Goal: Task Accomplishment & Management: Manage account settings

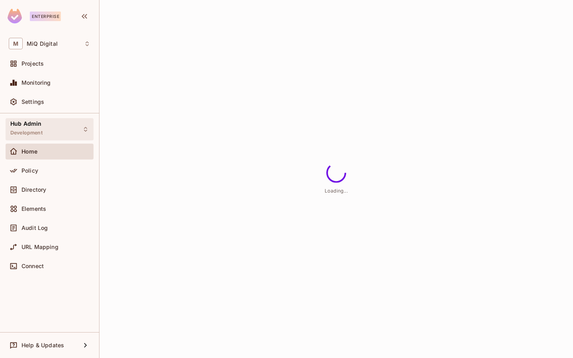
click at [40, 132] on span "Development" at bounding box center [26, 133] width 32 height 6
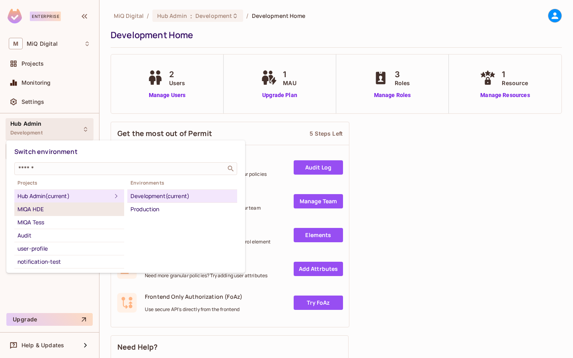
click at [53, 212] on div "MIQA HDE" at bounding box center [69, 209] width 103 height 10
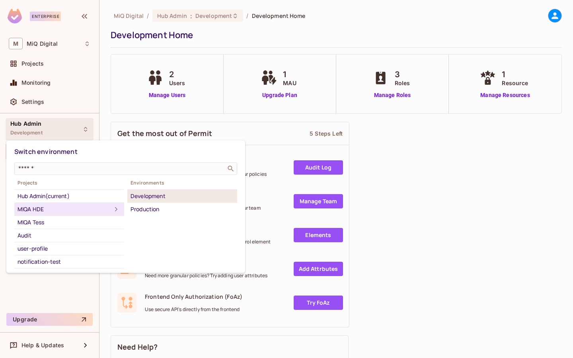
click at [158, 193] on div "Development" at bounding box center [181, 196] width 103 height 10
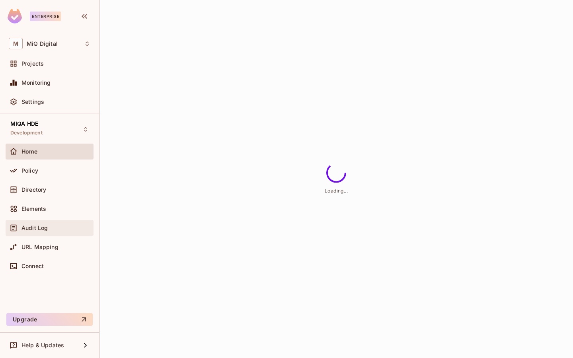
click at [32, 232] on div "Audit Log" at bounding box center [50, 228] width 82 height 10
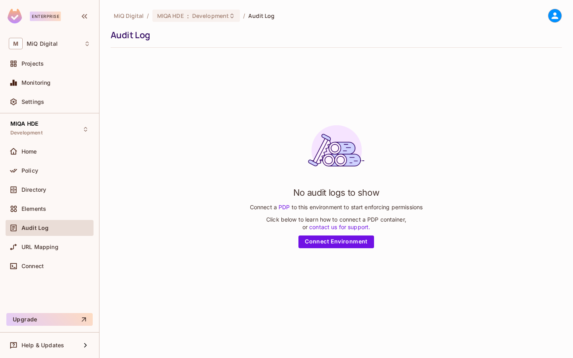
click at [56, 230] on div "Audit Log" at bounding box center [55, 228] width 69 height 6
click at [362, 240] on link "Connect Environment" at bounding box center [336, 242] width 76 height 13
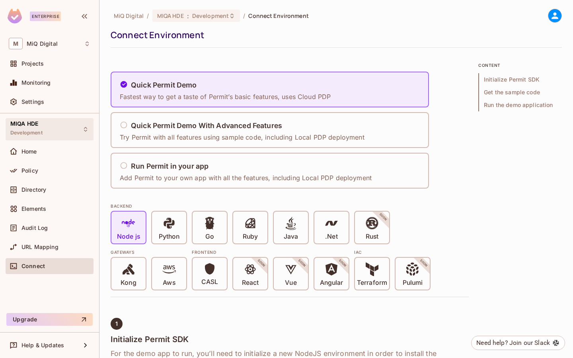
click at [39, 129] on div "MIQA HDE Development" at bounding box center [26, 129] width 32 height 17
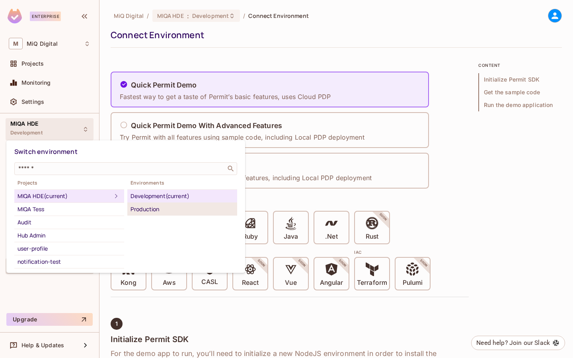
click at [148, 210] on div "Production" at bounding box center [181, 209] width 103 height 10
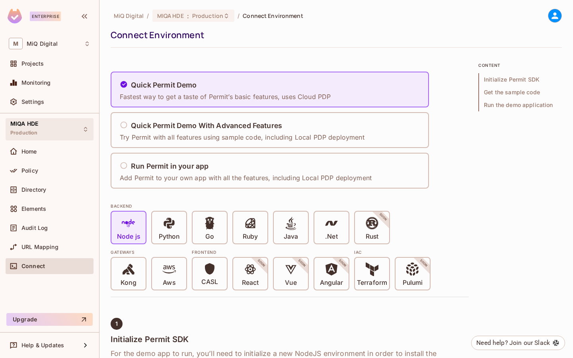
click at [45, 125] on div "MIQA HDE Production" at bounding box center [50, 129] width 88 height 22
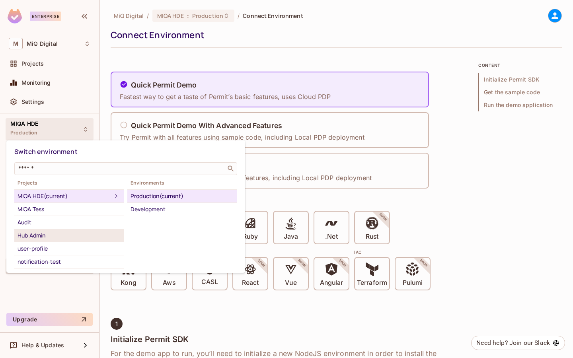
click at [47, 238] on div "Hub Admin" at bounding box center [69, 236] width 103 height 10
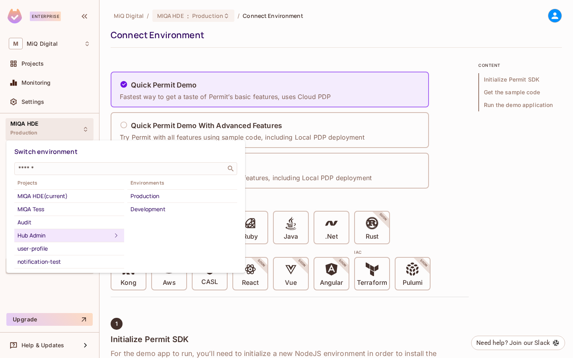
click at [60, 236] on div "Hub Admin" at bounding box center [65, 236] width 94 height 10
click at [151, 207] on div "Development" at bounding box center [181, 209] width 103 height 10
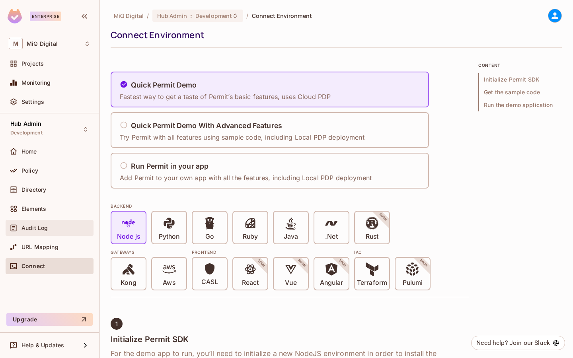
click at [43, 232] on div "Audit Log" at bounding box center [50, 228] width 88 height 16
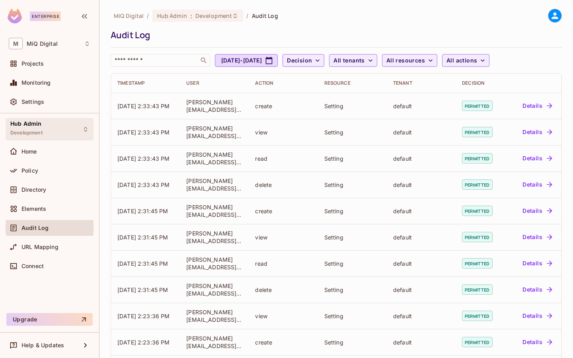
click at [33, 135] on span "Development" at bounding box center [26, 133] width 32 height 6
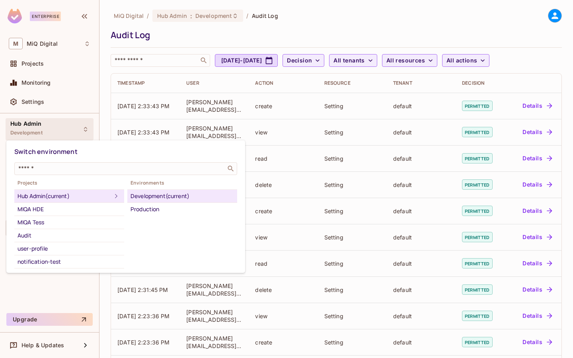
click at [417, 93] on div at bounding box center [286, 179] width 573 height 358
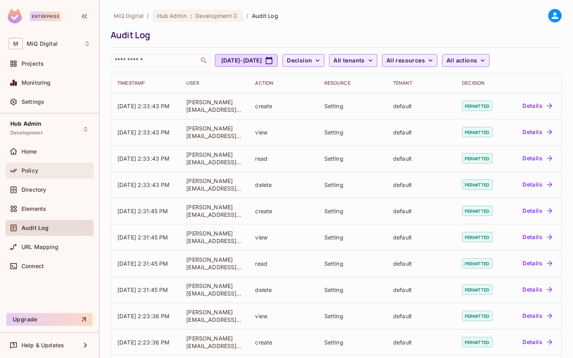
click at [47, 165] on div "Policy" at bounding box center [50, 171] width 88 height 16
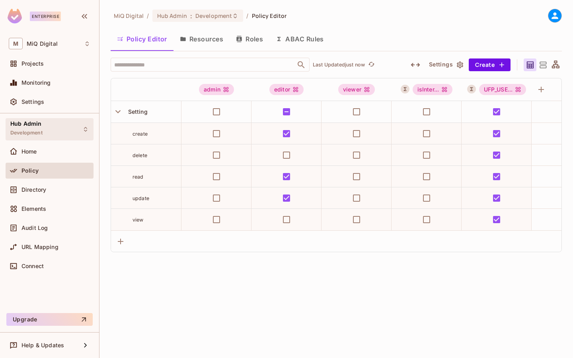
click at [28, 128] on div "Hub Admin Development" at bounding box center [26, 129] width 32 height 17
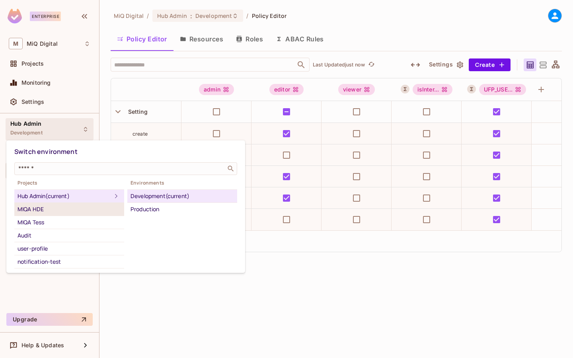
click at [45, 212] on div "MIQA HDE" at bounding box center [69, 209] width 103 height 10
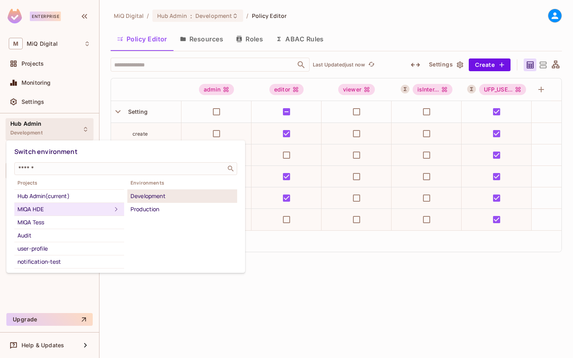
click at [144, 198] on div "Development" at bounding box center [181, 196] width 103 height 10
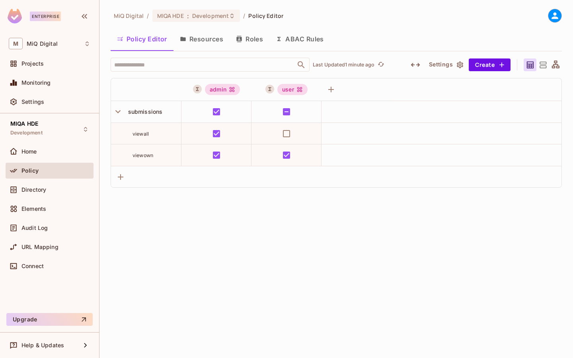
click at [52, 218] on div "Elements" at bounding box center [50, 210] width 88 height 19
click at [48, 225] on div "Audit Log" at bounding box center [55, 228] width 69 height 6
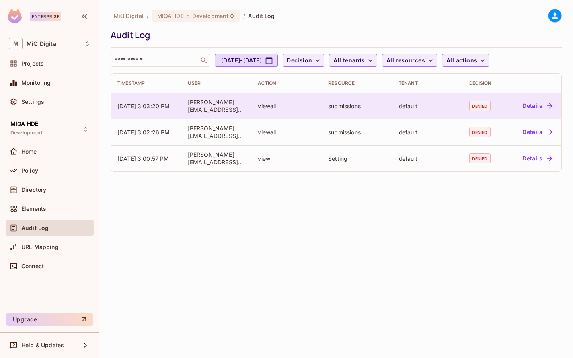
click at [543, 107] on button "Details" at bounding box center [537, 105] width 36 height 13
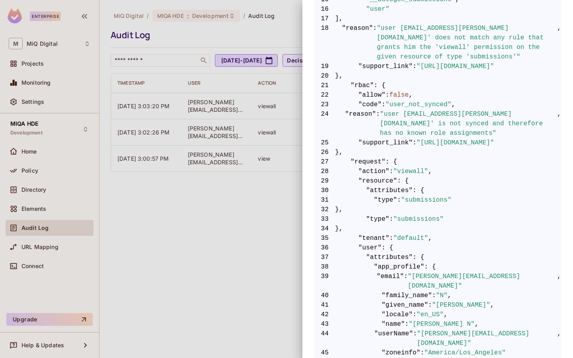
scroll to position [304, 0]
click at [200, 237] on div at bounding box center [286, 179] width 573 height 358
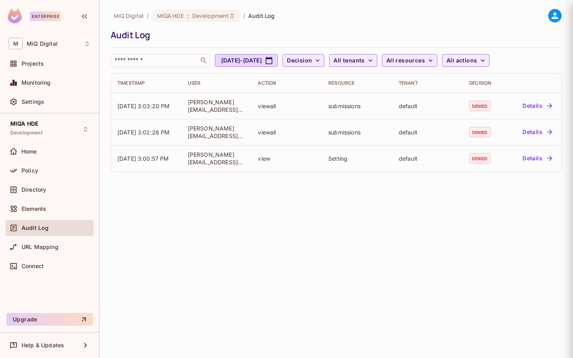
scroll to position [0, 0]
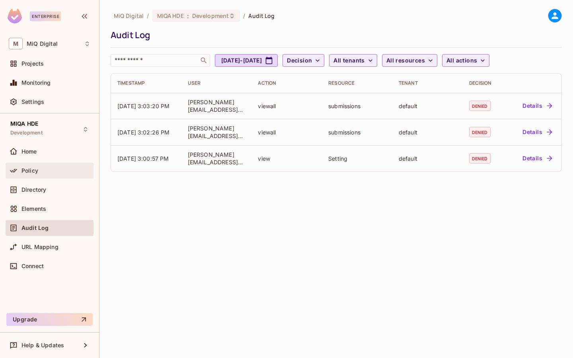
click at [46, 163] on div "Policy" at bounding box center [50, 171] width 88 height 16
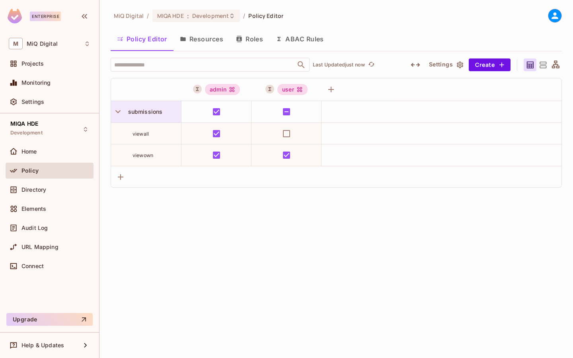
click at [148, 113] on span "submissions" at bounding box center [144, 111] width 38 height 7
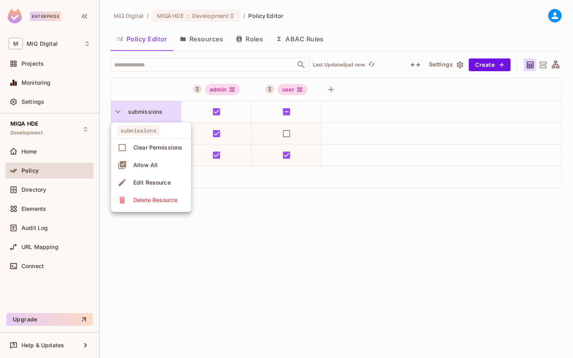
click at [148, 113] on div at bounding box center [286, 179] width 573 height 358
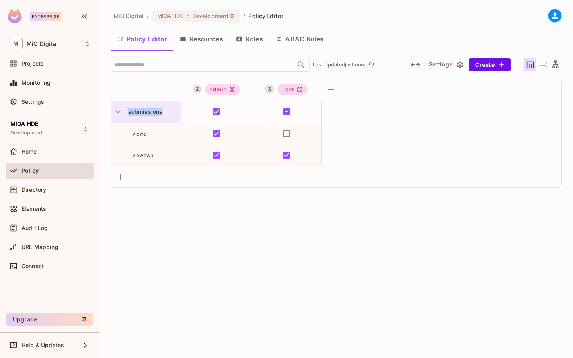
copy span "submissions"
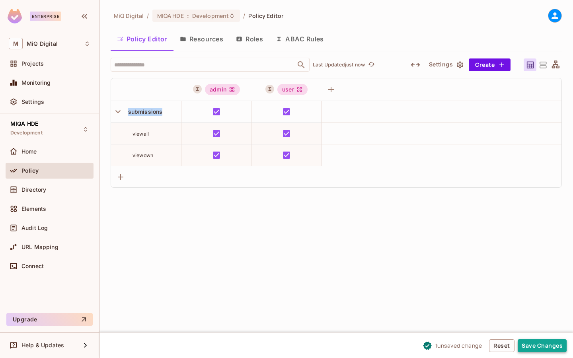
click at [554, 349] on button "Save Changes" at bounding box center [542, 345] width 49 height 13
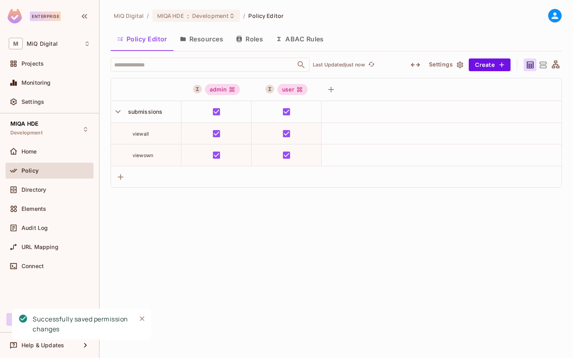
click at [38, 168] on span "Policy" at bounding box center [29, 170] width 17 height 6
click at [302, 40] on button "ABAC Rules" at bounding box center [299, 39] width 61 height 20
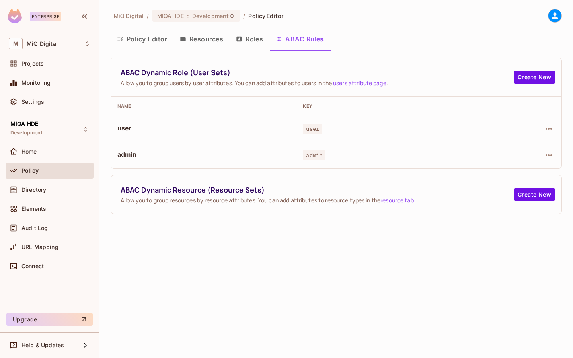
click at [135, 41] on button "Policy Editor" at bounding box center [142, 39] width 63 height 20
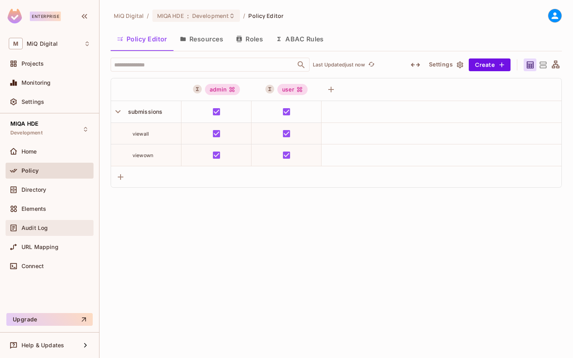
click at [50, 226] on div "Audit Log" at bounding box center [55, 228] width 69 height 6
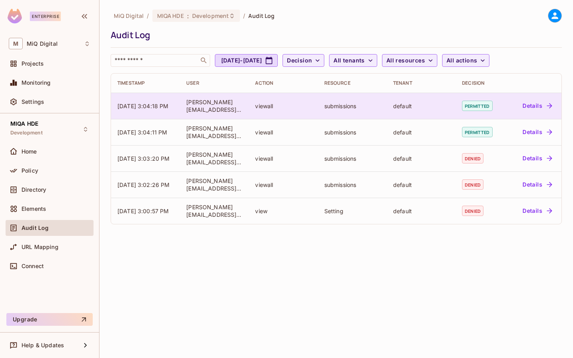
click at [540, 106] on button "Details" at bounding box center [537, 105] width 36 height 13
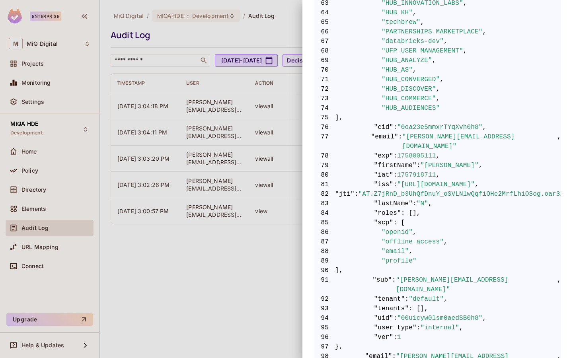
scroll to position [908, 0]
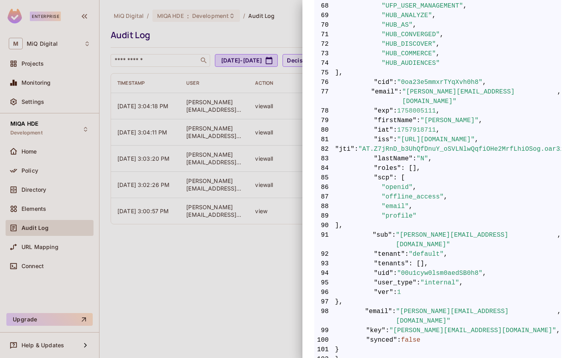
click at [215, 257] on div at bounding box center [286, 179] width 573 height 358
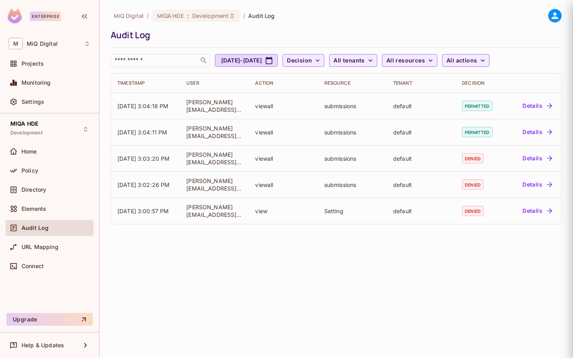
scroll to position [0, 0]
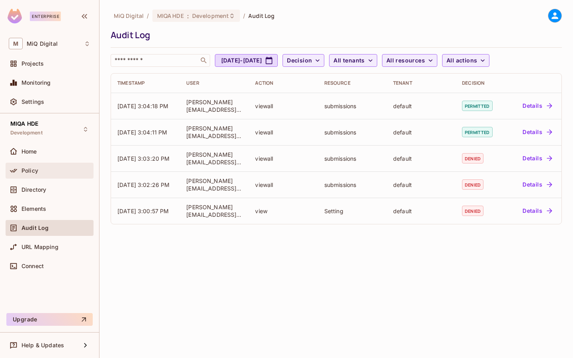
click at [52, 172] on div "Policy" at bounding box center [55, 170] width 69 height 6
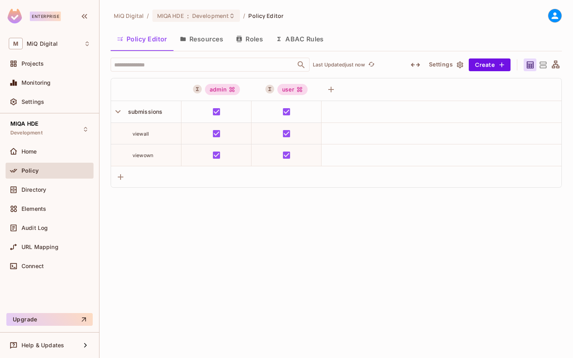
click at [303, 35] on button "ABAC Rules" at bounding box center [299, 39] width 61 height 20
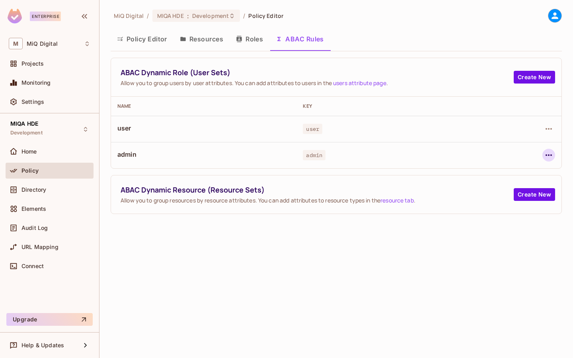
click at [548, 156] on icon "button" at bounding box center [549, 155] width 10 height 10
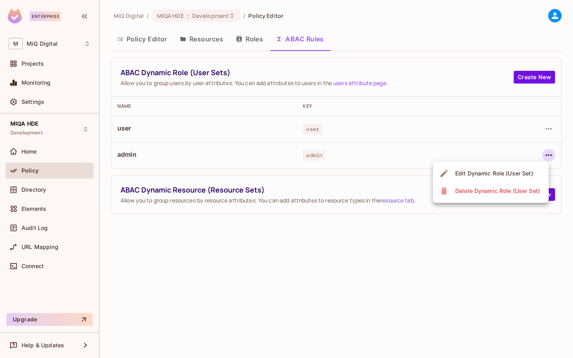
click at [549, 127] on div at bounding box center [286, 179] width 573 height 358
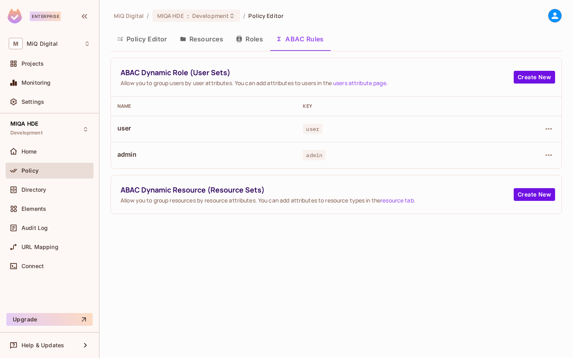
click at [549, 127] on icon "button" at bounding box center [549, 129] width 10 height 10
click at [387, 145] on div at bounding box center [286, 179] width 573 height 358
click at [552, 156] on icon "button" at bounding box center [549, 155] width 10 height 10
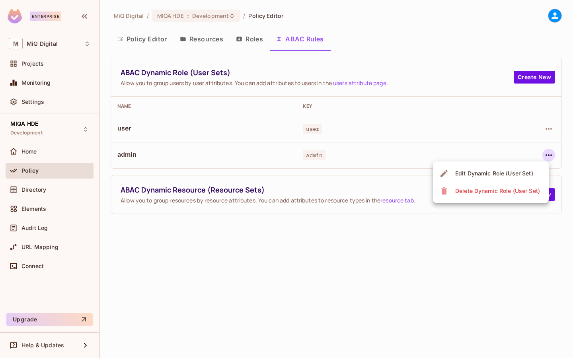
click at [524, 167] on span "Edit Dynamic Role (User Set)" at bounding box center [494, 173] width 83 height 13
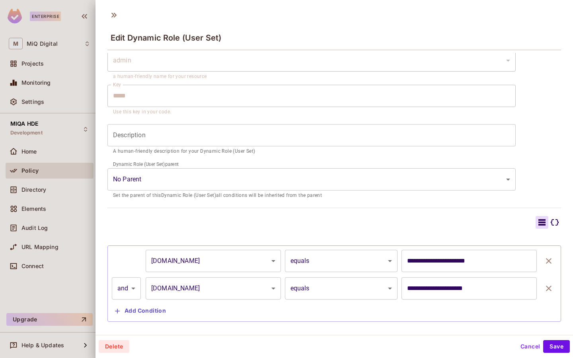
scroll to position [45, 0]
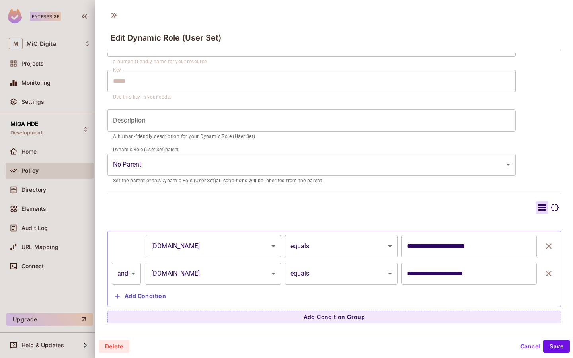
click at [527, 349] on button "Cancel" at bounding box center [530, 346] width 26 height 13
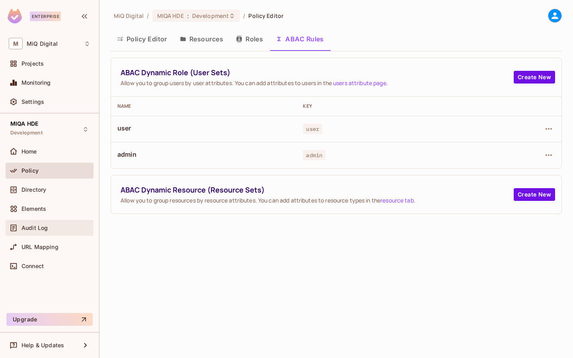
click at [53, 221] on div "Audit Log" at bounding box center [50, 228] width 88 height 16
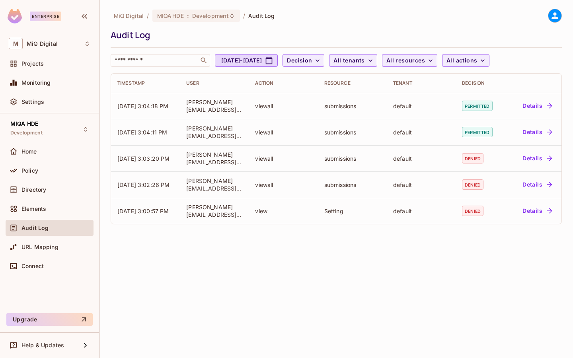
click at [63, 226] on div "Audit Log" at bounding box center [55, 228] width 69 height 6
click at [62, 234] on div "Audit Log" at bounding box center [50, 228] width 88 height 16
click at [58, 190] on div "Directory" at bounding box center [55, 190] width 69 height 6
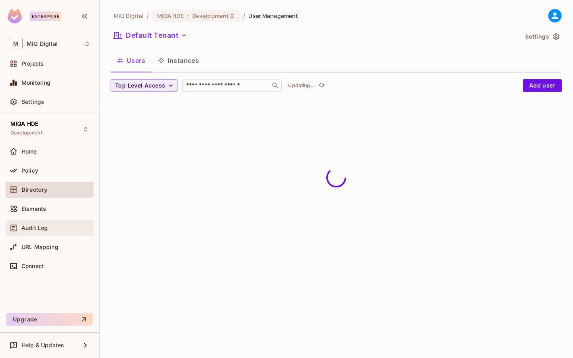
click at [53, 228] on div "Audit Log" at bounding box center [55, 228] width 69 height 6
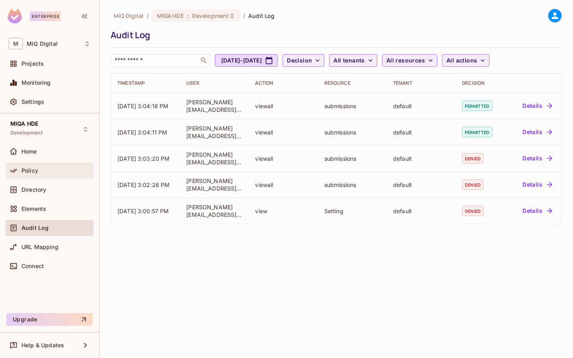
click at [45, 171] on div "Policy" at bounding box center [55, 170] width 69 height 6
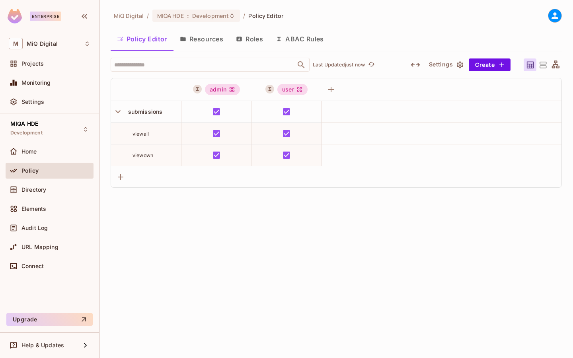
click at [308, 39] on button "ABAC Rules" at bounding box center [299, 39] width 61 height 20
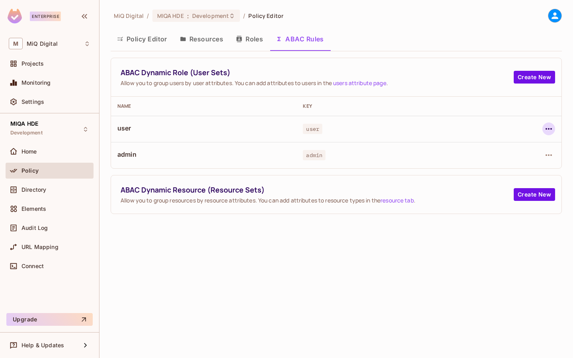
click at [554, 129] on button "button" at bounding box center [548, 129] width 13 height 13
click at [514, 154] on li "Edit Dynamic Role (User Set)" at bounding box center [491, 147] width 116 height 18
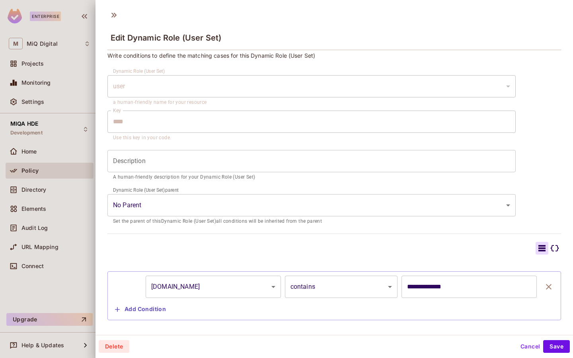
scroll to position [18, 0]
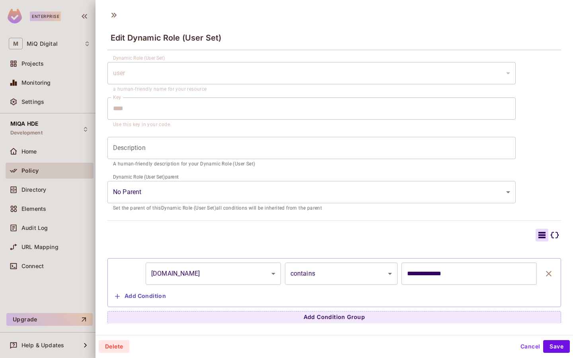
click at [145, 294] on button "Add Condition" at bounding box center [140, 296] width 57 height 13
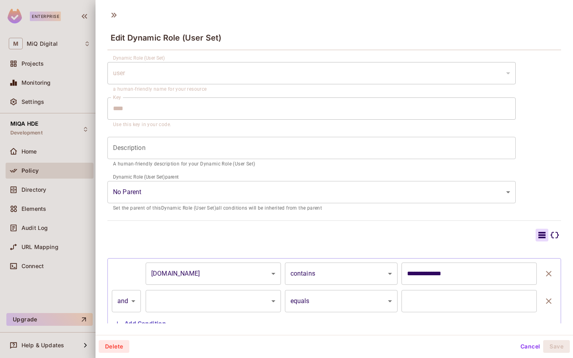
click at [200, 300] on body "Enterprise M MiQ Digital Projects Monitoring Settings MIQA HDE Development Home…" at bounding box center [286, 179] width 573 height 358
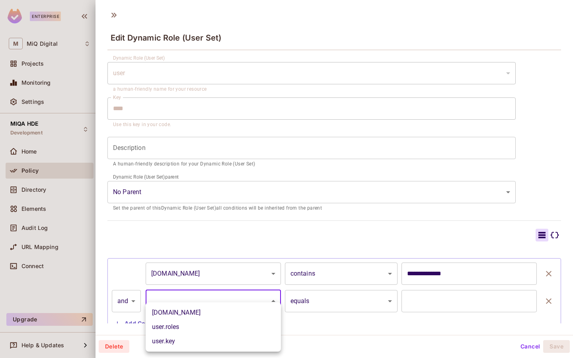
click at [191, 312] on li "user.email" at bounding box center [213, 313] width 135 height 14
type input "**********"
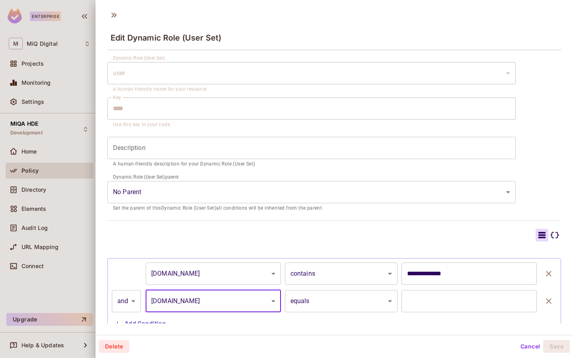
click at [318, 298] on body "Enterprise M MiQ Digital Projects Monitoring Settings MIQA HDE Development Home…" at bounding box center [286, 179] width 573 height 358
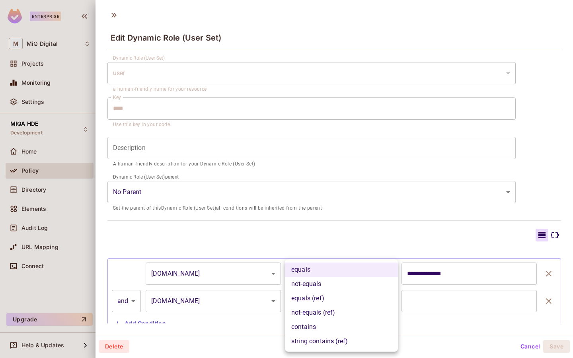
click at [317, 310] on li "not-equals (ref)" at bounding box center [341, 313] width 113 height 14
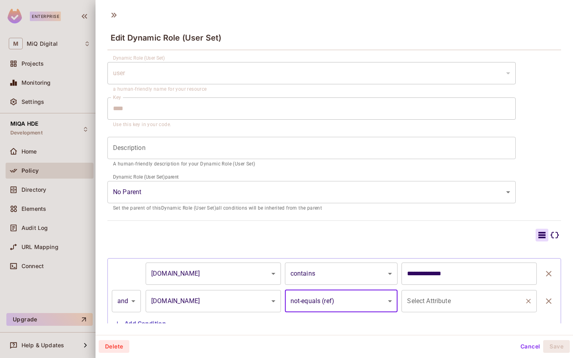
click at [415, 306] on input "Select Attribute" at bounding box center [463, 301] width 116 height 15
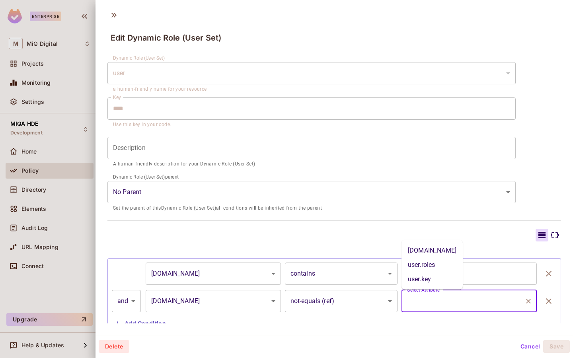
click at [349, 299] on body "Enterprise M MiQ Digital Projects Monitoring Settings MIQA HDE Development Home…" at bounding box center [286, 179] width 573 height 358
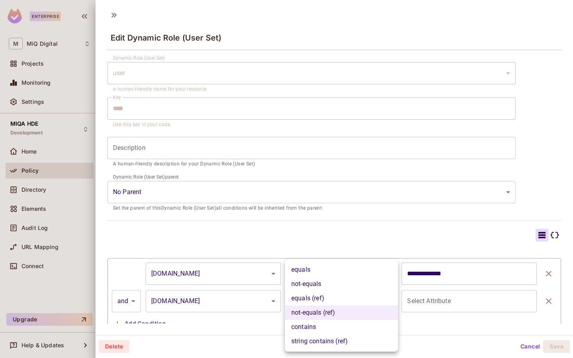
click at [347, 288] on li "not-equals" at bounding box center [341, 284] width 113 height 14
type input "**********"
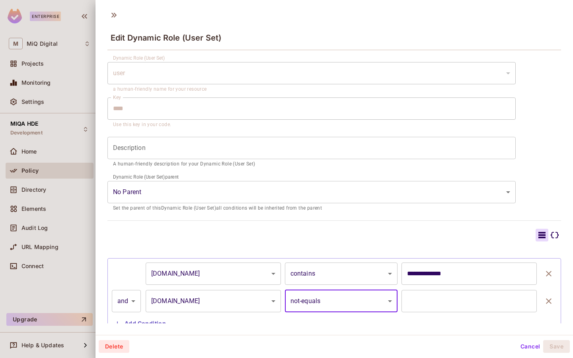
click at [450, 307] on input "text" at bounding box center [468, 301] width 135 height 22
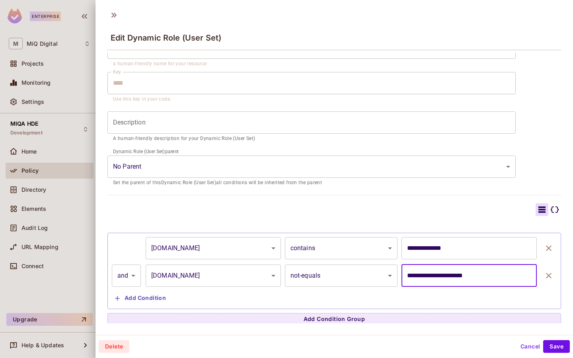
scroll to position [45, 0]
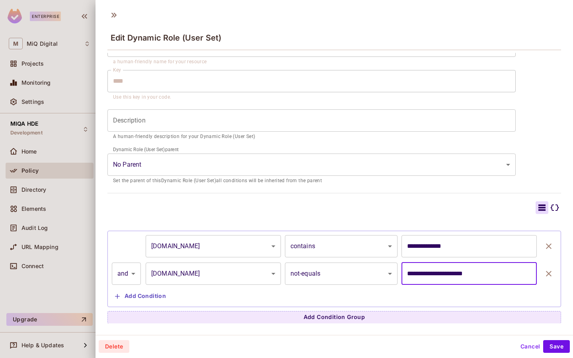
type input "**********"
click at [134, 296] on button "Add Condition" at bounding box center [140, 296] width 57 height 13
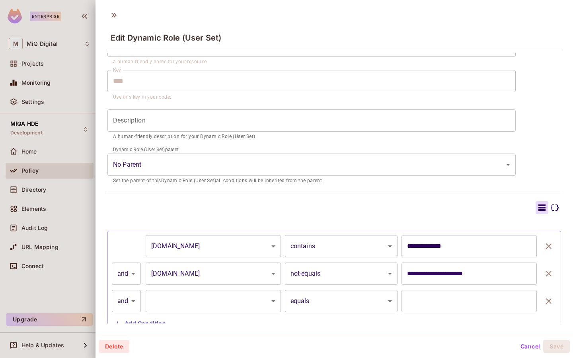
click at [190, 305] on body "Enterprise M MiQ Digital Projects Monitoring Settings MIQA HDE Development Home…" at bounding box center [286, 179] width 573 height 358
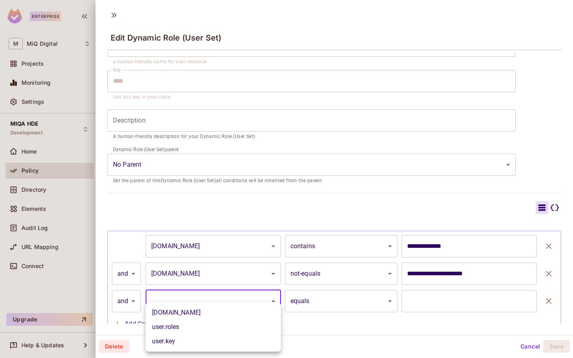
click at [181, 315] on li "user.email" at bounding box center [213, 313] width 135 height 14
type input "**********"
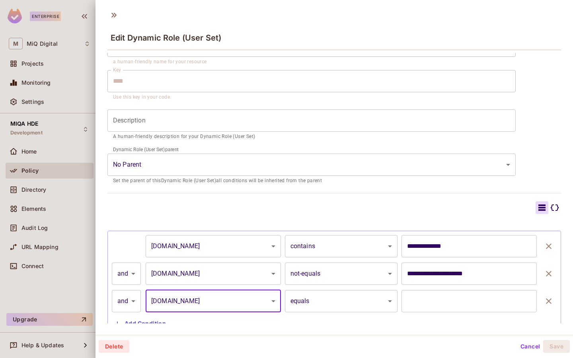
click at [344, 306] on body "Enterprise M MiQ Digital Projects Monitoring Settings MIQA HDE Development Home…" at bounding box center [286, 179] width 573 height 358
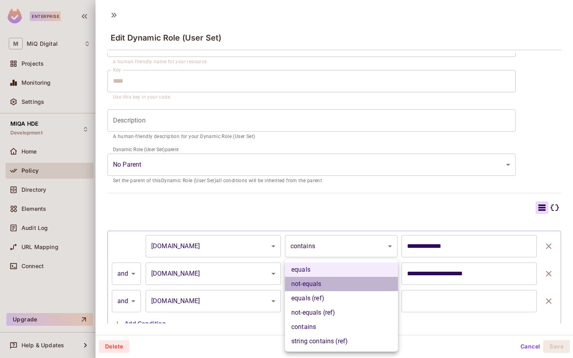
click at [341, 290] on li "not-equals" at bounding box center [341, 284] width 113 height 14
type input "**********"
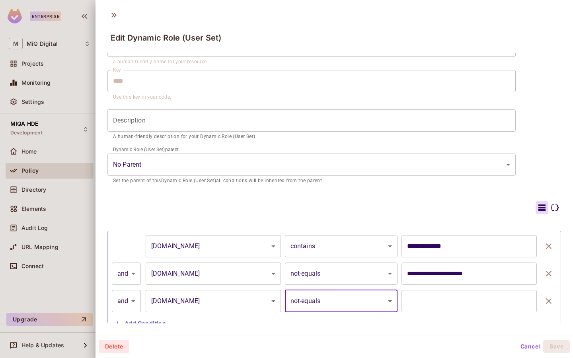
click at [443, 297] on input "text" at bounding box center [468, 301] width 135 height 22
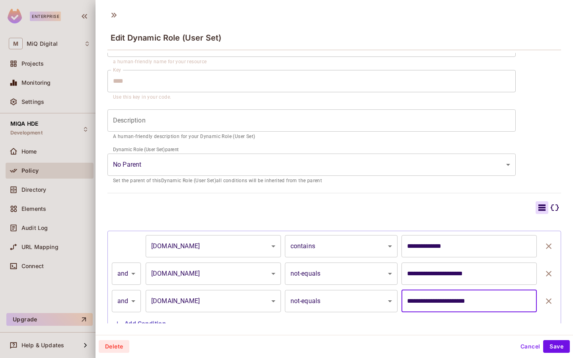
scroll to position [72, 0]
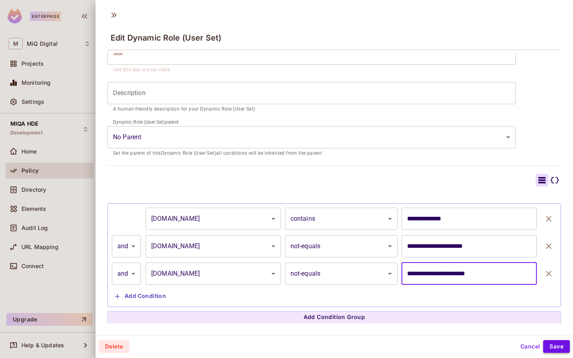
type input "**********"
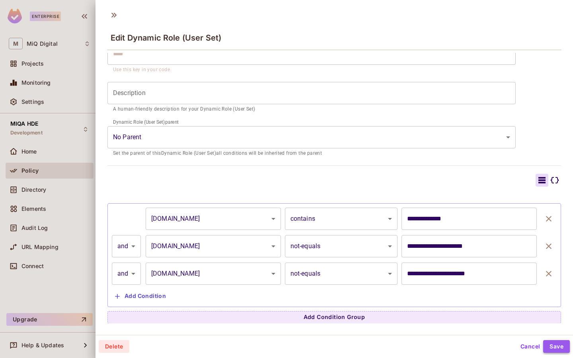
click at [558, 344] on button "Save" at bounding box center [556, 346] width 27 height 13
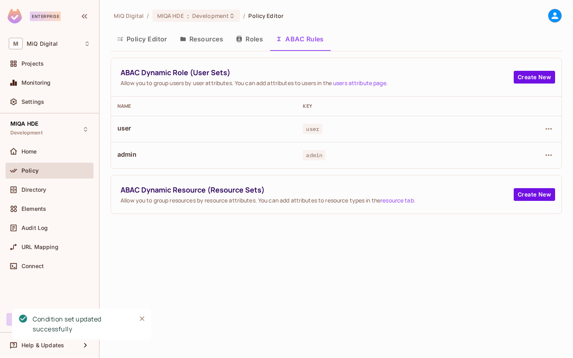
click at [240, 40] on icon "button" at bounding box center [239, 39] width 6 height 6
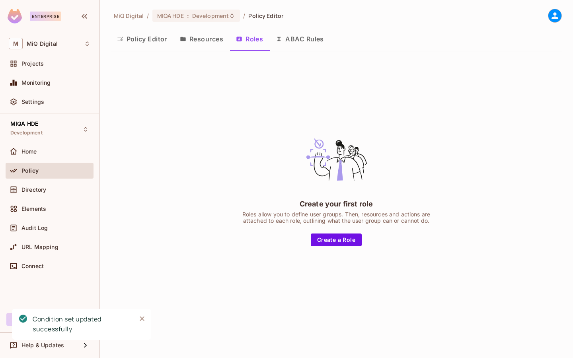
click at [193, 39] on button "Resources" at bounding box center [201, 39] width 56 height 20
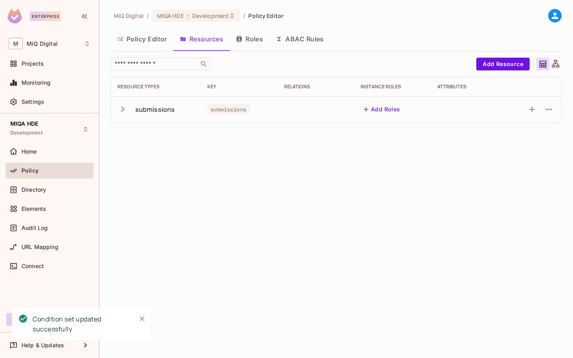
click at [155, 37] on button "Policy Editor" at bounding box center [142, 39] width 63 height 20
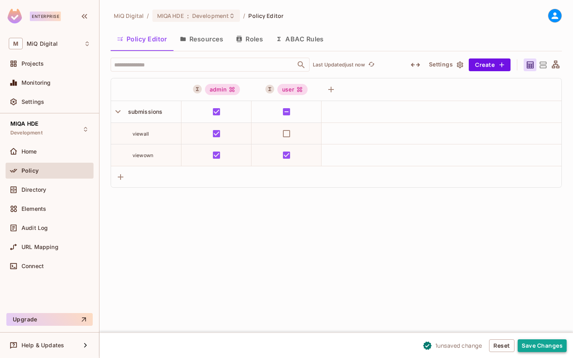
click at [551, 343] on button "Save Changes" at bounding box center [542, 345] width 49 height 13
click at [284, 36] on button "ABAC Rules" at bounding box center [299, 39] width 61 height 20
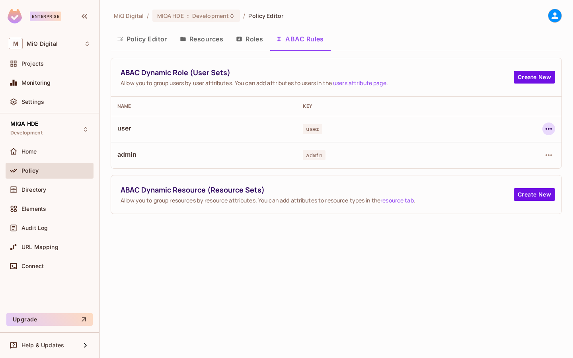
click at [551, 129] on icon "button" at bounding box center [548, 129] width 6 height 2
click at [526, 152] on span "Edit Dynamic Role (User Set)" at bounding box center [494, 147] width 83 height 13
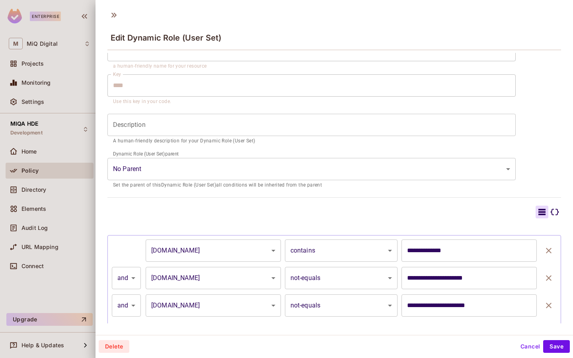
scroll to position [72, 0]
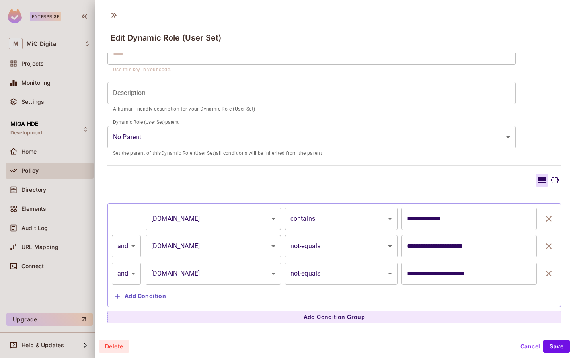
click at [523, 345] on button "Cancel" at bounding box center [530, 346] width 26 height 13
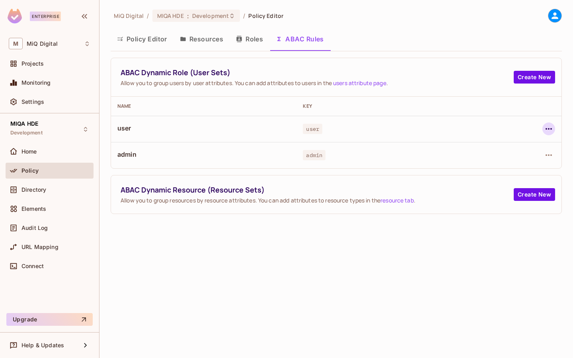
click at [549, 128] on icon "button" at bounding box center [548, 129] width 6 height 2
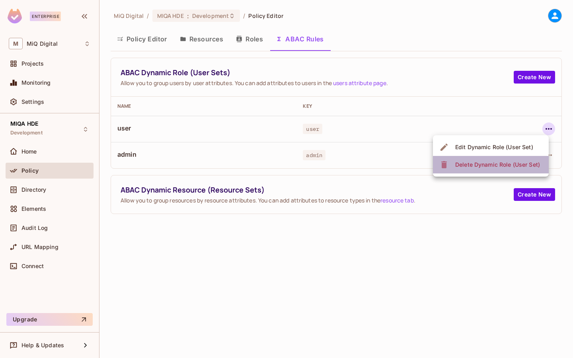
click at [523, 163] on div "Delete Dynamic Role (User Set)" at bounding box center [497, 165] width 85 height 8
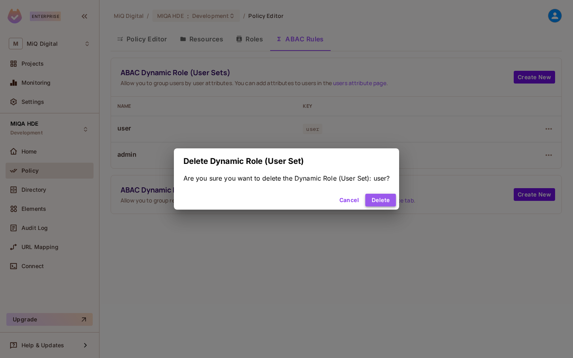
click at [383, 202] on button "Delete" at bounding box center [380, 200] width 31 height 13
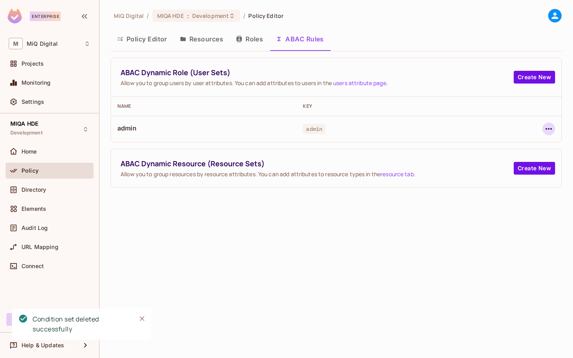
click at [548, 131] on icon "button" at bounding box center [549, 129] width 10 height 10
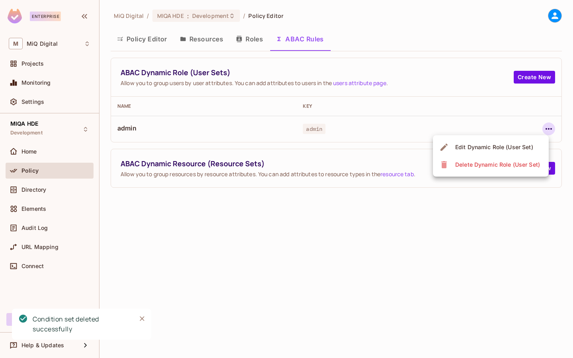
click at [513, 154] on li "Edit Dynamic Role (User Set)" at bounding box center [491, 147] width 116 height 18
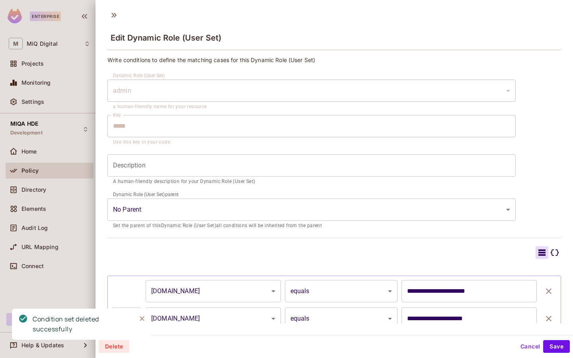
scroll to position [45, 0]
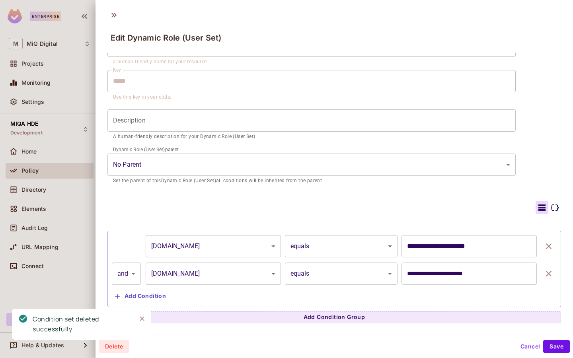
click at [125, 275] on body "Enterprise M MiQ Digital Projects Monitoring Settings MIQA HDE Development Home…" at bounding box center [286, 179] width 573 height 358
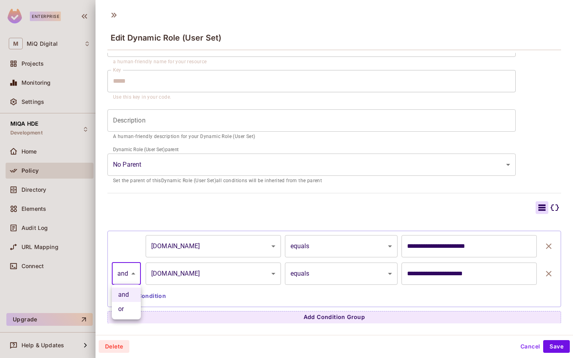
click at [128, 306] on div "Condition set deleted successfully" at bounding box center [69, 327] width 127 height 49
click at [127, 307] on li "or" at bounding box center [126, 309] width 29 height 14
type input "*****"
click at [553, 343] on button "Save" at bounding box center [556, 346] width 27 height 13
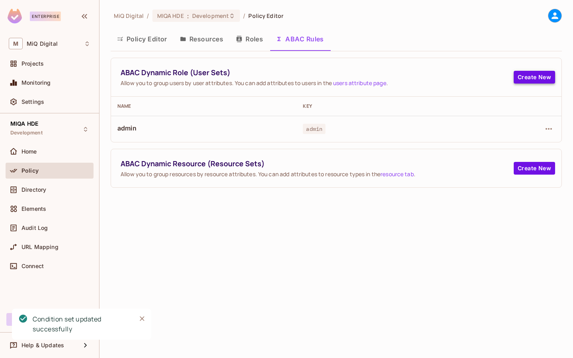
click at [545, 76] on button "Create New" at bounding box center [534, 77] width 41 height 13
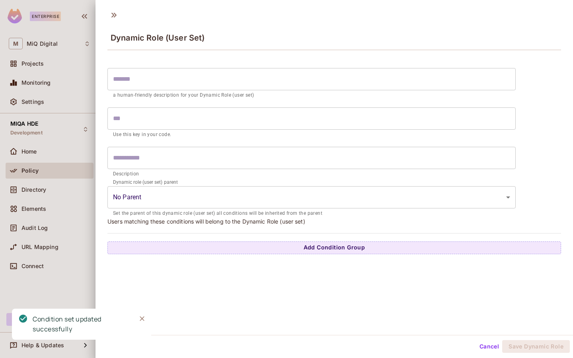
click at [290, 78] on input "text" at bounding box center [311, 79] width 408 height 22
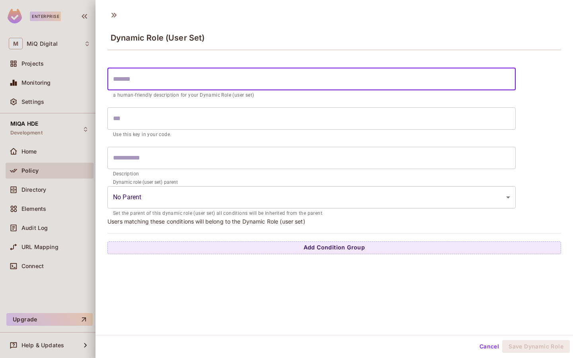
type input "*"
type input "**"
type input "***"
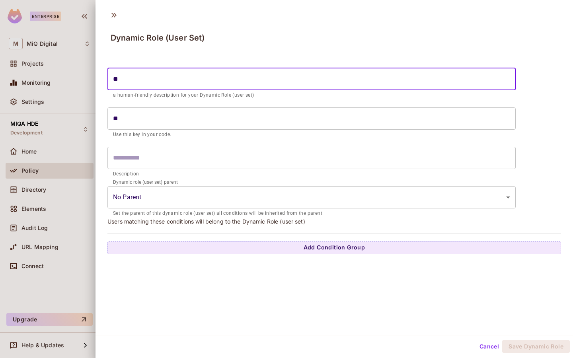
type input "***"
type input "****"
click at [284, 251] on button "Add Condition Group" at bounding box center [334, 247] width 454 height 13
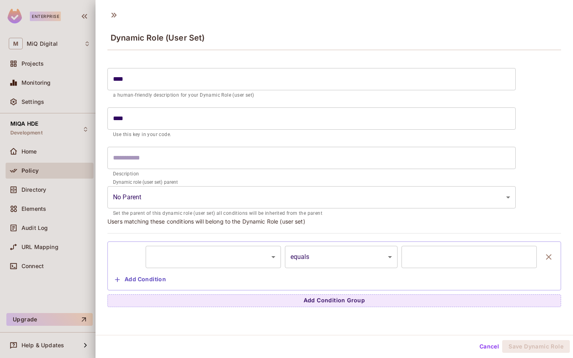
click at [227, 258] on body "Enterprise M MiQ Digital Projects Monitoring Settings MIQA HDE Development Home…" at bounding box center [286, 179] width 573 height 358
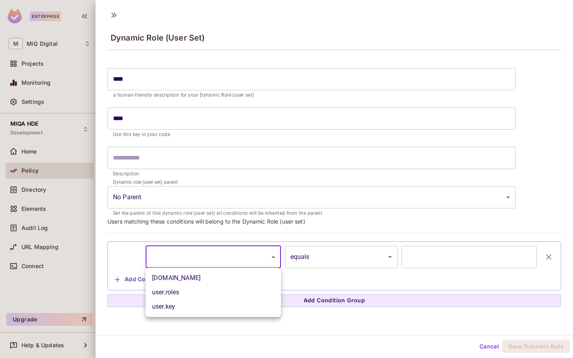
click at [215, 280] on li "user.email" at bounding box center [213, 278] width 135 height 14
type input "**********"
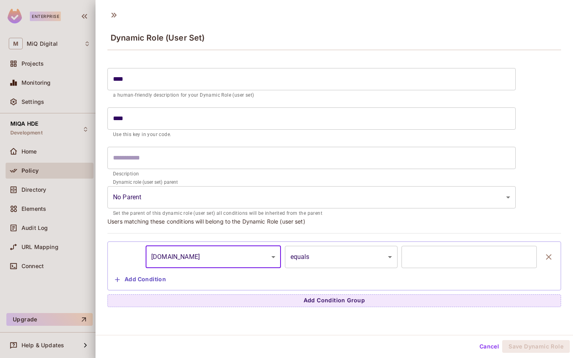
click at [342, 260] on body "**********" at bounding box center [286, 179] width 573 height 358
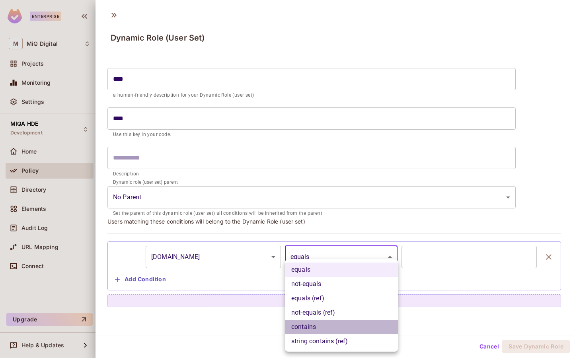
click at [323, 330] on li "contains" at bounding box center [341, 327] width 113 height 14
type input "********"
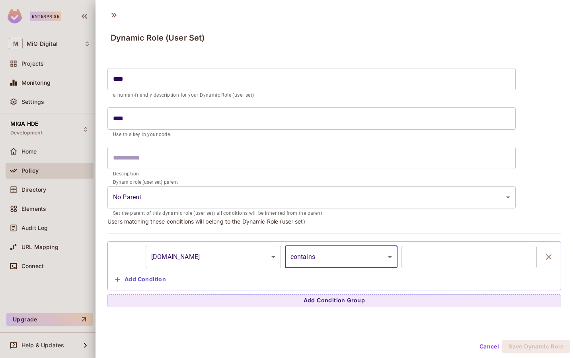
click at [427, 255] on input "text" at bounding box center [468, 257] width 135 height 22
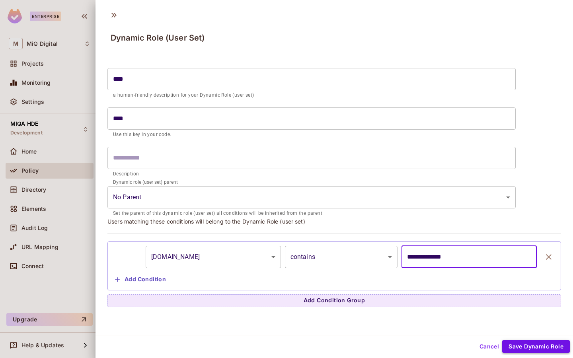
type input "**********"
click at [545, 343] on button "Save Dynamic Role" at bounding box center [536, 346] width 68 height 13
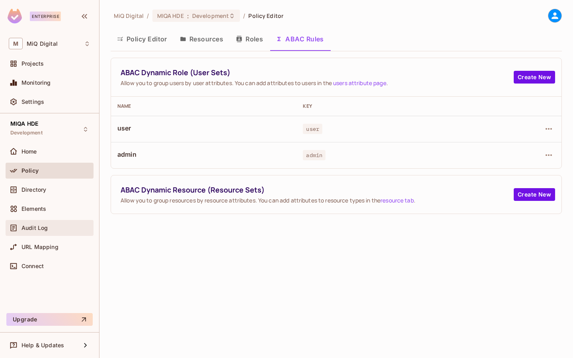
click at [67, 228] on div "Audit Log" at bounding box center [55, 228] width 69 height 6
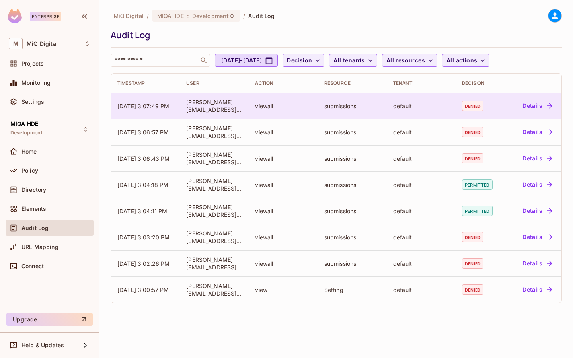
click at [536, 109] on button "Details" at bounding box center [537, 105] width 36 height 13
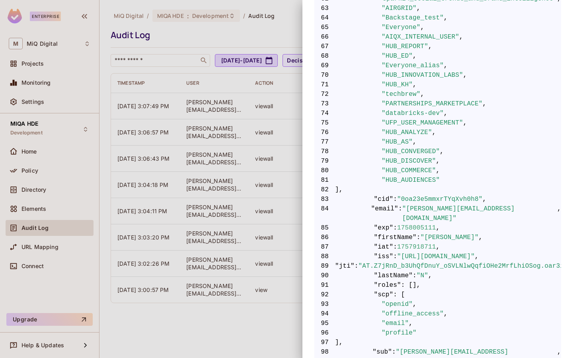
scroll to position [853, 0]
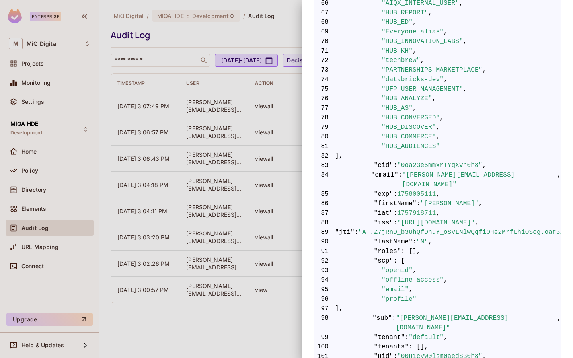
click at [392, 170] on span ""email"" at bounding box center [384, 179] width 27 height 19
copy span "email"
click at [189, 112] on div at bounding box center [286, 179] width 573 height 358
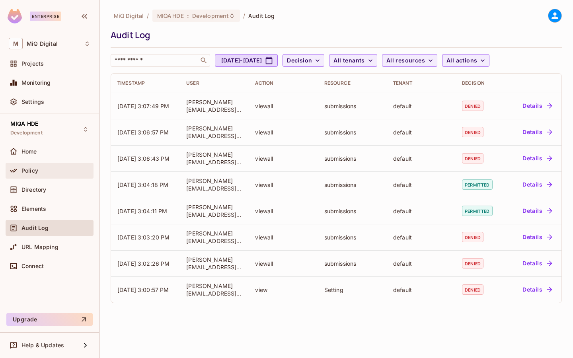
click at [76, 164] on div "Policy" at bounding box center [50, 171] width 88 height 16
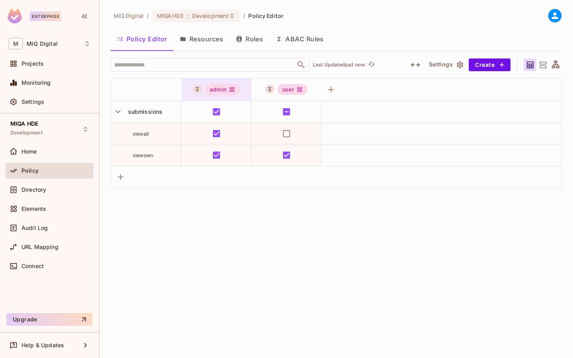
click at [238, 89] on div "admin" at bounding box center [222, 89] width 35 height 11
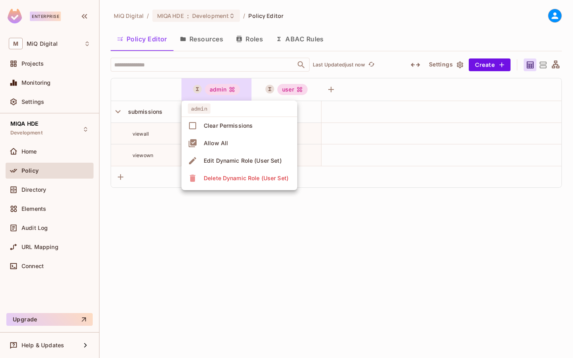
click at [226, 163] on div "Edit Dynamic Role (User Set)" at bounding box center [243, 161] width 78 height 8
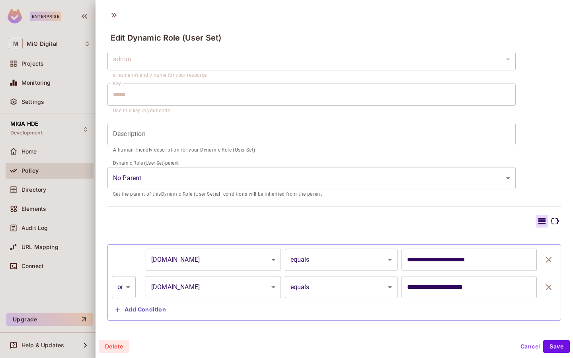
scroll to position [45, 0]
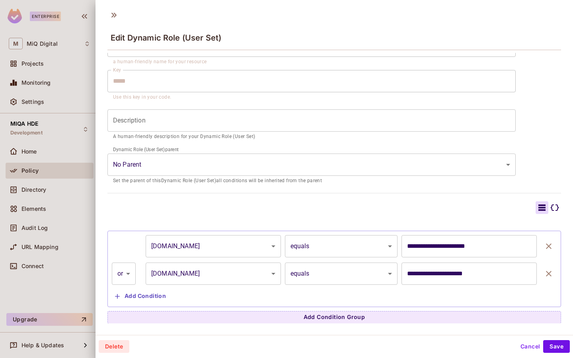
click at [510, 274] on input "**********" at bounding box center [468, 274] width 135 height 22
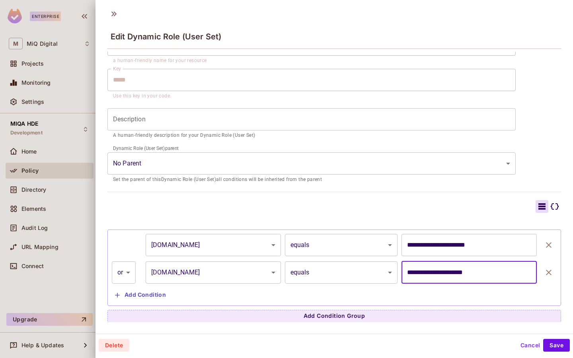
click at [532, 344] on button "Cancel" at bounding box center [530, 345] width 26 height 13
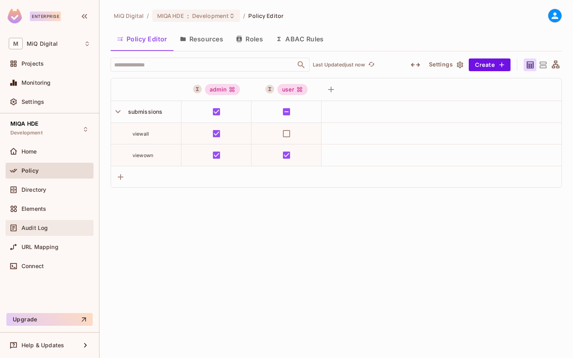
click at [55, 226] on div "Audit Log" at bounding box center [55, 228] width 69 height 6
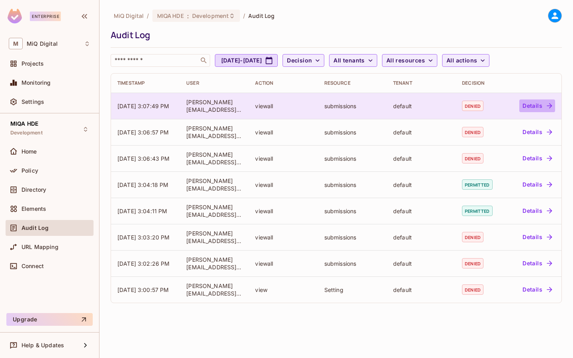
click at [542, 107] on button "Details" at bounding box center [537, 105] width 36 height 13
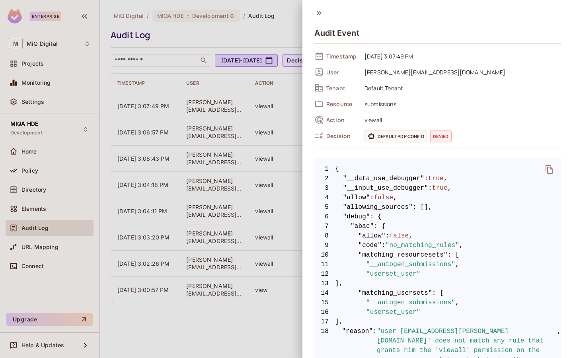
click at [429, 220] on span "6 "debug" : {" at bounding box center [437, 217] width 247 height 10
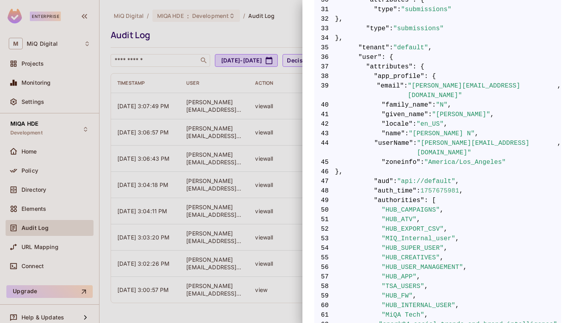
scroll to position [523, 0]
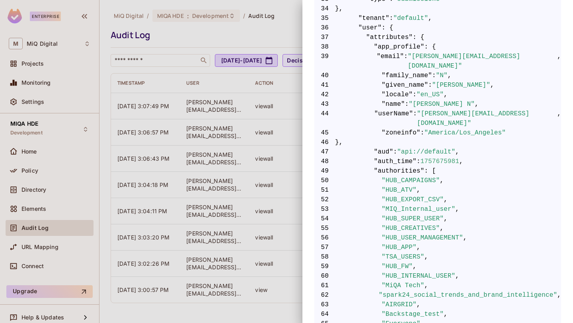
click at [325, 166] on span "49" at bounding box center [324, 171] width 21 height 10
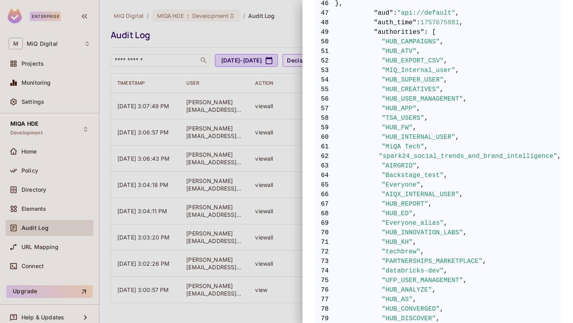
scroll to position [790, 0]
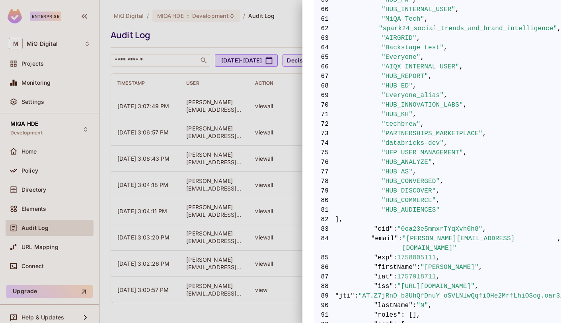
click at [198, 74] on div at bounding box center [286, 161] width 573 height 323
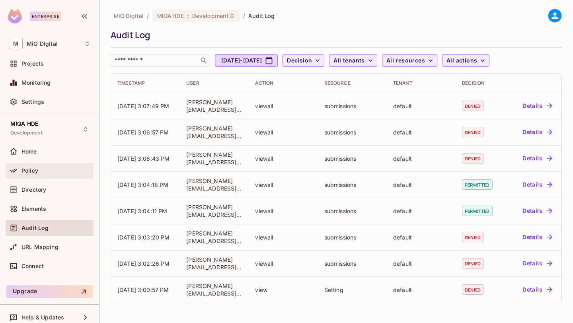
click at [38, 167] on span "Policy" at bounding box center [29, 170] width 17 height 6
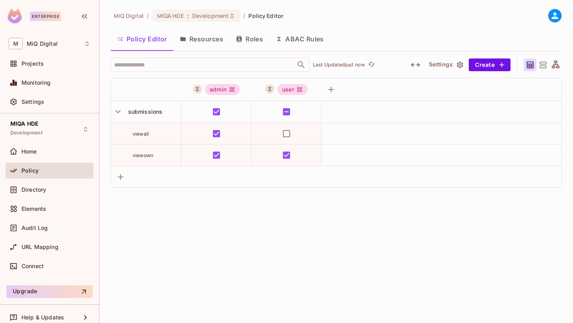
click at [261, 35] on button "Roles" at bounding box center [250, 39] width 40 height 20
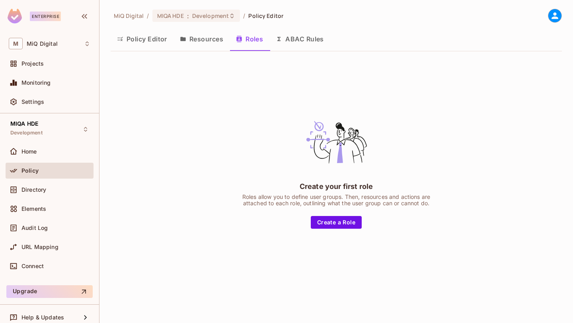
click at [310, 38] on button "ABAC Rules" at bounding box center [299, 39] width 61 height 20
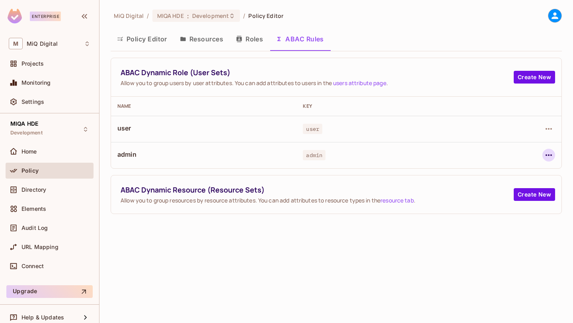
click at [552, 158] on icon "button" at bounding box center [549, 155] width 10 height 10
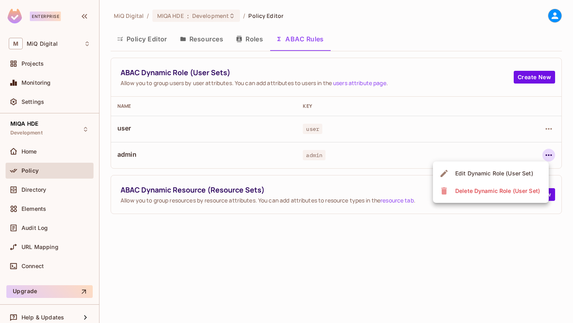
click at [513, 179] on span "Edit Dynamic Role (User Set)" at bounding box center [494, 173] width 83 height 13
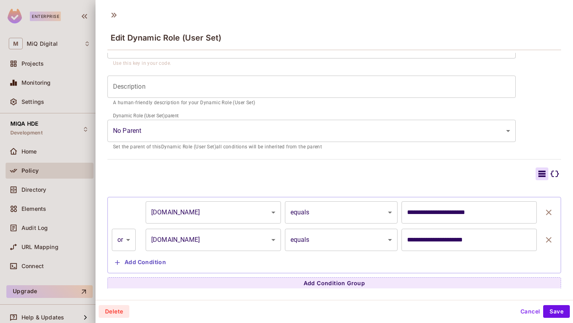
scroll to position [80, 0]
click at [341, 234] on body "Enterprise M MiQ Digital Projects Monitoring Settings MIQA HDE Development Home…" at bounding box center [286, 161] width 573 height 323
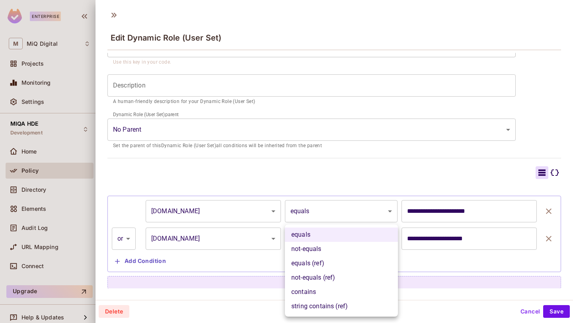
click at [352, 309] on li "string contains (ref)" at bounding box center [341, 306] width 113 height 14
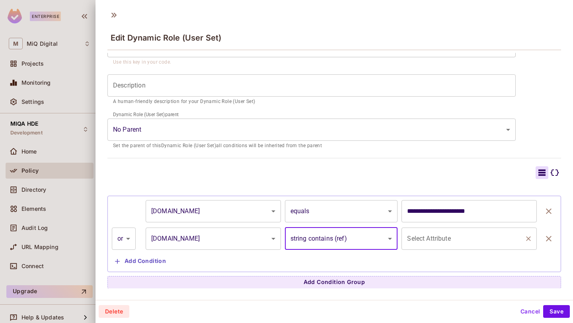
click at [404, 235] on div "Select Attribute" at bounding box center [468, 239] width 135 height 22
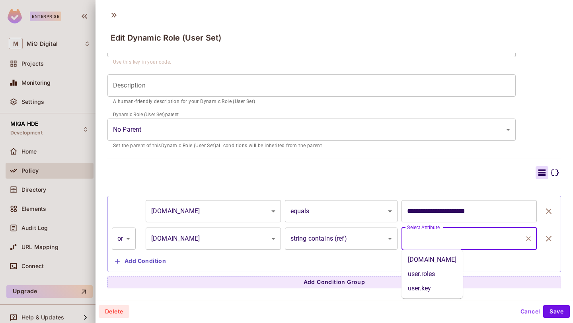
click at [376, 241] on body "Enterprise M MiQ Digital Projects Monitoring Settings MIQA HDE Development Home…" at bounding box center [286, 161] width 573 height 323
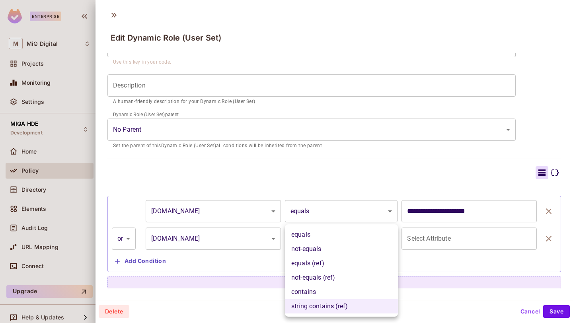
click at [346, 291] on li "contains" at bounding box center [341, 292] width 113 height 14
type input "********"
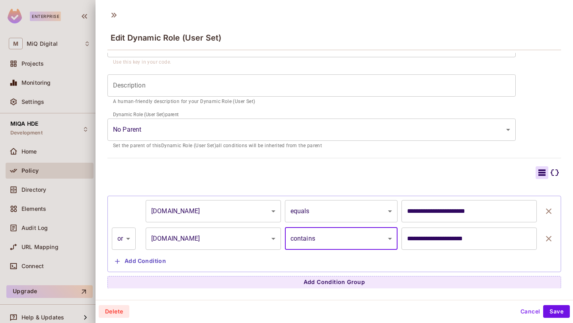
scroll to position [1, 0]
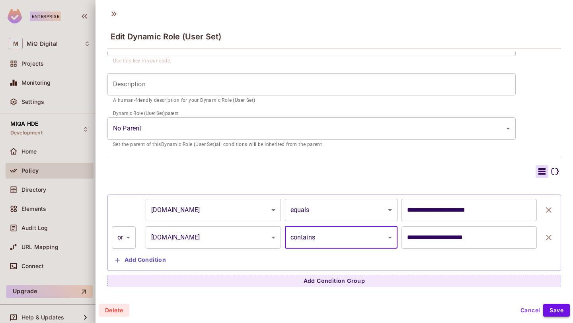
click at [562, 316] on button "Save" at bounding box center [556, 310] width 27 height 13
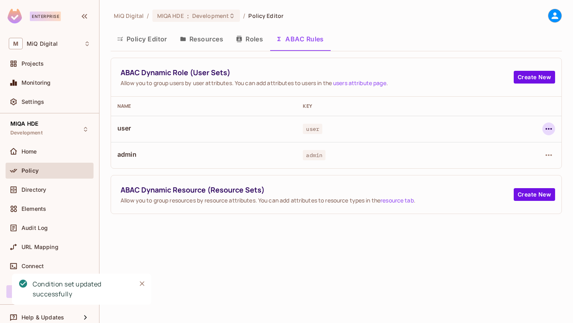
click at [549, 126] on icon "button" at bounding box center [549, 129] width 10 height 10
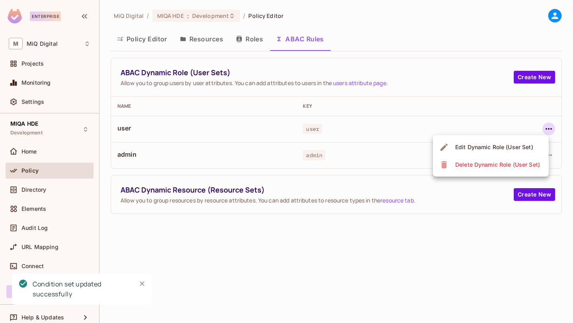
click at [502, 164] on div "Delete Dynamic Role (User Set)" at bounding box center [497, 165] width 85 height 8
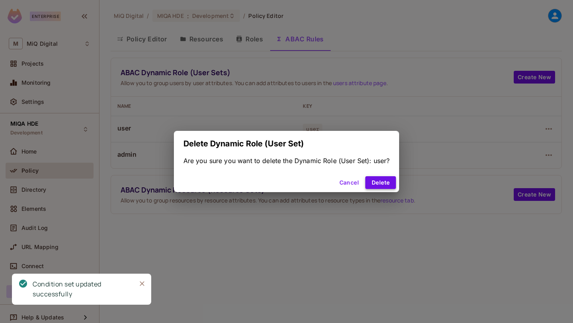
click at [375, 179] on button "Delete" at bounding box center [380, 182] width 31 height 13
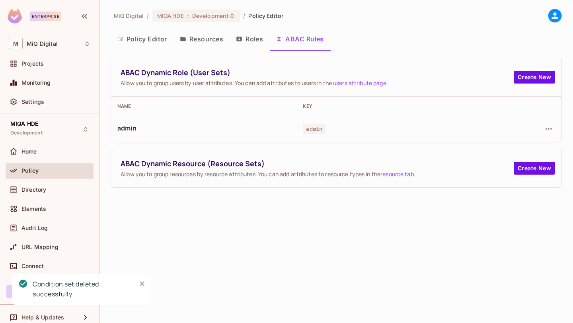
click at [204, 46] on button "Resources" at bounding box center [201, 39] width 56 height 20
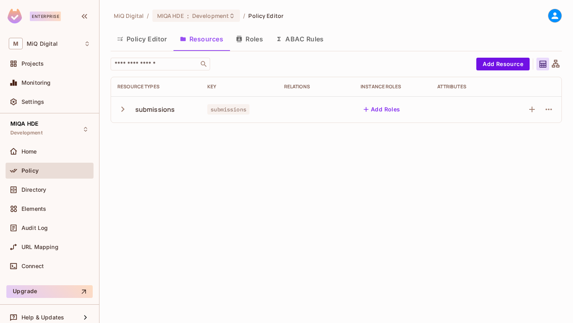
click at [257, 45] on button "Roles" at bounding box center [250, 39] width 40 height 20
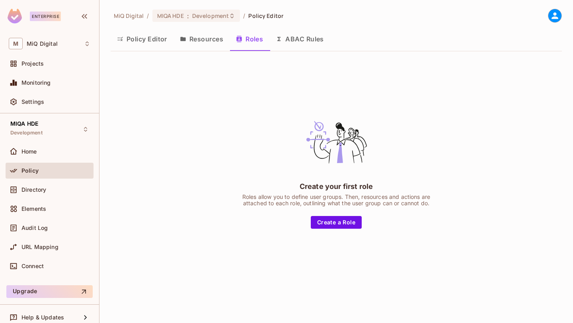
click at [227, 43] on button "Resources" at bounding box center [201, 39] width 56 height 20
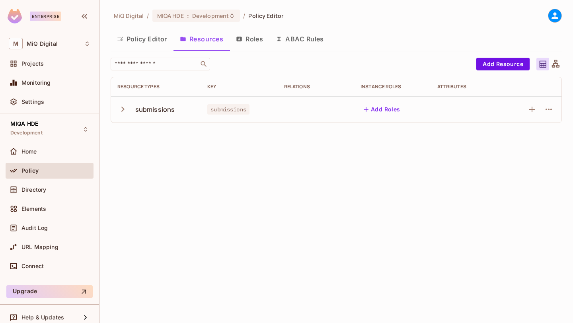
click at [144, 107] on div "submissions" at bounding box center [155, 109] width 40 height 9
click at [116, 111] on td "submissions" at bounding box center [156, 109] width 90 height 26
click at [122, 111] on icon "button" at bounding box center [122, 109] width 3 height 5
click at [308, 38] on button "ABAC Rules" at bounding box center [299, 39] width 61 height 20
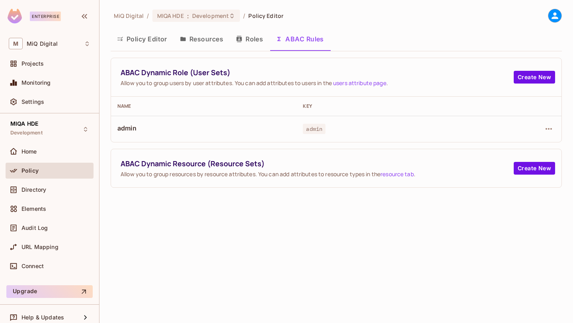
click at [551, 135] on div at bounding box center [522, 129] width 66 height 13
click at [551, 130] on icon "button" at bounding box center [549, 129] width 10 height 10
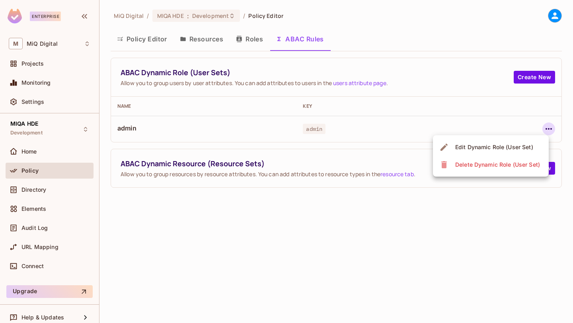
click at [517, 151] on div "Edit Dynamic Role (User Set)" at bounding box center [494, 147] width 78 height 8
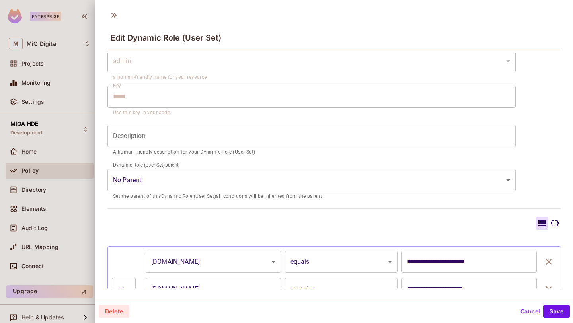
scroll to position [80, 0]
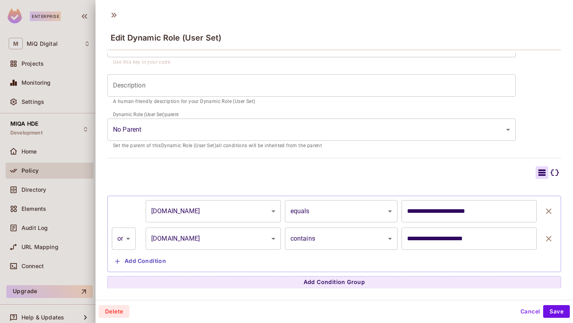
click at [324, 243] on body "Enterprise M MiQ Digital Projects Monitoring Settings MIQA HDE Development Home…" at bounding box center [286, 161] width 573 height 323
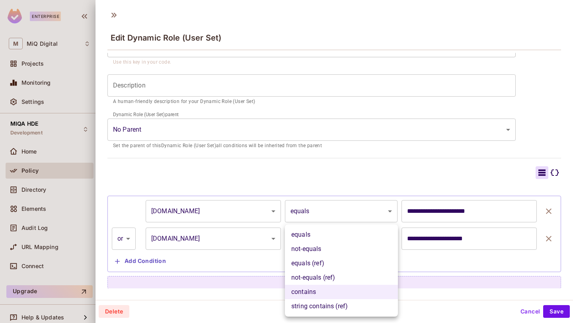
click at [324, 236] on li "equals" at bounding box center [341, 235] width 113 height 14
type input "******"
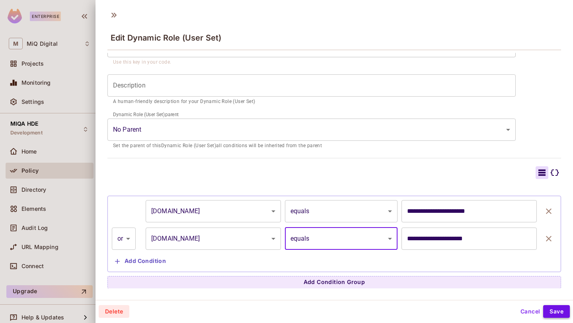
click at [553, 312] on button "Save" at bounding box center [556, 311] width 27 height 13
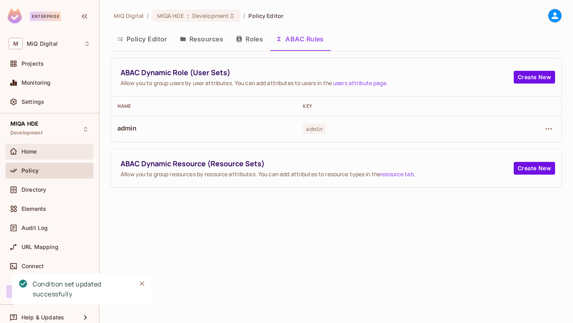
click at [40, 151] on div "Home" at bounding box center [55, 151] width 69 height 6
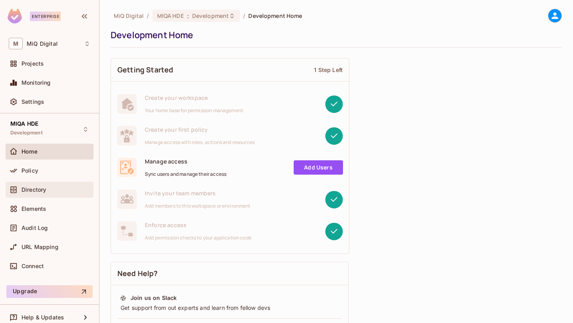
click at [52, 188] on div "Directory" at bounding box center [55, 190] width 69 height 6
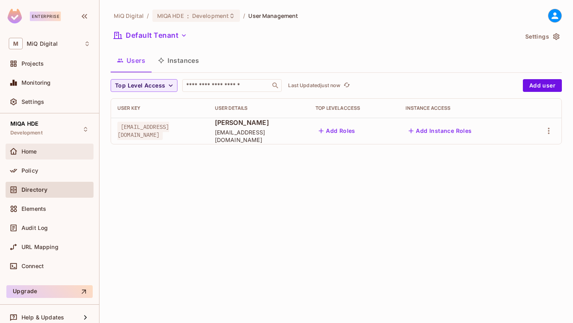
click at [50, 152] on div "Home" at bounding box center [55, 151] width 69 height 6
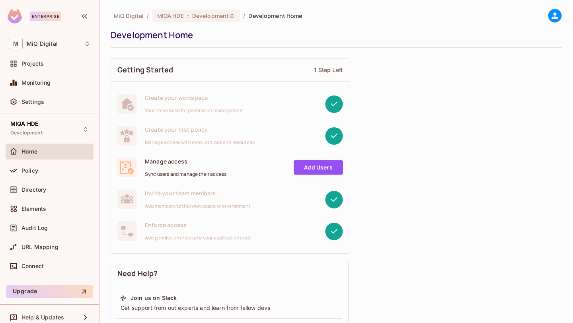
scroll to position [55, 0]
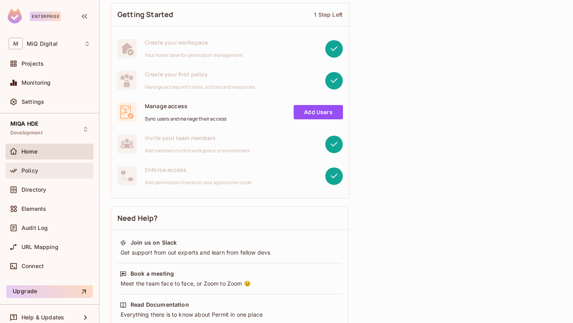
click at [65, 169] on div "Policy" at bounding box center [55, 170] width 69 height 6
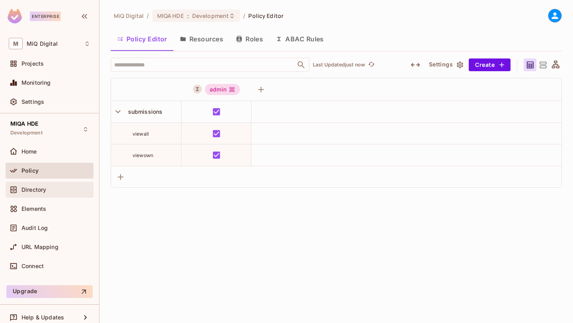
click at [59, 189] on div "Directory" at bounding box center [55, 190] width 69 height 6
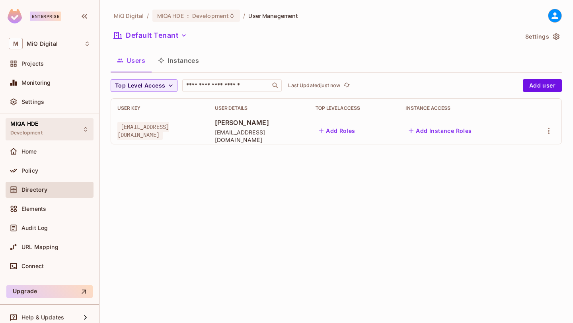
click at [69, 120] on div "MIQA HDE Development" at bounding box center [50, 129] width 88 height 22
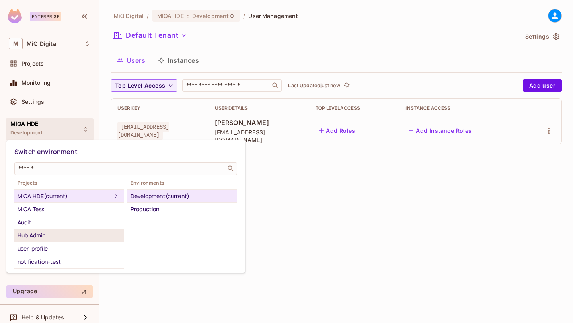
click at [56, 232] on div "Hub Admin" at bounding box center [69, 236] width 103 height 10
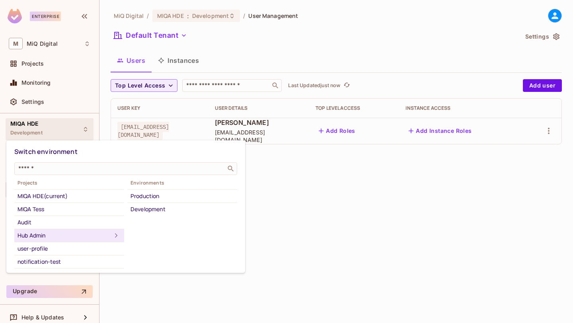
click at [318, 234] on div at bounding box center [286, 161] width 573 height 323
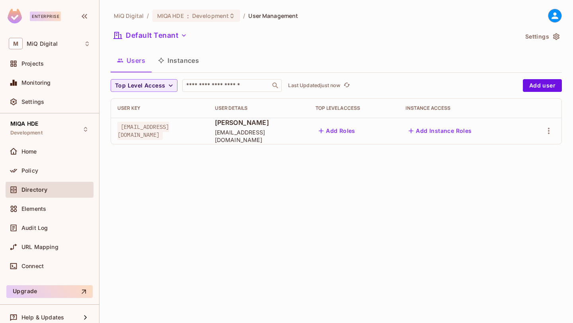
click at [67, 188] on div "Directory" at bounding box center [55, 190] width 69 height 6
click at [37, 125] on span "MIQA HDE" at bounding box center [24, 124] width 28 height 6
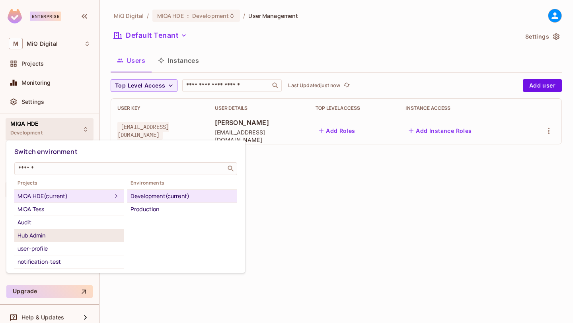
click at [40, 235] on div "Hub Admin" at bounding box center [69, 236] width 103 height 10
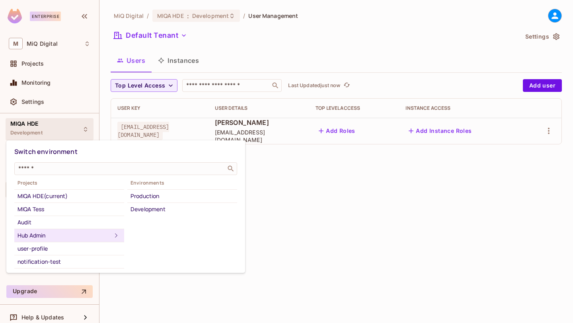
click at [40, 235] on div "Hub Admin" at bounding box center [65, 236] width 94 height 10
click at [152, 213] on div "Development" at bounding box center [181, 209] width 103 height 10
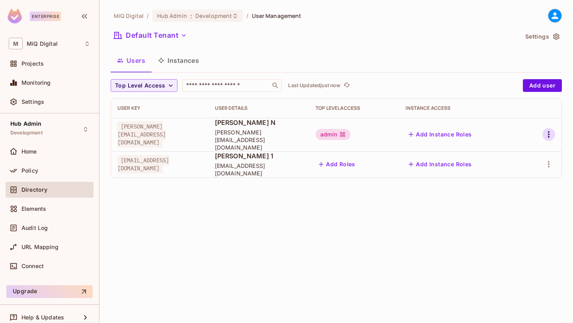
click at [550, 130] on icon "button" at bounding box center [549, 135] width 10 height 10
click at [381, 217] on div at bounding box center [286, 161] width 573 height 323
click at [29, 129] on div "Hub Admin Development" at bounding box center [26, 129] width 32 height 17
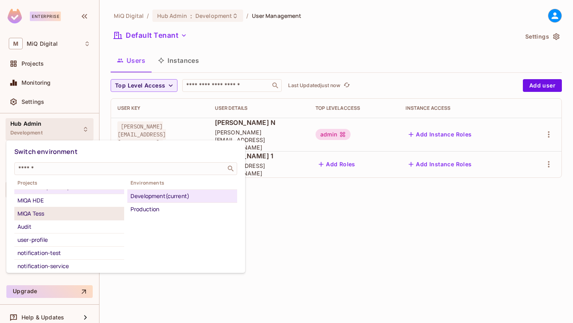
scroll to position [9, 0]
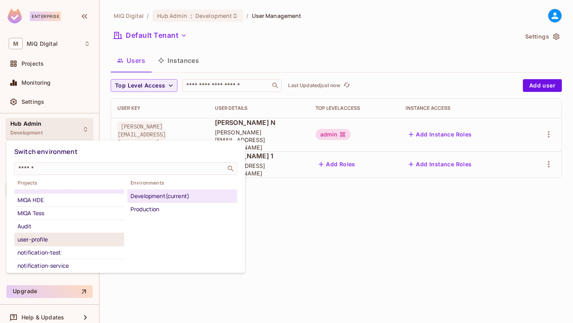
click at [39, 240] on div "user-profile" at bounding box center [69, 240] width 103 height 10
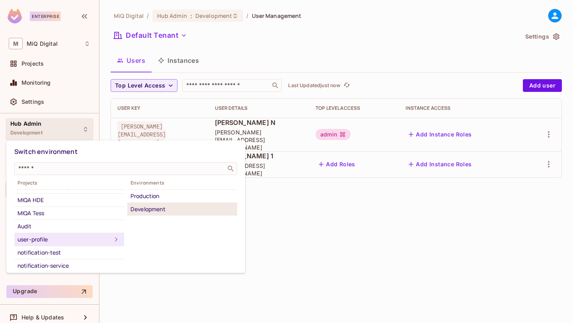
click at [165, 208] on div "Development" at bounding box center [181, 209] width 103 height 10
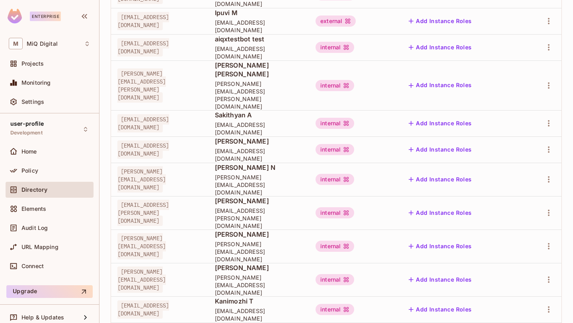
scroll to position [233, 0]
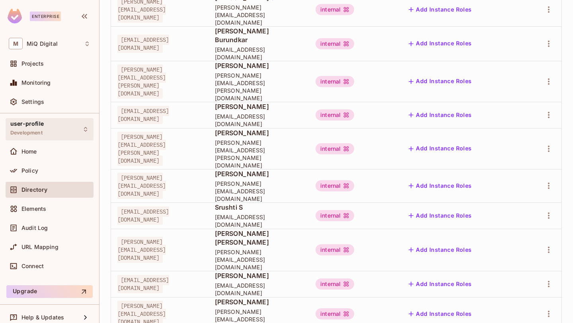
click at [52, 129] on div "user-profile Development" at bounding box center [50, 129] width 88 height 22
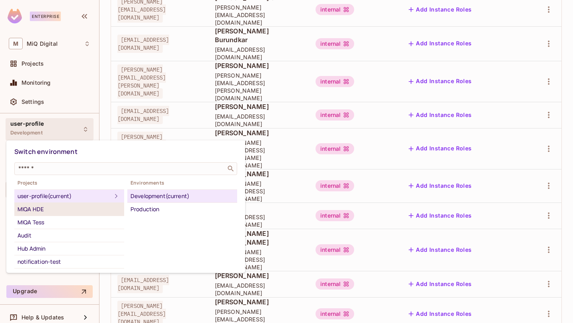
click at [40, 210] on div "MIQA HDE" at bounding box center [69, 209] width 103 height 10
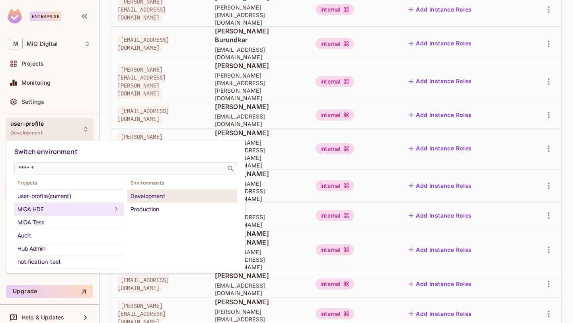
click at [141, 195] on div "Development" at bounding box center [181, 196] width 103 height 10
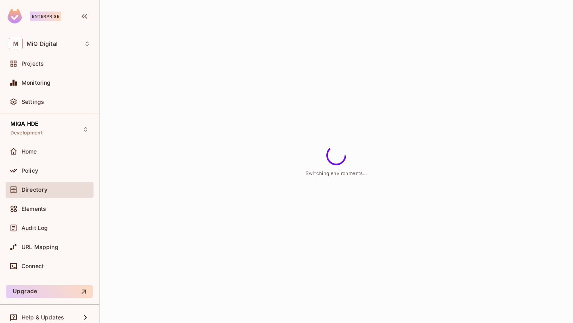
scroll to position [0, 0]
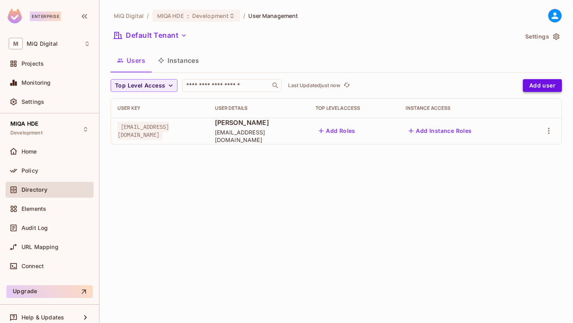
click at [543, 87] on button "Add user" at bounding box center [542, 85] width 39 height 13
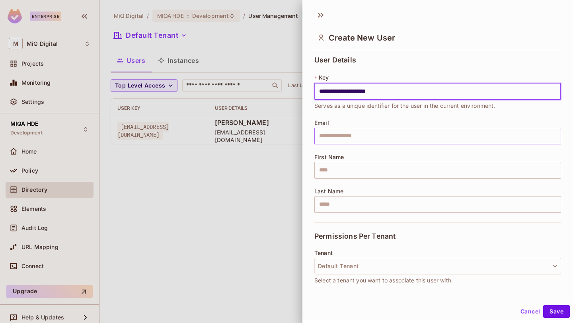
type input "**********"
click at [358, 139] on input "text" at bounding box center [437, 136] width 247 height 17
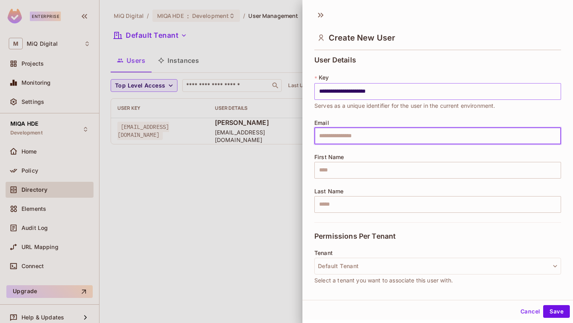
click at [370, 91] on input "**********" at bounding box center [437, 91] width 247 height 17
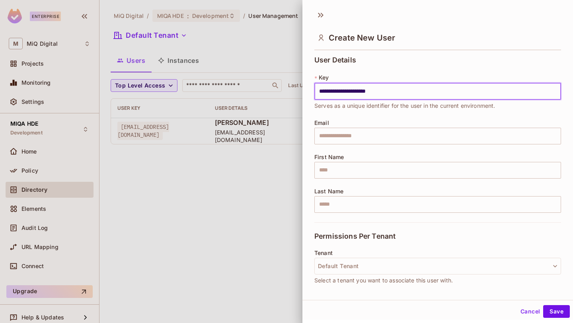
click at [370, 91] on input "**********" at bounding box center [437, 91] width 247 height 17
click at [352, 137] on input "text" at bounding box center [437, 136] width 247 height 17
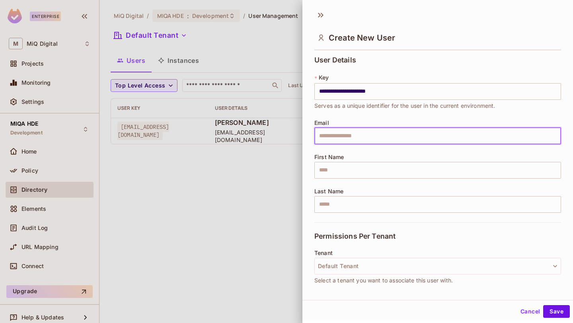
paste input "**********"
type input "**********"
click at [343, 172] on input "text" at bounding box center [437, 170] width 247 height 17
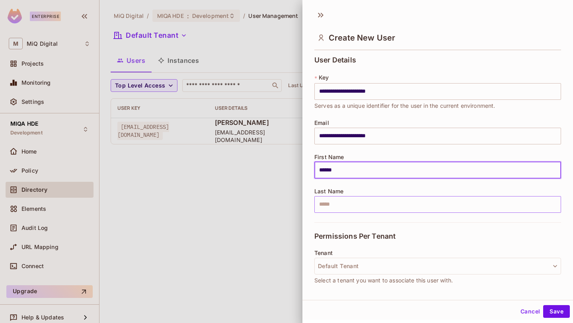
type input "******"
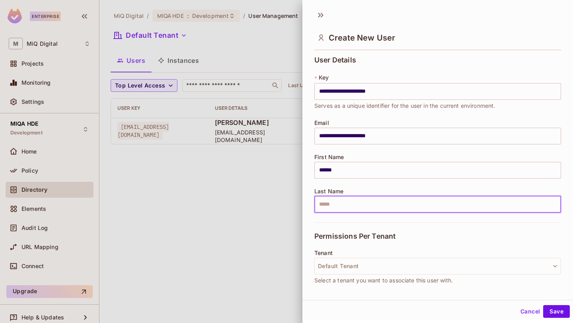
click at [329, 201] on input "text" at bounding box center [437, 204] width 247 height 17
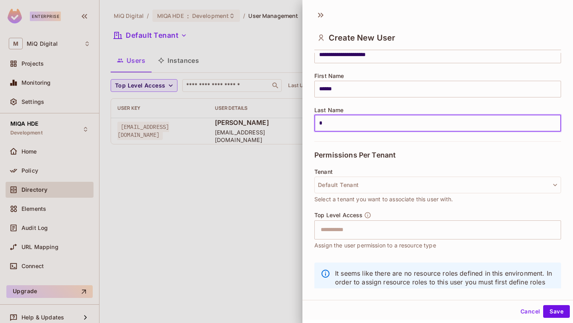
scroll to position [107, 0]
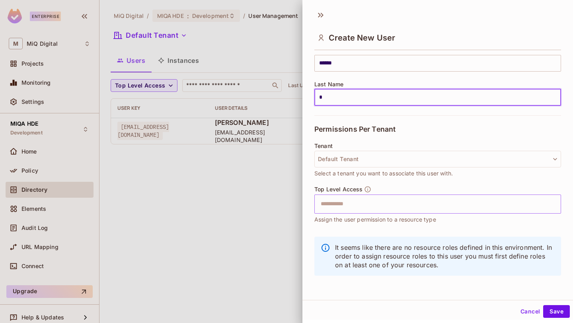
type input "*"
click at [358, 209] on input "text" at bounding box center [431, 204] width 230 height 16
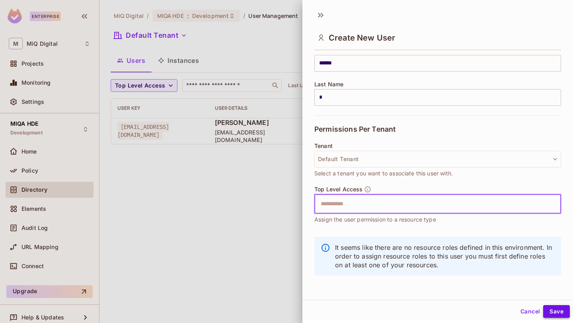
click at [563, 310] on button "Save" at bounding box center [556, 311] width 27 height 13
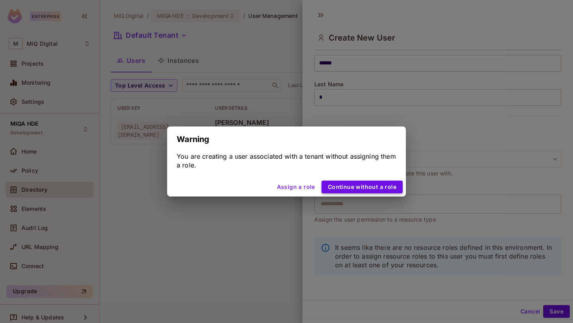
click at [365, 187] on button "Continue without a role" at bounding box center [361, 187] width 81 height 13
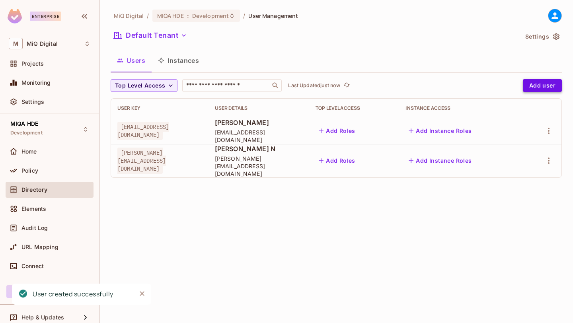
click at [538, 84] on button "Add user" at bounding box center [542, 85] width 39 height 13
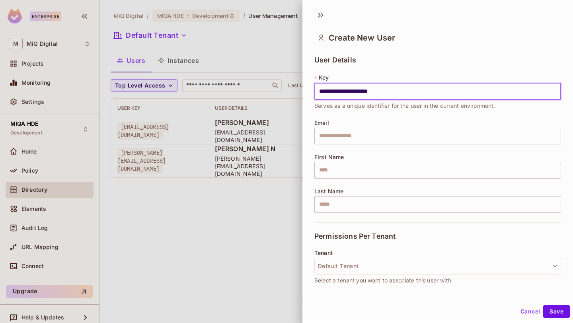
click at [382, 91] on input "**********" at bounding box center [437, 91] width 247 height 17
type input "**********"
click at [366, 126] on div "Email ​" at bounding box center [437, 132] width 247 height 25
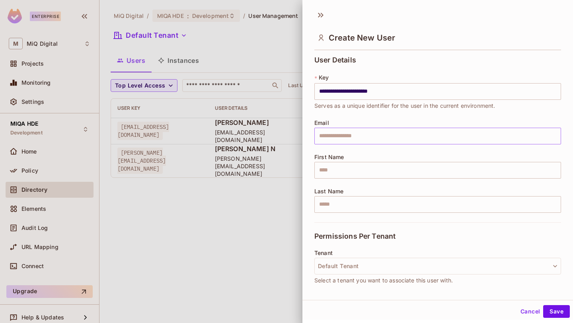
click at [353, 142] on input "text" at bounding box center [437, 136] width 247 height 17
paste input "**********"
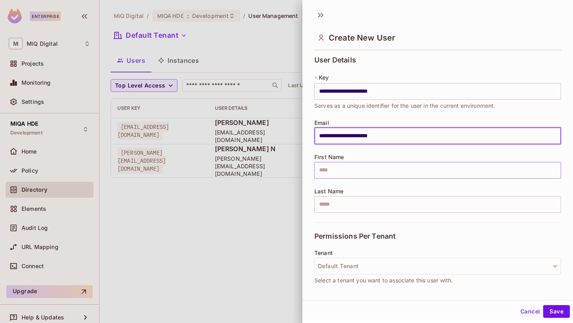
type input "**********"
click at [349, 165] on input "text" at bounding box center [437, 170] width 247 height 17
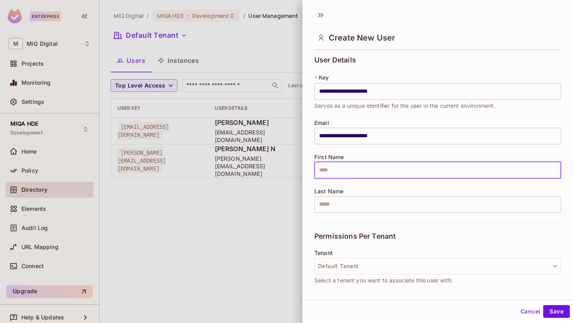
paste input "**********"
drag, startPoint x: 339, startPoint y: 172, endPoint x: 453, endPoint y: 172, distance: 114.2
click at [453, 172] on input "**********" at bounding box center [437, 170] width 247 height 17
click at [320, 173] on input "*******" at bounding box center [437, 170] width 247 height 17
type input "*******"
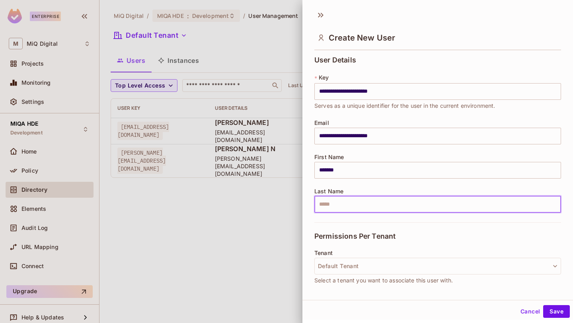
click at [325, 209] on input "text" at bounding box center [437, 204] width 247 height 17
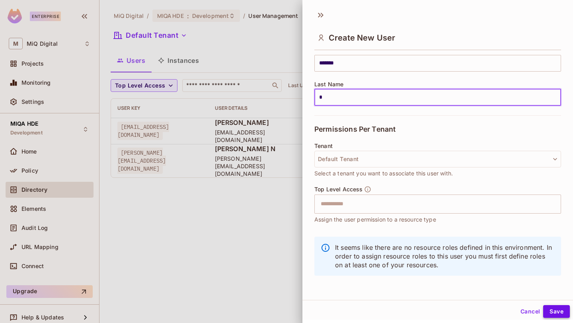
type input "*"
click at [549, 311] on button "Save" at bounding box center [556, 311] width 27 height 13
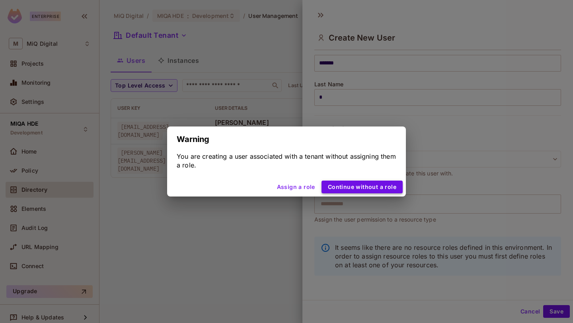
click at [370, 187] on button "Continue without a role" at bounding box center [361, 187] width 81 height 13
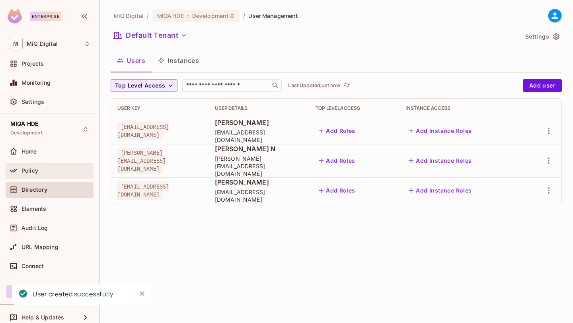
click at [43, 172] on div "Policy" at bounding box center [55, 170] width 69 height 6
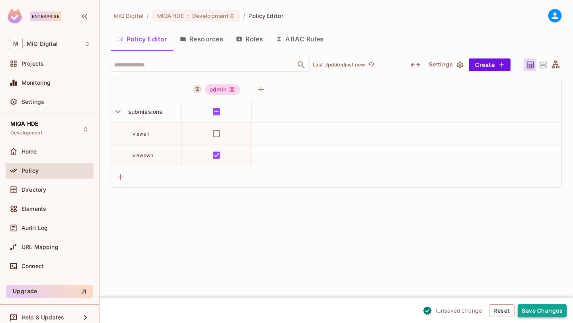
click at [545, 312] on button "Save Changes" at bounding box center [542, 310] width 49 height 13
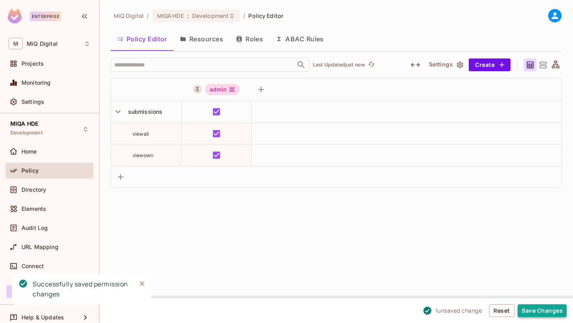
click at [540, 312] on button "Save Changes" at bounding box center [542, 310] width 49 height 13
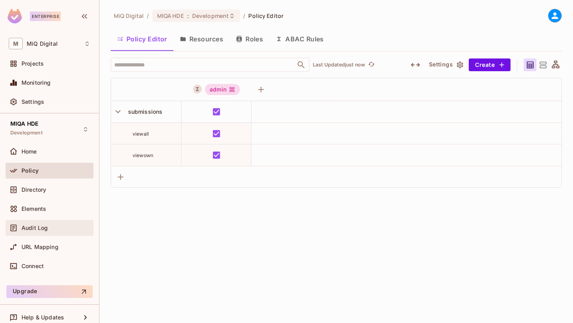
click at [41, 232] on div "Audit Log" at bounding box center [50, 228] width 82 height 10
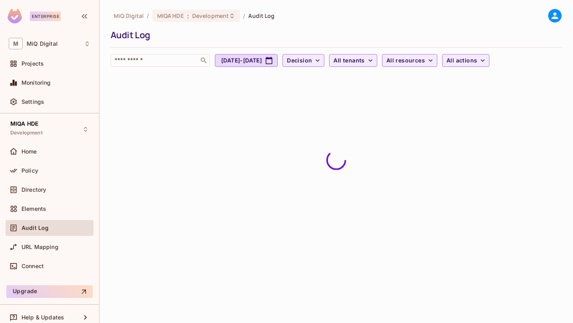
click at [42, 230] on span "Audit Log" at bounding box center [34, 228] width 27 height 6
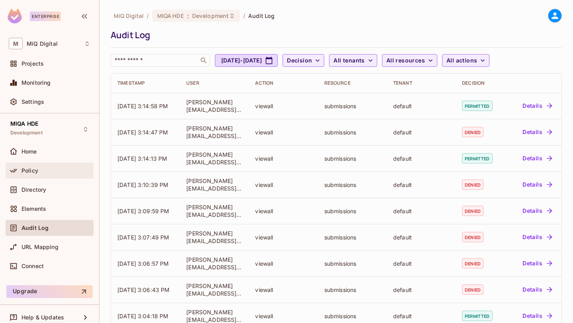
click at [47, 174] on div "Policy" at bounding box center [50, 171] width 82 height 10
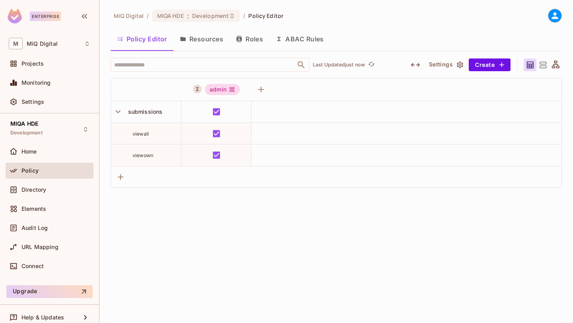
click at [313, 37] on button "ABAC Rules" at bounding box center [299, 39] width 61 height 20
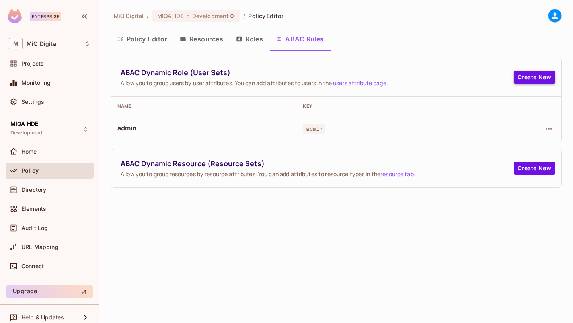
click at [545, 74] on button "Create New" at bounding box center [534, 77] width 41 height 13
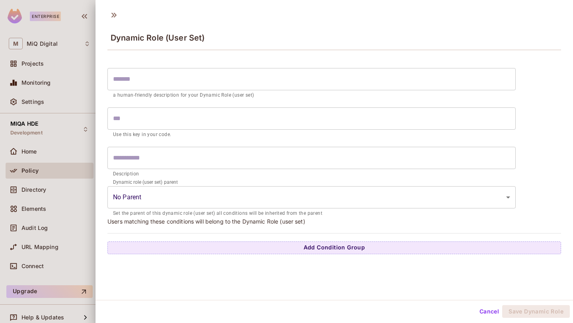
click at [171, 74] on input "text" at bounding box center [311, 79] width 408 height 22
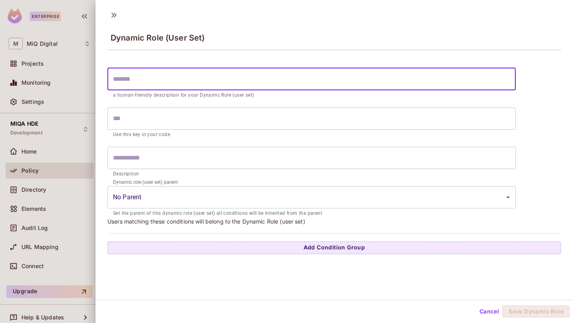
type input "*"
type input "**"
type input "***"
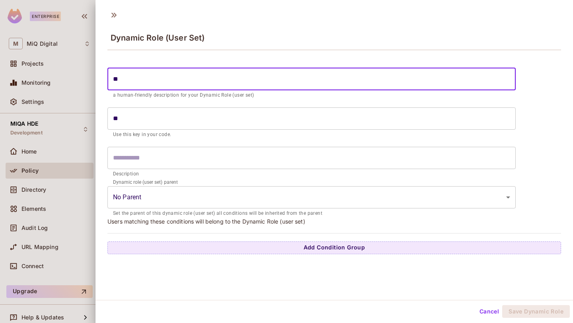
type input "***"
type input "****"
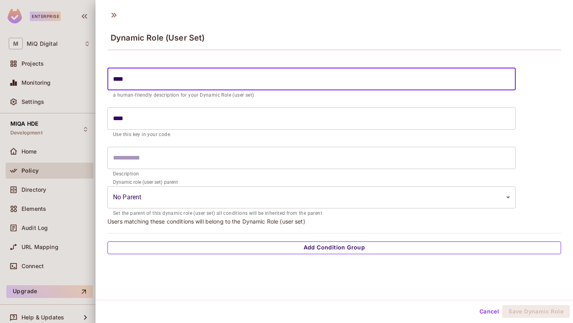
type input "****"
click at [207, 250] on button "Add Condition Group" at bounding box center [334, 247] width 454 height 13
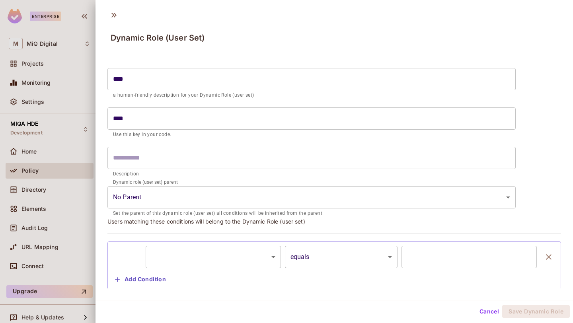
click at [209, 261] on body "Enterprise M MiQ Digital Projects Monitoring Settings MIQA HDE Development Home…" at bounding box center [286, 161] width 573 height 323
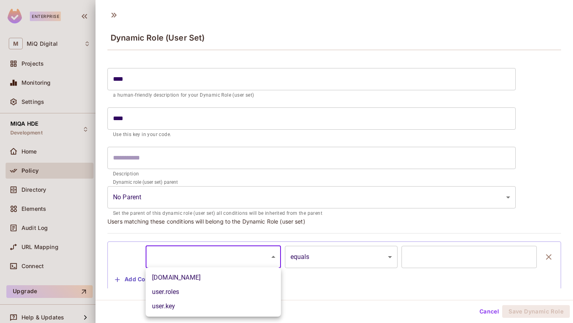
click at [185, 279] on li "user.email" at bounding box center [213, 278] width 135 height 14
type input "**********"
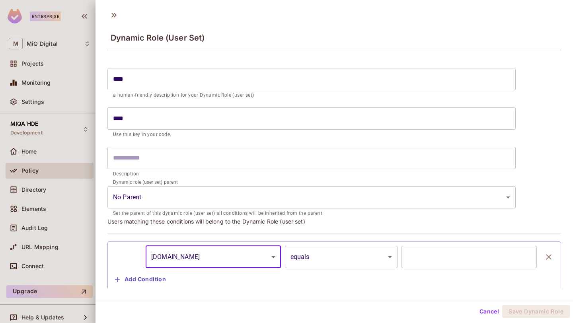
click at [347, 261] on body "**********" at bounding box center [286, 161] width 573 height 323
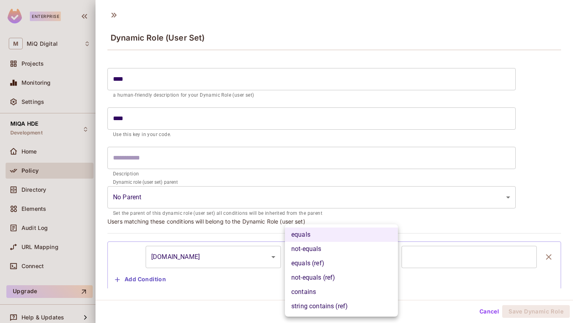
click at [321, 296] on li "contains" at bounding box center [341, 292] width 113 height 14
type input "********"
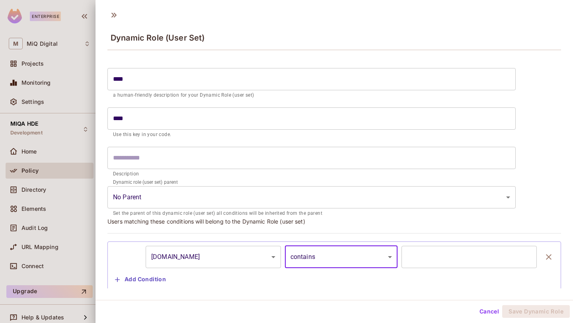
click at [428, 261] on input "text" at bounding box center [468, 257] width 135 height 22
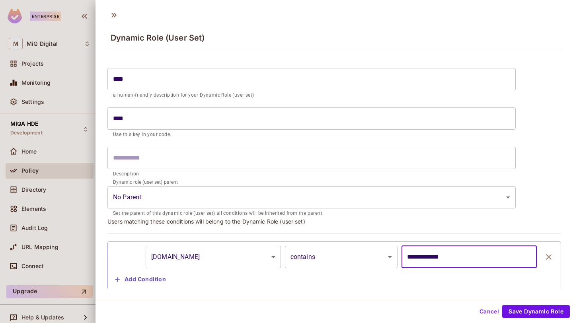
type input "**********"
click at [545, 309] on button "Save Dynamic Role" at bounding box center [536, 311] width 68 height 13
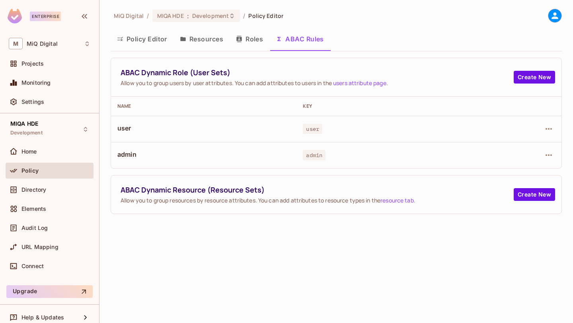
click at [55, 168] on div "Policy" at bounding box center [55, 170] width 69 height 6
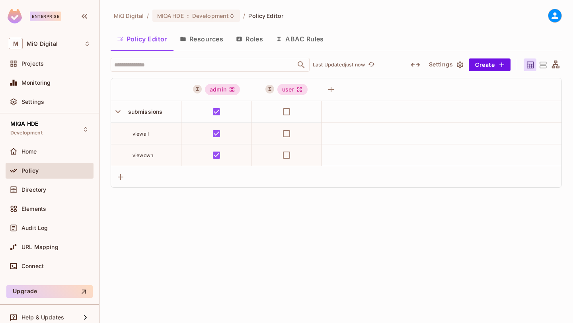
click at [307, 37] on button "ABAC Rules" at bounding box center [299, 39] width 61 height 20
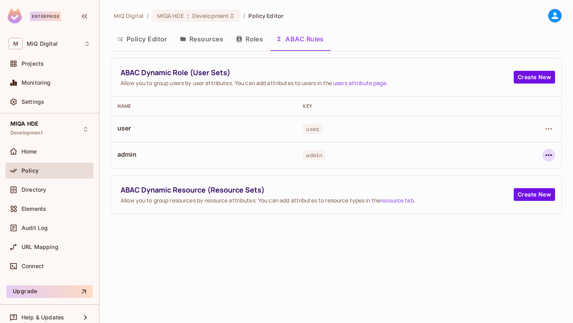
click at [545, 158] on icon "button" at bounding box center [549, 155] width 10 height 10
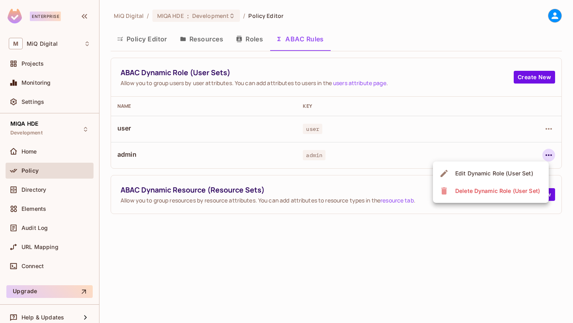
click at [516, 179] on span "Edit Dynamic Role (User Set)" at bounding box center [494, 173] width 83 height 13
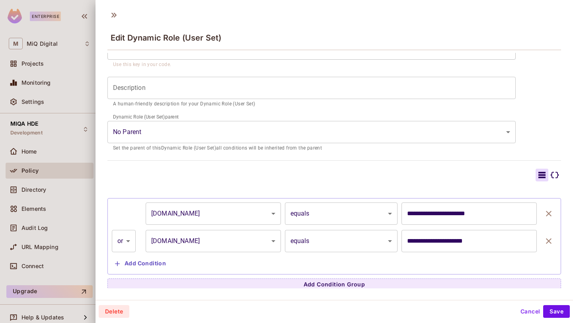
scroll to position [80, 0]
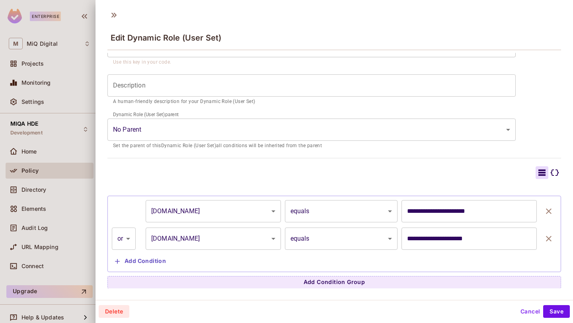
click at [526, 312] on button "Cancel" at bounding box center [530, 311] width 26 height 13
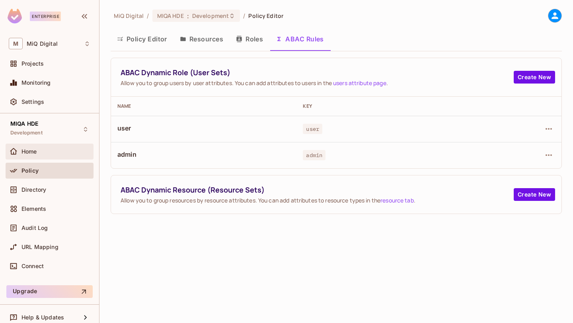
click at [35, 157] on div "Home" at bounding box center [50, 152] width 88 height 16
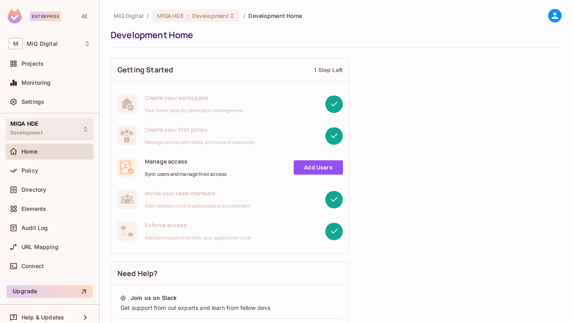
click at [49, 120] on div "MIQA HDE Development" at bounding box center [50, 129] width 88 height 22
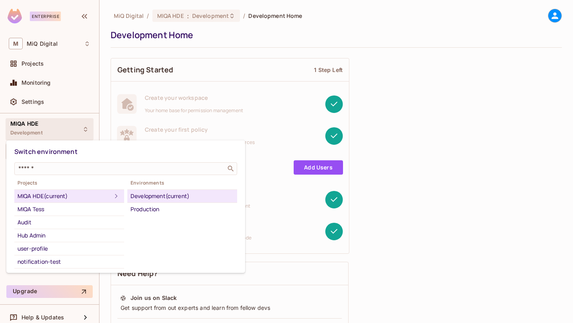
click at [47, 192] on div "MIQA HDE (current)" at bounding box center [65, 196] width 94 height 10
click at [190, 48] on div at bounding box center [286, 161] width 573 height 323
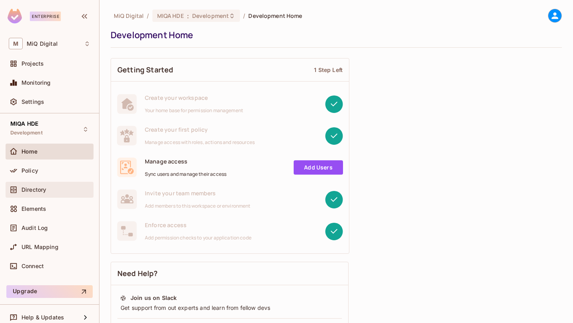
click at [34, 187] on span "Directory" at bounding box center [33, 190] width 25 height 6
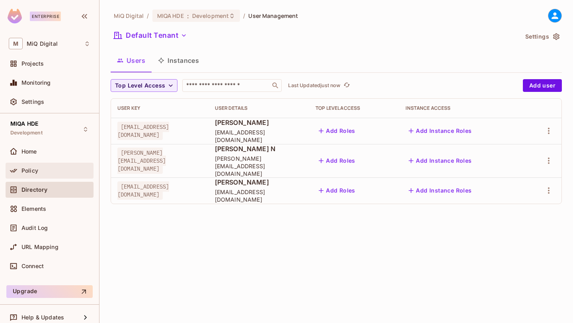
click at [41, 169] on div "Policy" at bounding box center [55, 170] width 69 height 6
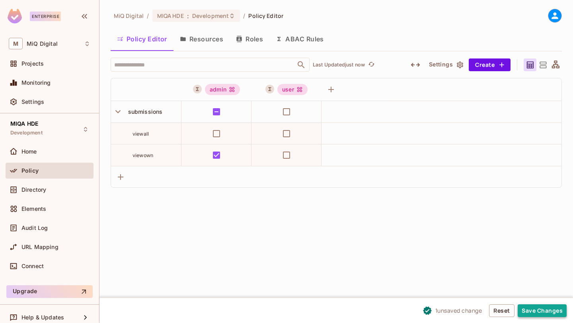
click at [539, 312] on button "Save Changes" at bounding box center [542, 310] width 49 height 13
click at [542, 310] on button "Save Changes" at bounding box center [542, 310] width 49 height 13
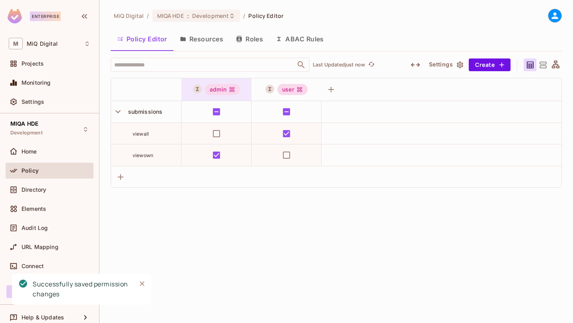
click at [233, 85] on div "admin" at bounding box center [222, 89] width 35 height 11
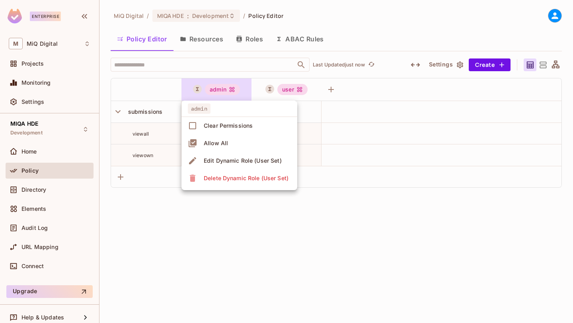
click at [227, 160] on div "Edit Dynamic Role (User Set)" at bounding box center [243, 161] width 78 height 8
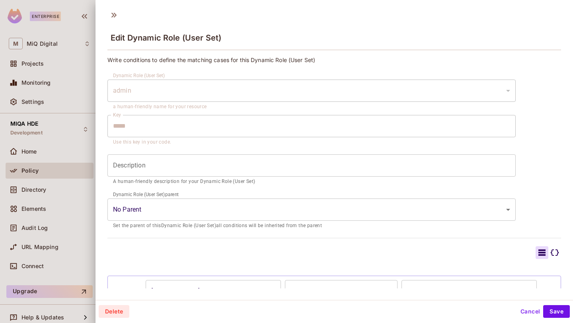
scroll to position [80, 0]
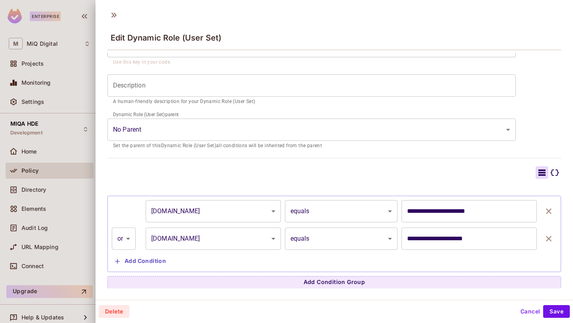
click at [549, 241] on icon "button" at bounding box center [549, 239] width 10 height 10
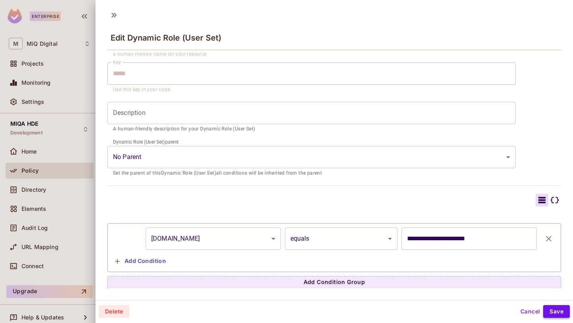
click at [558, 307] on button "Save" at bounding box center [556, 311] width 27 height 13
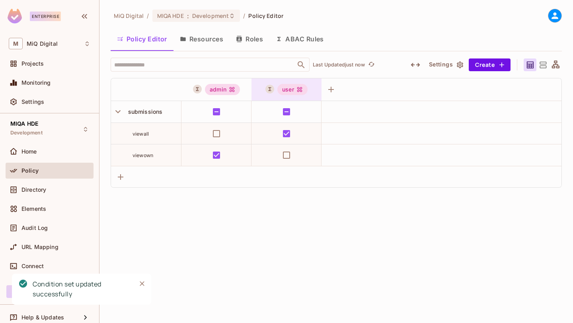
click at [287, 86] on div "user" at bounding box center [292, 89] width 30 height 11
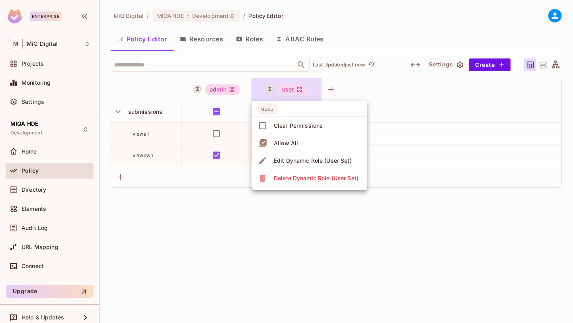
click at [291, 157] on div "Edit Dynamic Role (User Set)" at bounding box center [313, 161] width 78 height 8
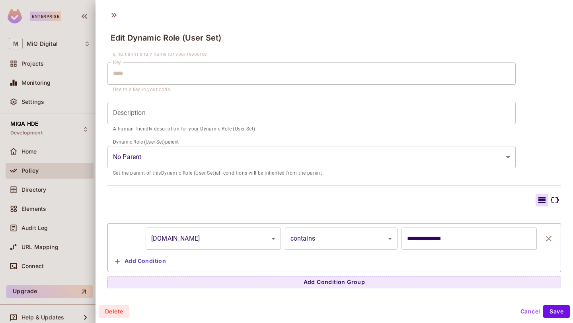
click at [83, 49] on div at bounding box center [286, 161] width 573 height 323
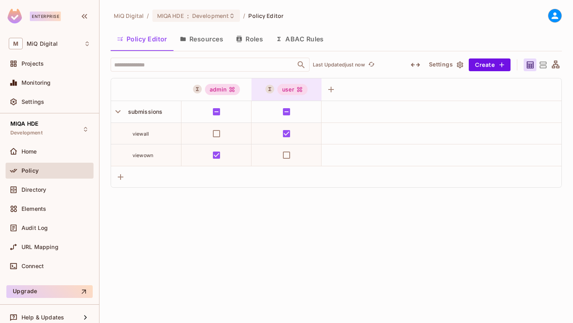
click at [281, 82] on div "user" at bounding box center [286, 89] width 70 height 22
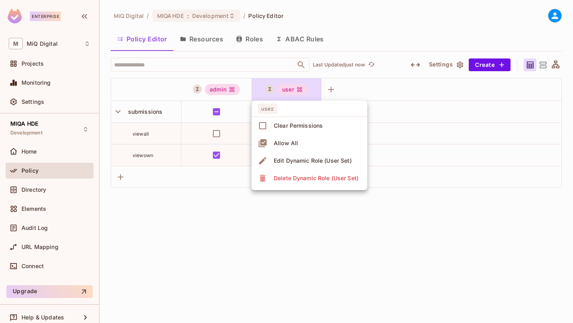
click at [306, 162] on div "Edit Dynamic Role (User Set)" at bounding box center [313, 161] width 78 height 8
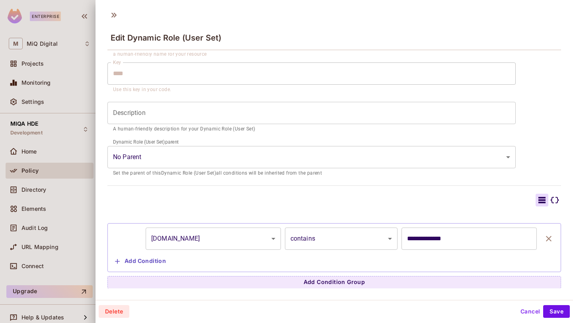
click at [328, 238] on body "**********" at bounding box center [286, 161] width 573 height 323
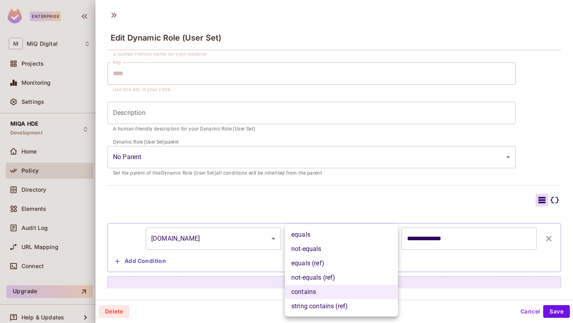
click at [349, 266] on li "equals (ref)" at bounding box center [341, 263] width 113 height 14
type input "**********"
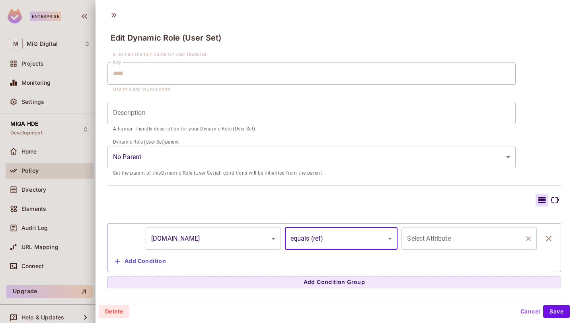
click at [432, 240] on div "Select Attribute Select Attribute" at bounding box center [468, 239] width 135 height 22
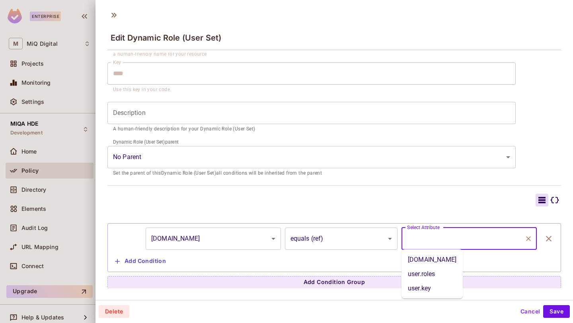
click at [424, 265] on li "user.email" at bounding box center [431, 260] width 61 height 14
type input "**********"
click at [440, 236] on input "**********" at bounding box center [463, 238] width 116 height 15
click at [330, 241] on body "**********" at bounding box center [286, 161] width 573 height 323
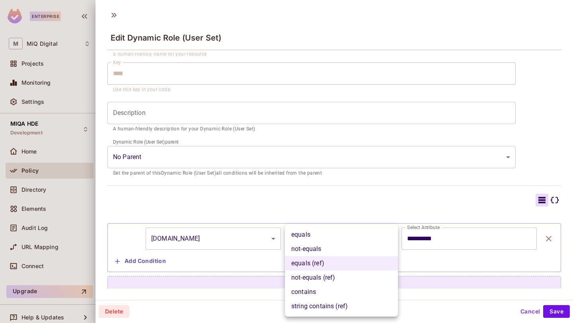
click at [316, 293] on li "contains" at bounding box center [341, 292] width 113 height 14
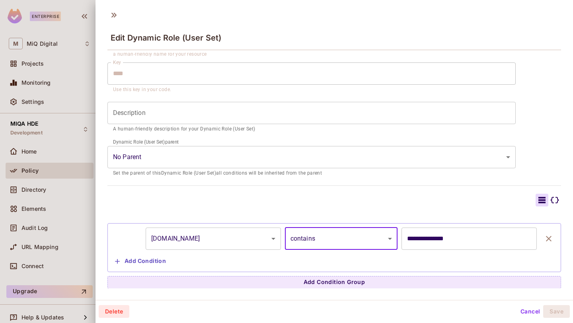
click at [322, 237] on body "**********" at bounding box center [286, 161] width 573 height 323
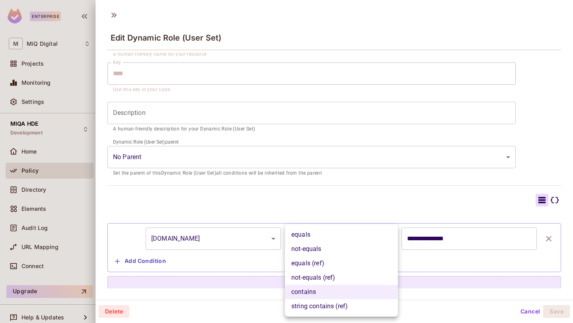
click at [327, 309] on li "string contains (ref)" at bounding box center [341, 306] width 113 height 14
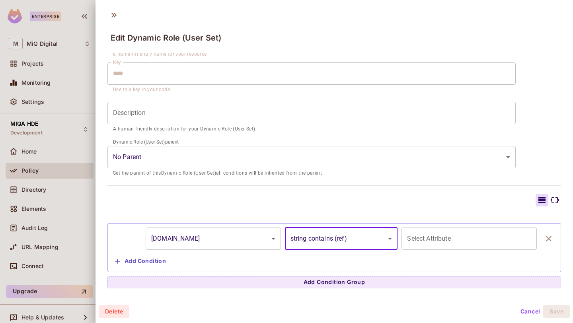
click at [342, 245] on body "**********" at bounding box center [286, 161] width 573 height 323
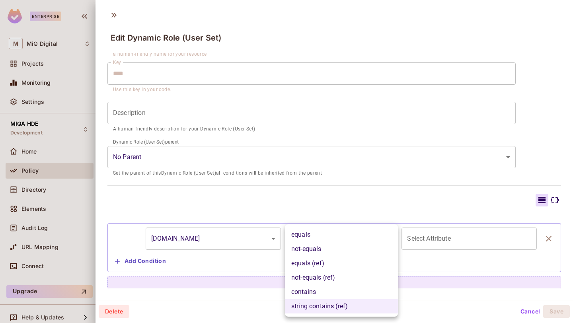
click at [332, 292] on li "contains" at bounding box center [341, 292] width 113 height 14
type input "********"
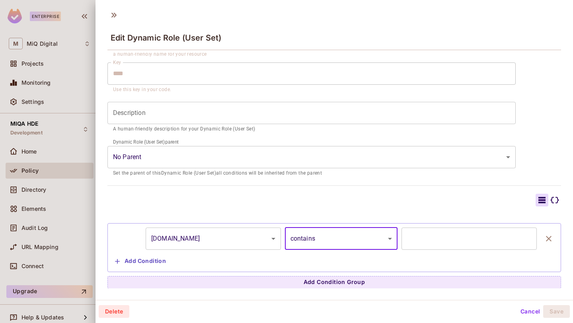
scroll to position [1, 0]
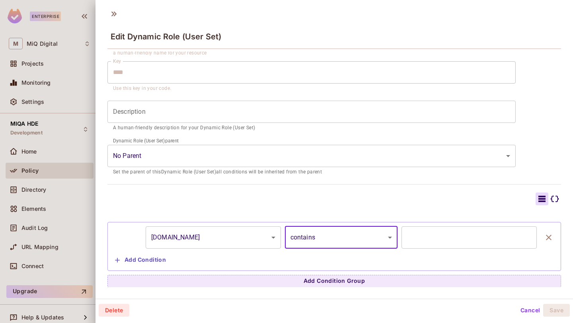
click at [197, 158] on body "**********" at bounding box center [286, 161] width 573 height 323
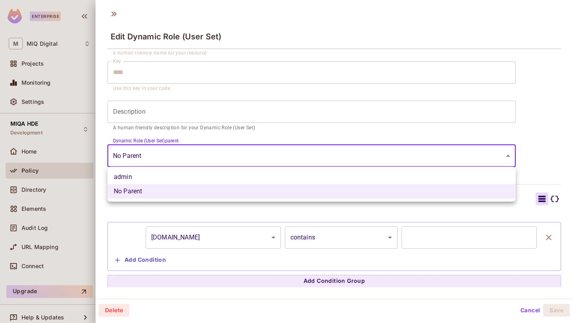
click at [431, 185] on li "No Parent" at bounding box center [311, 191] width 408 height 14
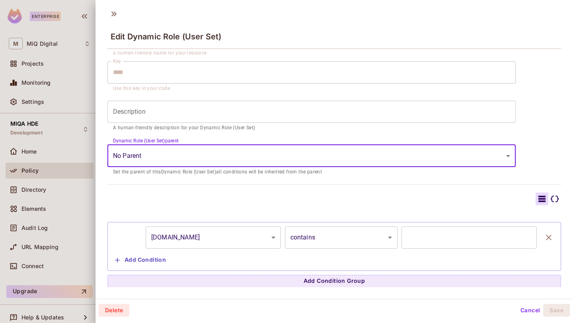
click at [90, 183] on div at bounding box center [286, 161] width 573 height 323
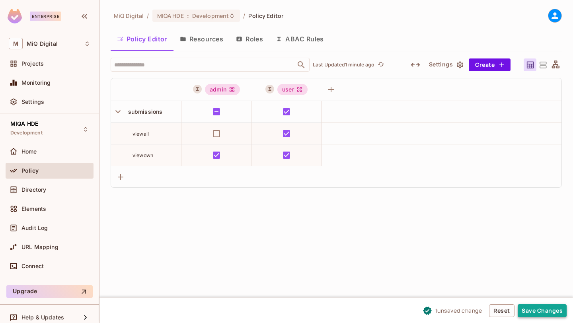
click at [545, 312] on button "Save Changes" at bounding box center [542, 310] width 49 height 13
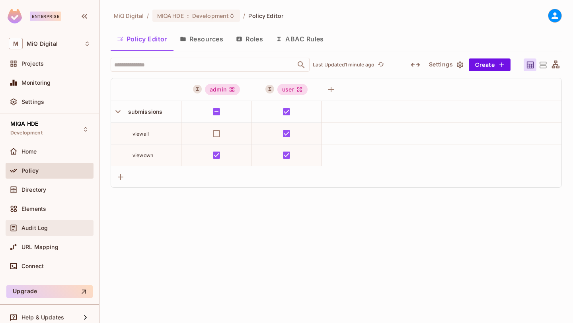
click at [40, 226] on span "Audit Log" at bounding box center [34, 228] width 26 height 6
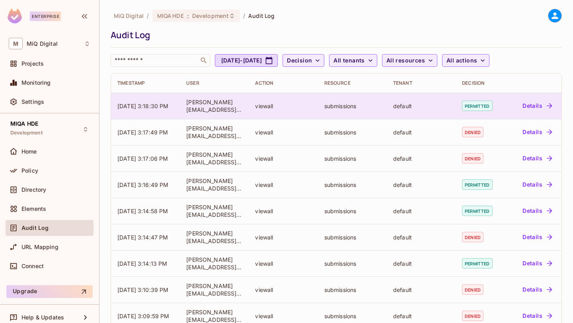
click at [530, 107] on button "Details" at bounding box center [537, 105] width 36 height 13
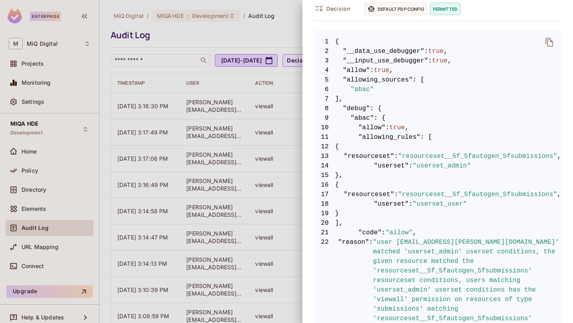
scroll to position [132, 0]
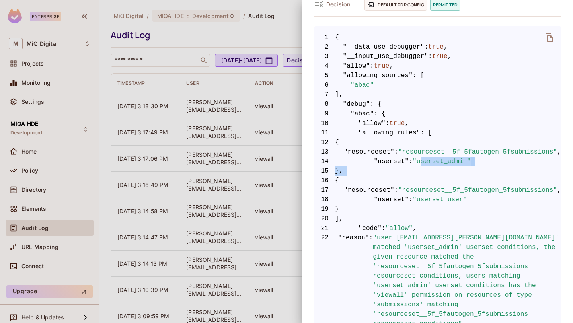
drag, startPoint x: 423, startPoint y: 164, endPoint x: 488, endPoint y: 180, distance: 66.4
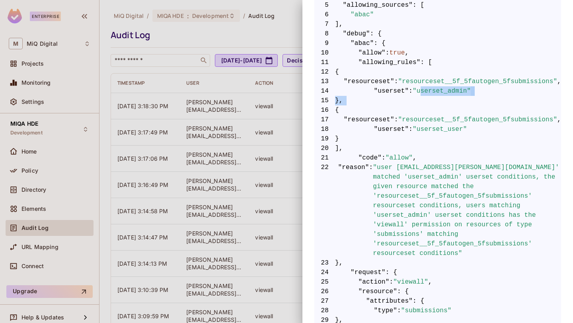
scroll to position [212, 0]
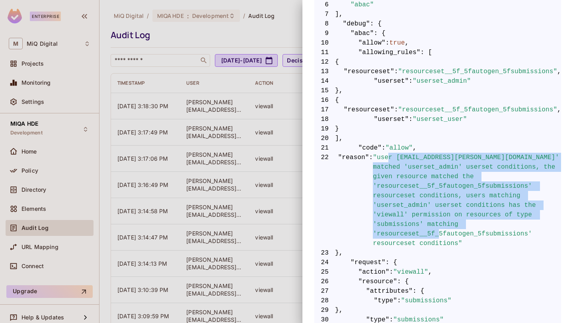
drag, startPoint x: 387, startPoint y: 158, endPoint x: 507, endPoint y: 234, distance: 141.8
click at [507, 235] on span ""user 'subash.n@miqdigital.com' matched 'userset_admin' userset conditions, the…" at bounding box center [467, 200] width 188 height 95
click at [491, 179] on span ""user 'subash.n@miqdigital.com' matched 'userset_admin' userset conditions, the…" at bounding box center [467, 200] width 188 height 95
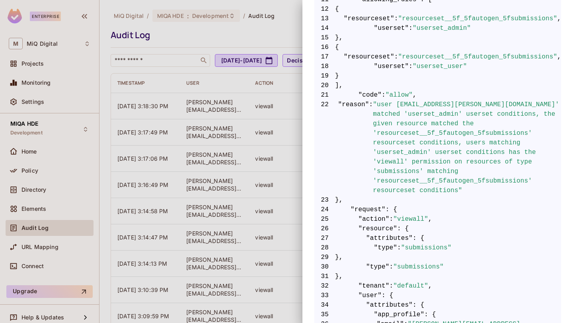
scroll to position [265, 0]
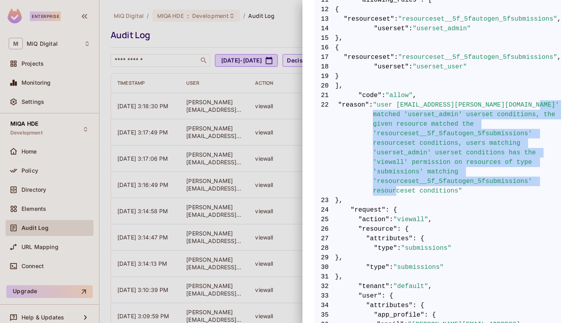
drag, startPoint x: 386, startPoint y: 115, endPoint x: 538, endPoint y: 193, distance: 171.2
click at [538, 193] on span ""user 'subash.n@miqdigital.com' matched 'userset_admin' userset conditions, the…" at bounding box center [467, 147] width 188 height 95
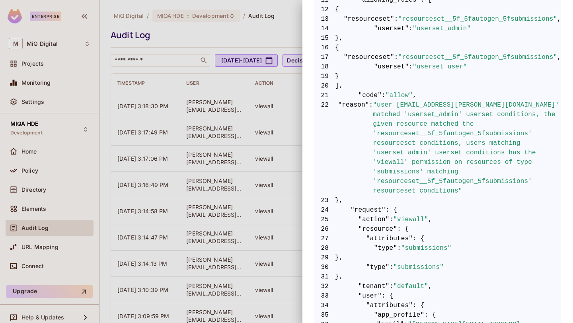
click at [152, 92] on div at bounding box center [286, 161] width 573 height 323
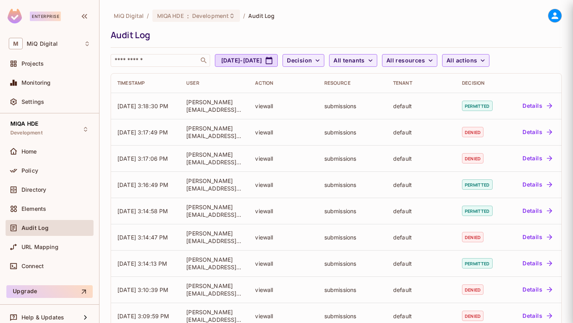
scroll to position [0, 0]
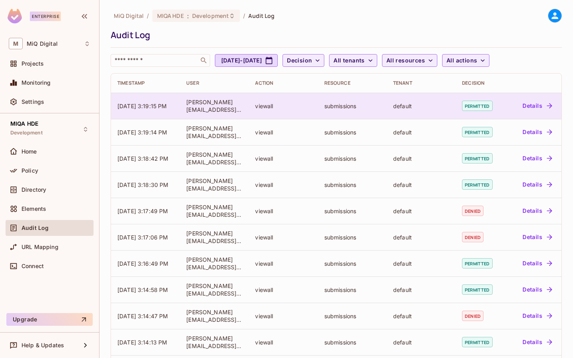
click at [535, 105] on button "Details" at bounding box center [537, 105] width 36 height 13
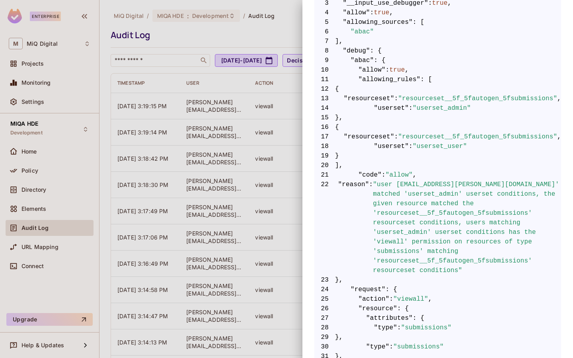
scroll to position [192, 0]
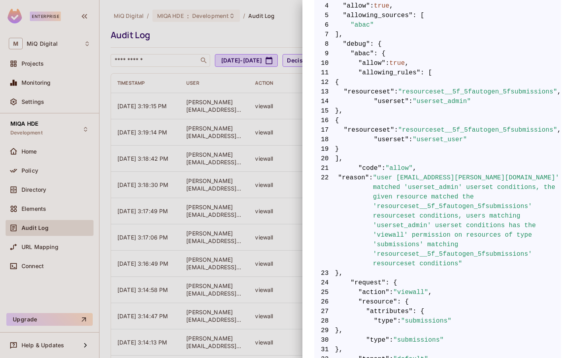
click at [483, 188] on span ""user 'subash.n@miqdigital.com' matched 'userset_admin' userset conditions, the…" at bounding box center [467, 220] width 188 height 95
click at [410, 189] on span ""user 'subash.n@miqdigital.com' matched 'userset_admin' userset conditions, the…" at bounding box center [467, 220] width 188 height 95
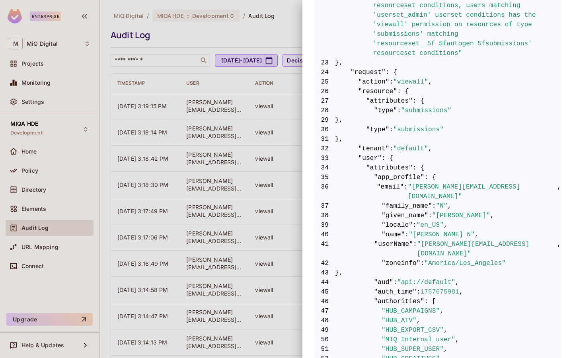
scroll to position [405, 0]
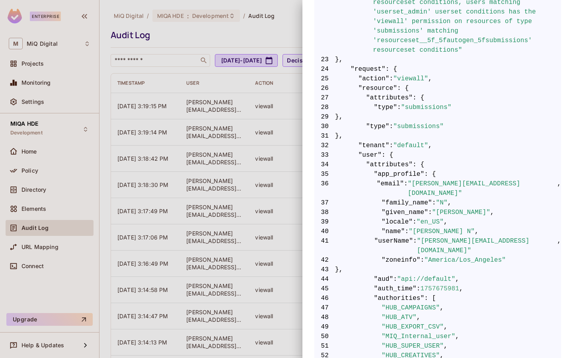
click at [183, 119] on div at bounding box center [286, 179] width 573 height 358
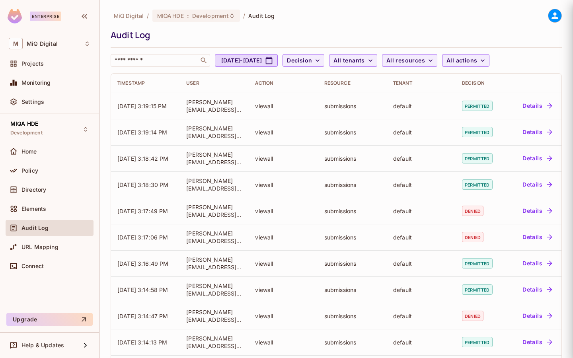
scroll to position [0, 0]
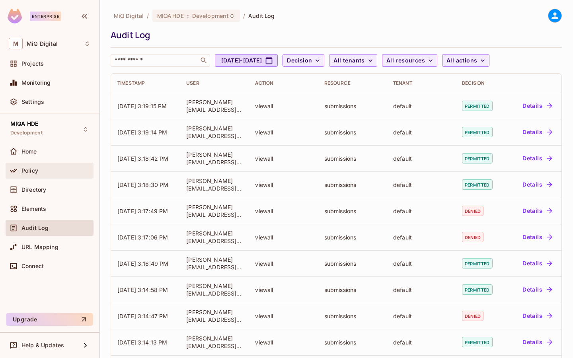
click at [20, 171] on div at bounding box center [15, 171] width 13 height 10
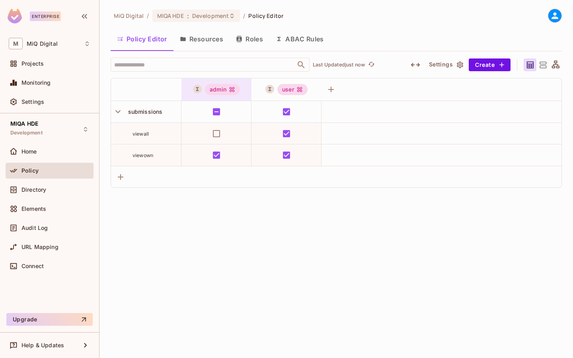
click at [231, 86] on div "admin" at bounding box center [222, 89] width 35 height 11
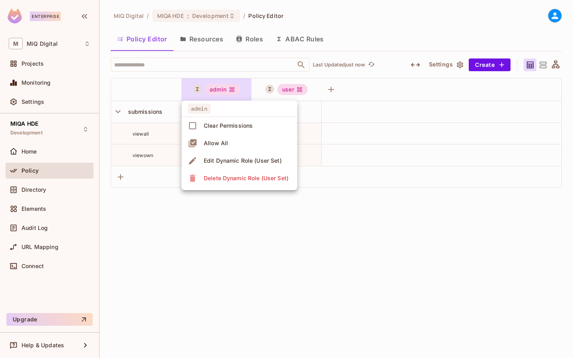
click at [239, 162] on div "Edit Dynamic Role (User Set)" at bounding box center [243, 161] width 78 height 8
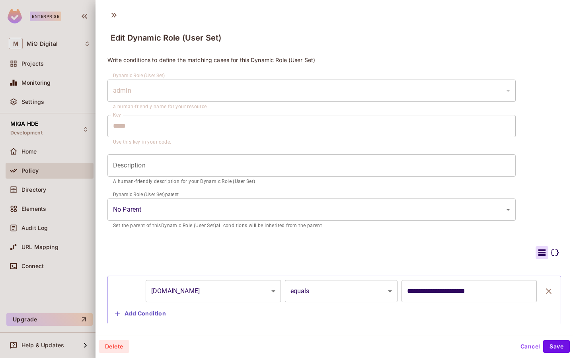
scroll to position [18, 0]
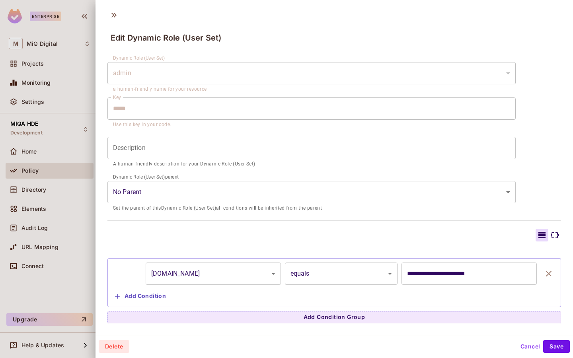
click at [533, 349] on button "Cancel" at bounding box center [530, 346] width 26 height 13
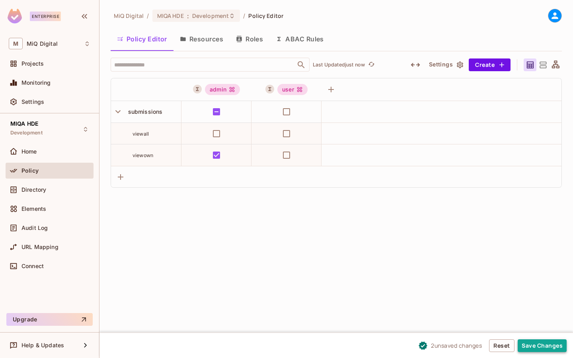
click at [536, 342] on button "Save Changes" at bounding box center [542, 345] width 49 height 13
click at [537, 349] on button "Save Changes" at bounding box center [542, 345] width 49 height 13
click at [545, 344] on button "Save Changes" at bounding box center [542, 345] width 49 height 13
click at [543, 341] on button "Save Changes" at bounding box center [542, 345] width 49 height 13
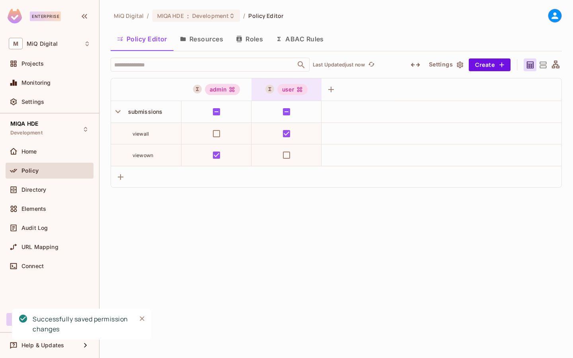
click at [300, 94] on div "user" at bounding box center [292, 89] width 30 height 11
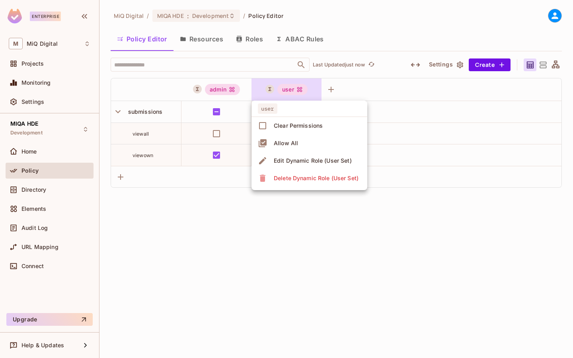
click at [298, 160] on div "Edit Dynamic Role (User Set)" at bounding box center [313, 161] width 78 height 8
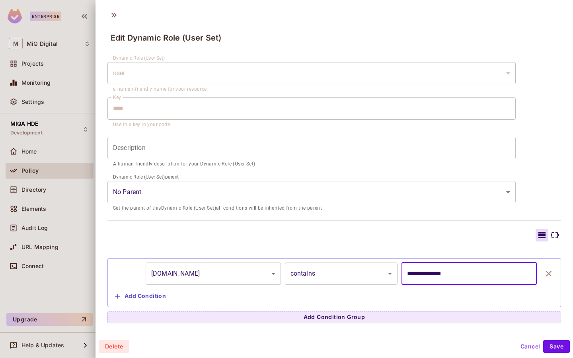
click at [409, 276] on input "**********" at bounding box center [468, 274] width 135 height 22
click at [442, 267] on input "**********" at bounding box center [468, 274] width 135 height 22
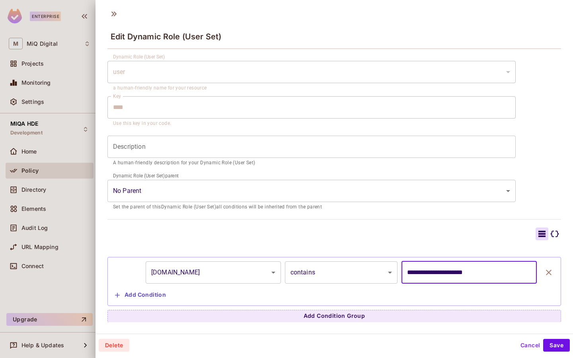
type input "**********"
click at [321, 261] on body "**********" at bounding box center [286, 179] width 573 height 358
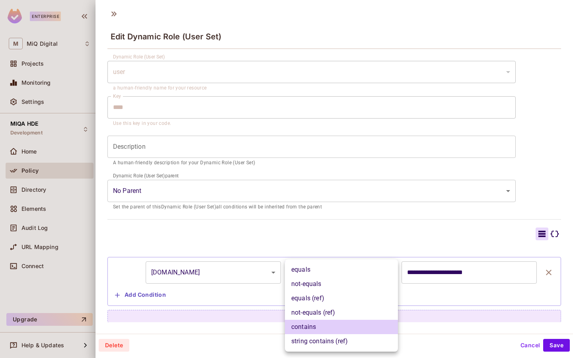
click at [438, 270] on div at bounding box center [286, 179] width 573 height 358
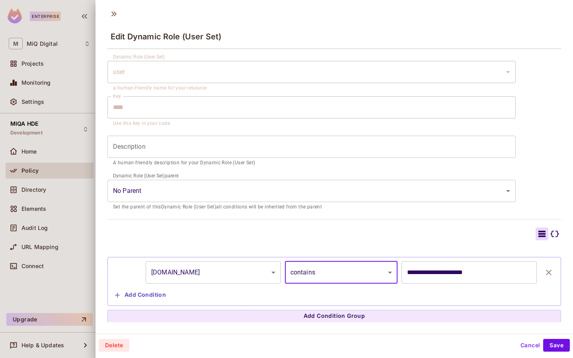
click at [360, 271] on body "**********" at bounding box center [286, 179] width 573 height 358
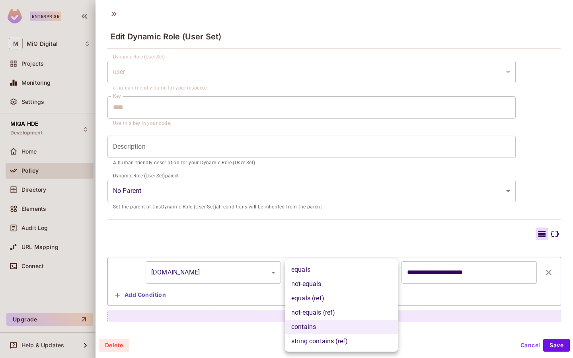
click at [326, 269] on li "equals" at bounding box center [341, 270] width 113 height 14
type input "******"
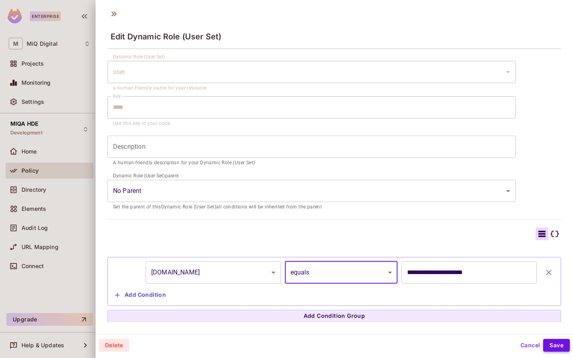
click at [551, 349] on button "Save" at bounding box center [556, 345] width 27 height 13
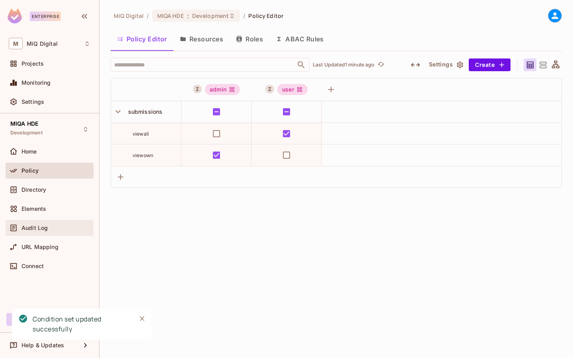
click at [41, 225] on span "Audit Log" at bounding box center [34, 228] width 26 height 6
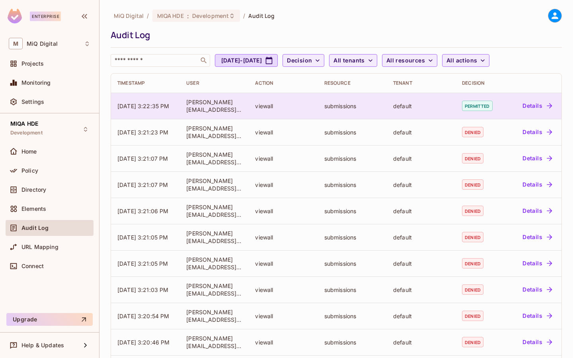
click at [539, 108] on button "Details" at bounding box center [537, 105] width 36 height 13
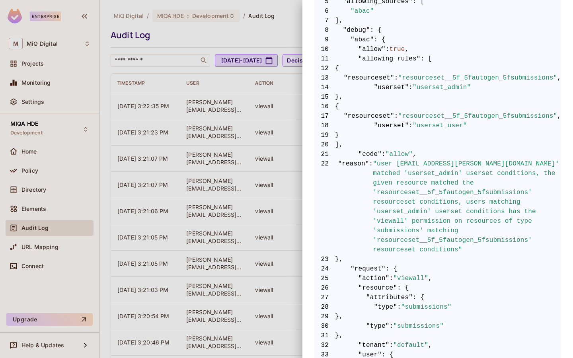
scroll to position [203, 0]
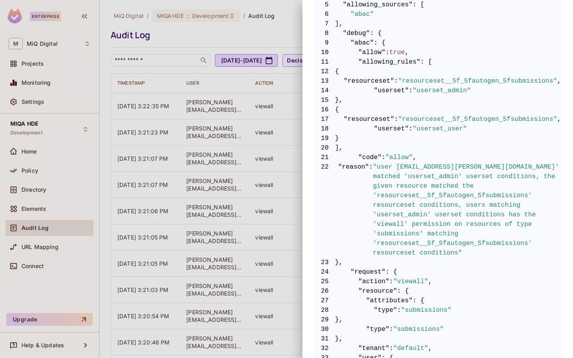
click at [449, 133] on span ""userset_user"" at bounding box center [440, 129] width 55 height 10
click at [451, 91] on span ""userset_admin"" at bounding box center [442, 91] width 58 height 10
click at [419, 95] on span ""userset_admin"" at bounding box center [442, 91] width 58 height 10
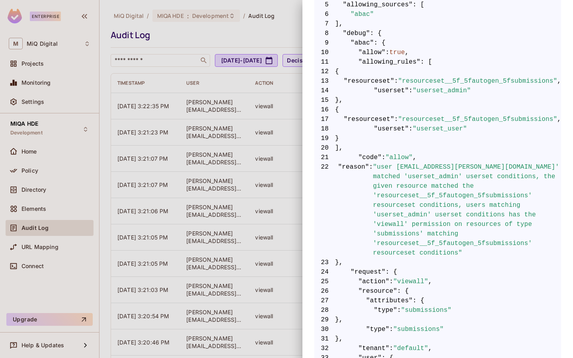
scroll to position [223, 0]
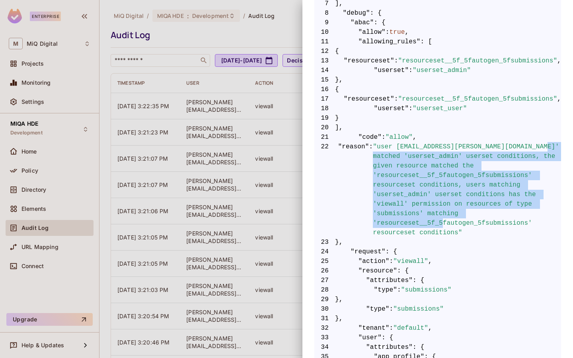
drag, startPoint x: 391, startPoint y: 158, endPoint x: 506, endPoint y: 224, distance: 132.4
click at [508, 223] on span ""user 'subash.n@miqdigital.com' matched 'userset_admin' userset conditions, the…" at bounding box center [467, 189] width 188 height 95
click at [49, 166] on div at bounding box center [286, 179] width 573 height 358
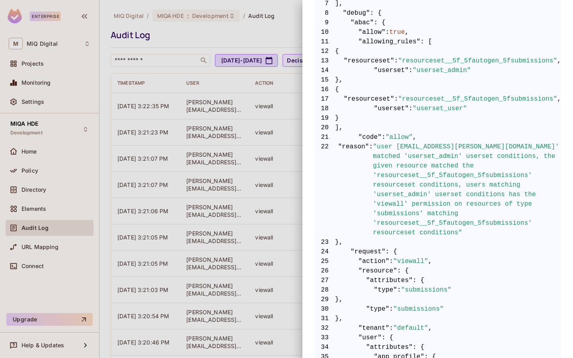
scroll to position [0, 0]
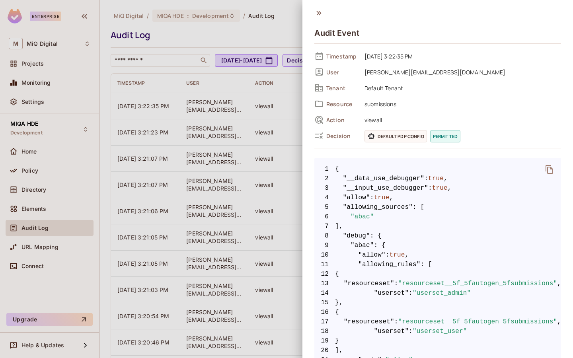
click at [49, 166] on div at bounding box center [286, 179] width 573 height 358
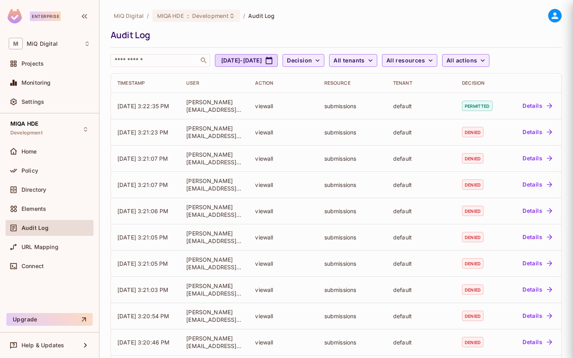
click at [49, 166] on div "Policy" at bounding box center [50, 171] width 82 height 10
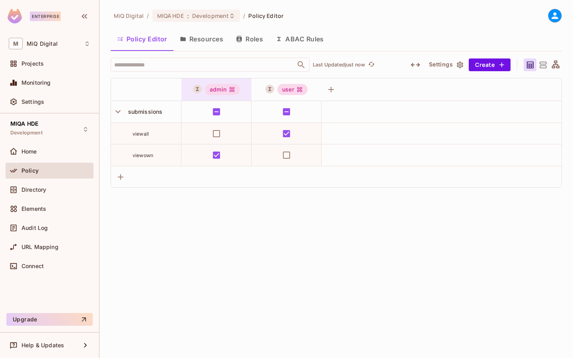
click at [229, 94] on div "admin" at bounding box center [222, 89] width 35 height 11
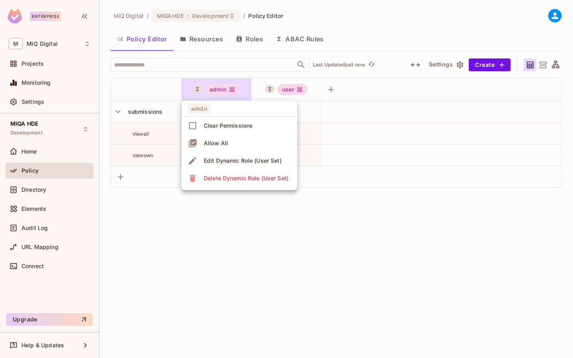
click at [235, 157] on div "Edit Dynamic Role (User Set)" at bounding box center [243, 161] width 78 height 8
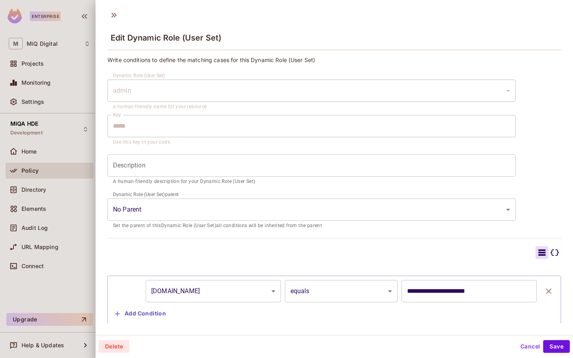
scroll to position [18, 0]
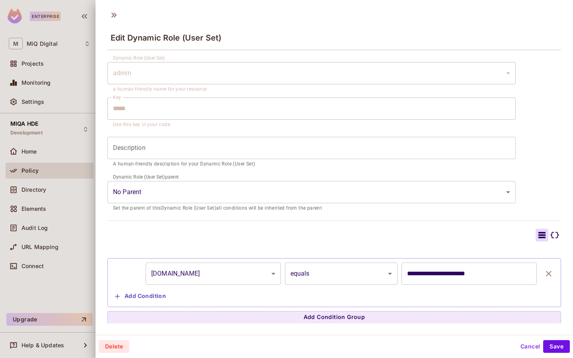
click at [519, 344] on button "Cancel" at bounding box center [530, 346] width 26 height 13
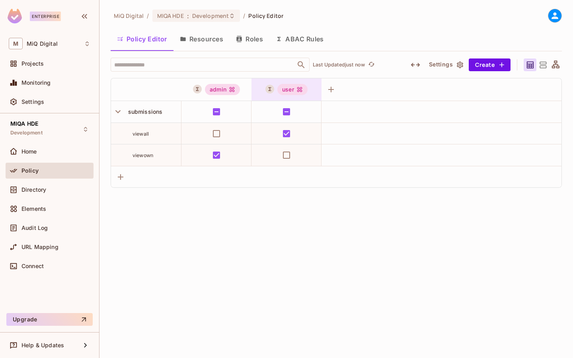
click at [295, 86] on div "user" at bounding box center [292, 89] width 30 height 11
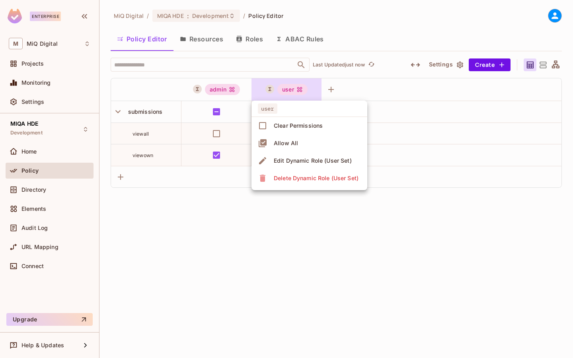
click at [302, 155] on span "Edit Dynamic Role (User Set)" at bounding box center [312, 160] width 83 height 13
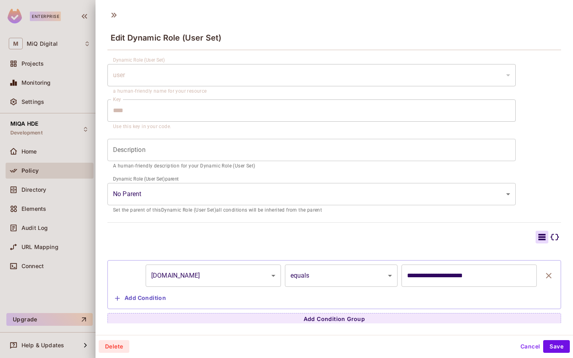
scroll to position [0, 0]
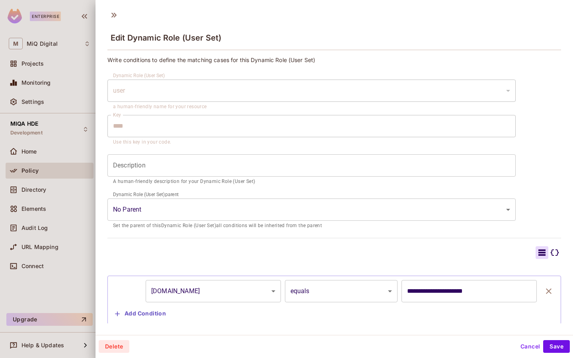
click at [524, 344] on button "Cancel" at bounding box center [530, 346] width 26 height 13
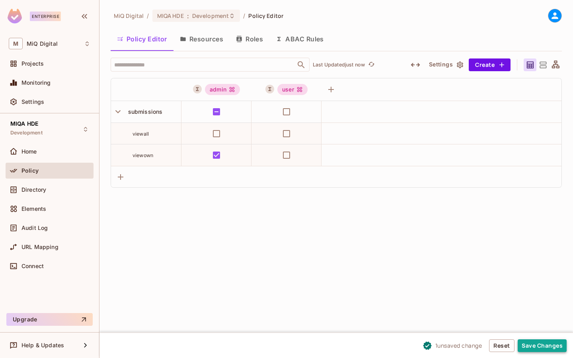
click at [548, 343] on button "Save Changes" at bounding box center [542, 345] width 49 height 13
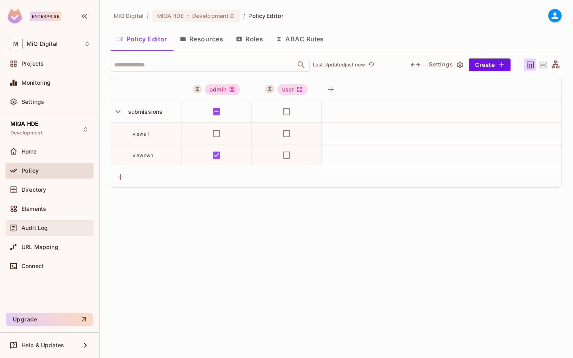
click at [45, 227] on span "Audit Log" at bounding box center [34, 228] width 26 height 6
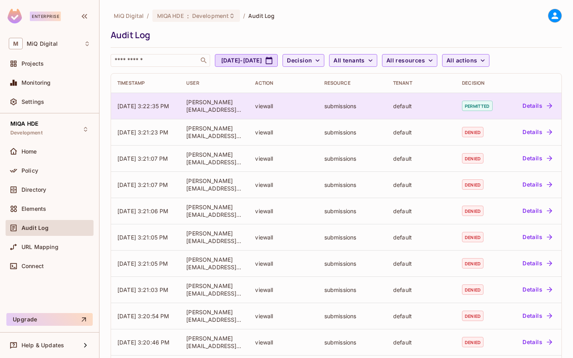
click at [530, 108] on button "Details" at bounding box center [537, 105] width 36 height 13
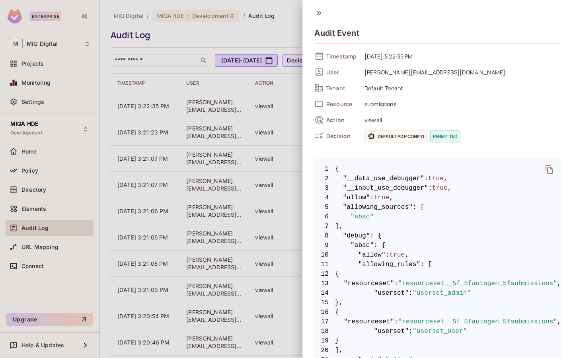
click at [191, 172] on div at bounding box center [286, 179] width 573 height 358
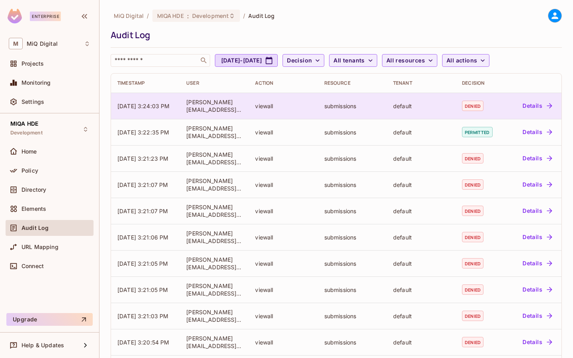
click at [535, 104] on button "Details" at bounding box center [537, 105] width 36 height 13
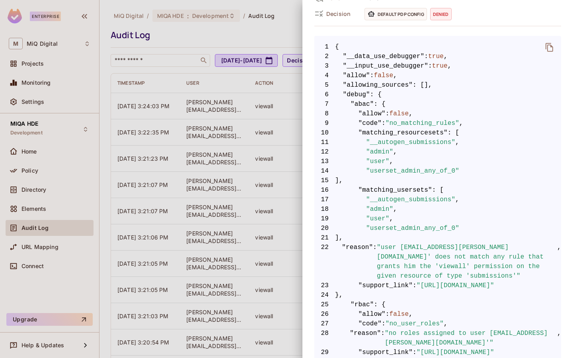
scroll to position [124, 0]
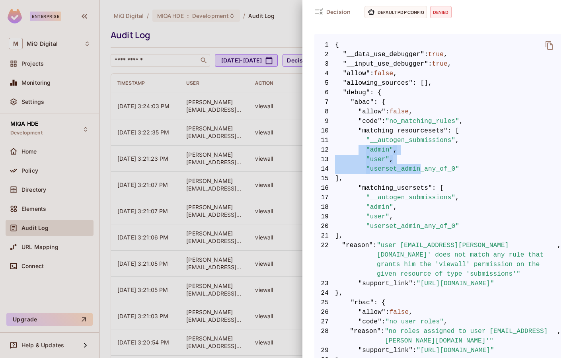
drag, startPoint x: 360, startPoint y: 148, endPoint x: 421, endPoint y: 167, distance: 64.2
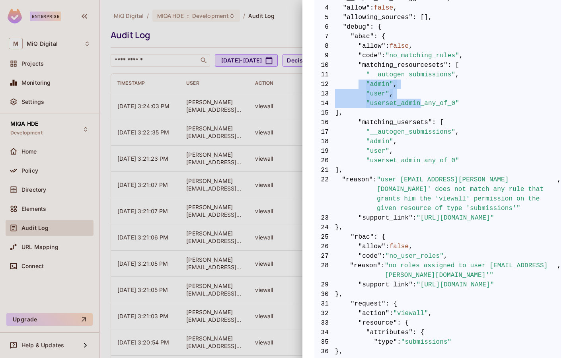
scroll to position [195, 0]
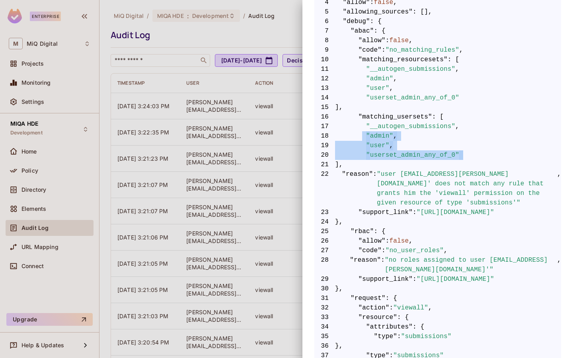
drag, startPoint x: 363, startPoint y: 134, endPoint x: 438, endPoint y: 161, distance: 79.8
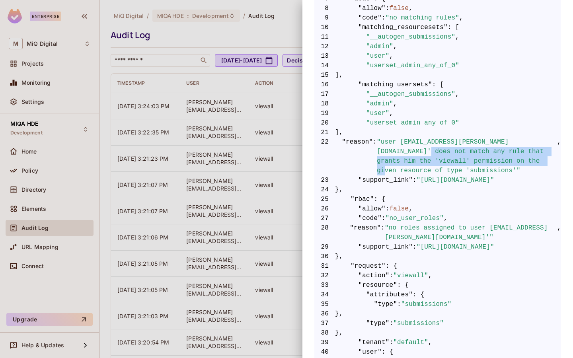
drag, startPoint x: 381, startPoint y: 152, endPoint x: 522, endPoint y: 165, distance: 141.4
click at [522, 165] on span ""user 'subash.n@miqdigital.com' does not match any rule that grants him the 'vi…" at bounding box center [467, 156] width 180 height 38
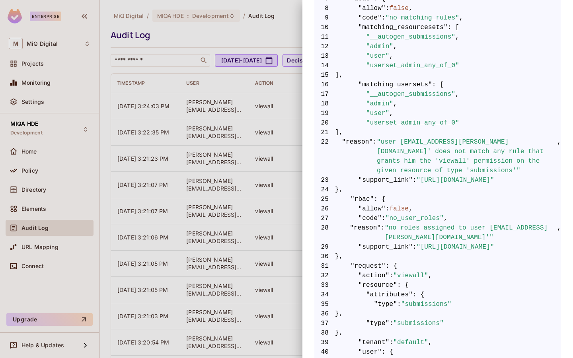
click at [405, 166] on span ""user 'subash.n@miqdigital.com' does not match any rule that grants him the 'vi…" at bounding box center [467, 156] width 180 height 38
click at [270, 163] on div at bounding box center [286, 179] width 573 height 358
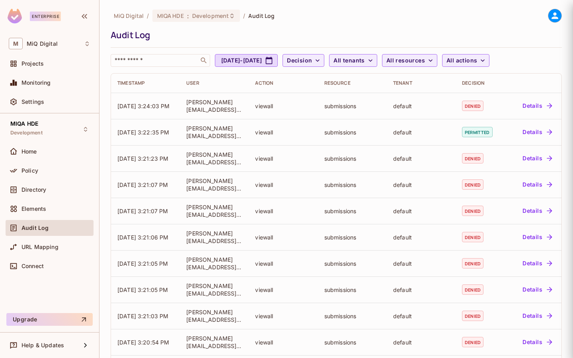
scroll to position [0, 0]
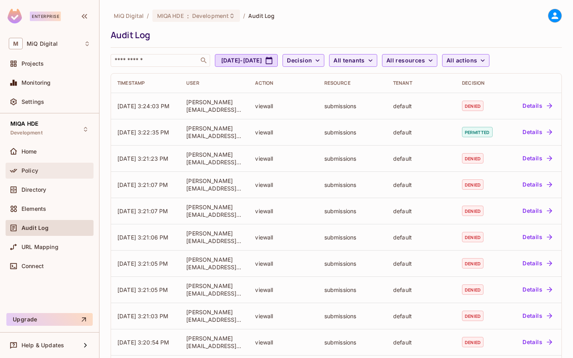
click at [55, 168] on div "Policy" at bounding box center [55, 170] width 69 height 6
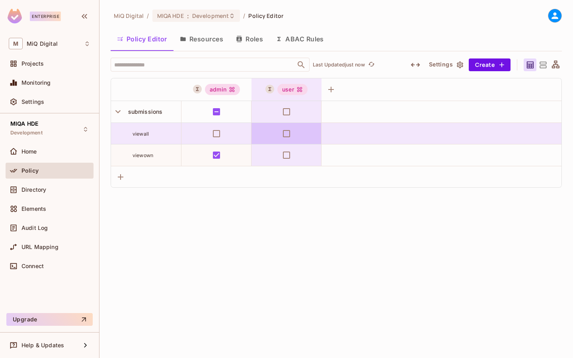
click at [296, 132] on td at bounding box center [286, 133] width 70 height 21
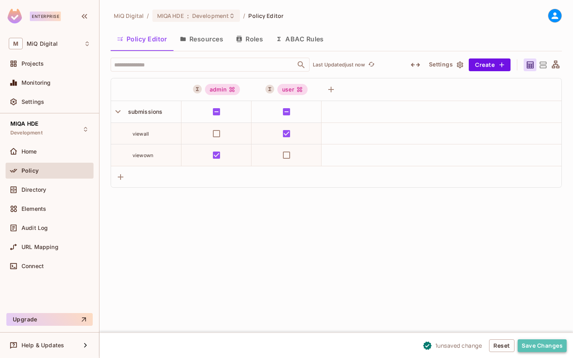
click at [531, 341] on button "Save Changes" at bounding box center [542, 345] width 49 height 13
click at [43, 170] on div "Policy" at bounding box center [55, 170] width 69 height 6
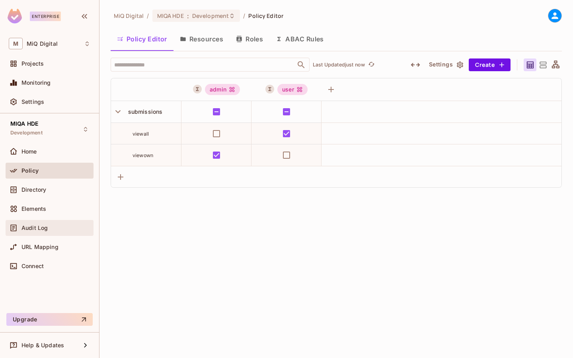
click at [36, 235] on div "Audit Log" at bounding box center [50, 228] width 88 height 16
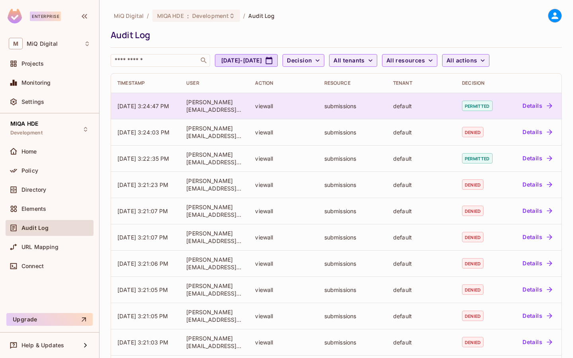
click at [528, 103] on button "Details" at bounding box center [537, 105] width 36 height 13
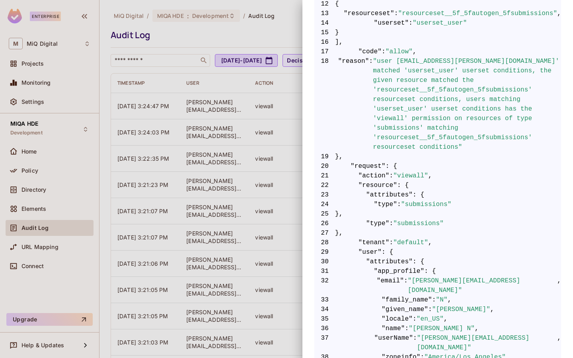
scroll to position [271, 0]
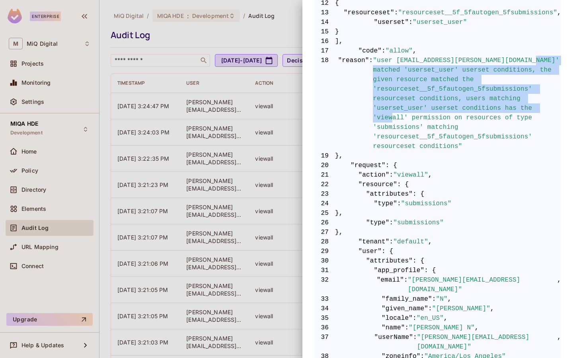
drag, startPoint x: 380, startPoint y: 70, endPoint x: 457, endPoint y: 117, distance: 89.6
click at [457, 117] on span ""user [EMAIL_ADDRESS][PERSON_NAME][DOMAIN_NAME]' matched 'userset_user' userset…" at bounding box center [467, 103] width 188 height 95
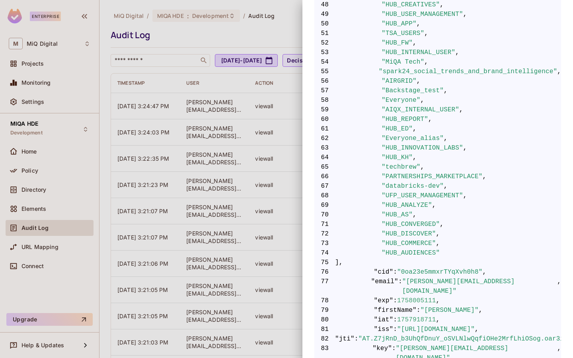
scroll to position [769, 0]
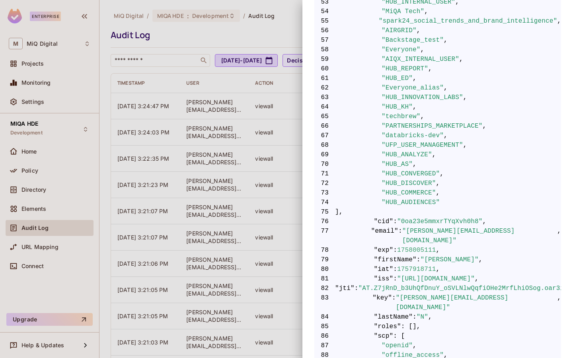
click at [253, 76] on div at bounding box center [286, 179] width 573 height 358
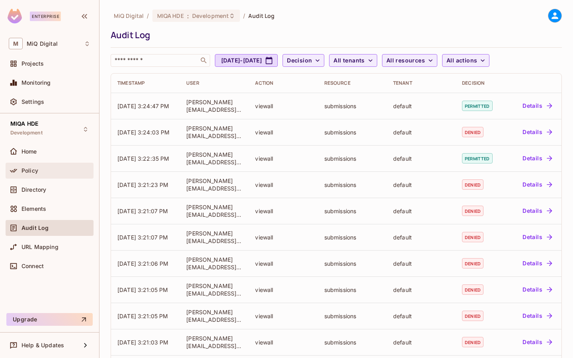
click at [47, 172] on div "Policy" at bounding box center [55, 170] width 69 height 6
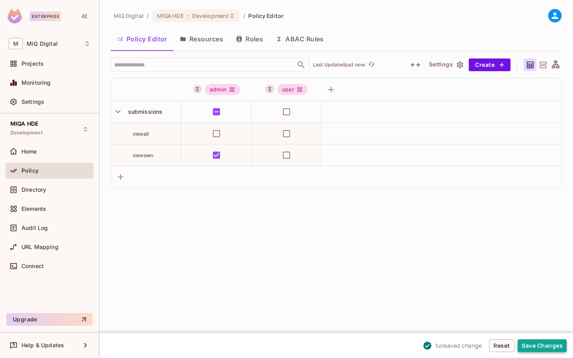
click at [533, 347] on button "Save Changes" at bounding box center [542, 345] width 49 height 13
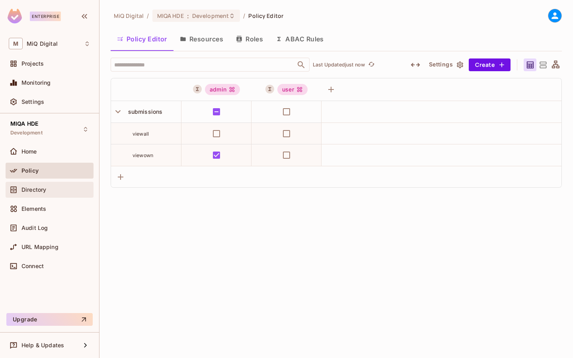
click at [52, 192] on div "Directory" at bounding box center [55, 190] width 69 height 6
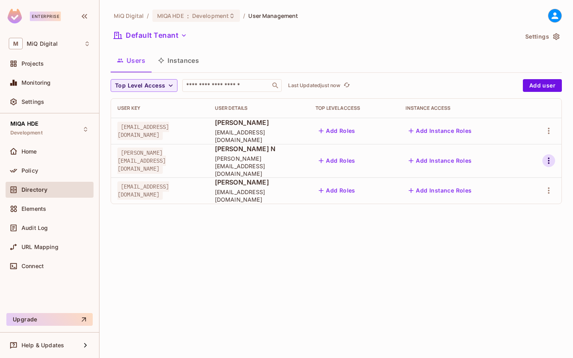
click at [550, 158] on icon "button" at bounding box center [549, 161] width 10 height 10
click at [521, 210] on div "Delete User" at bounding box center [516, 210] width 31 height 8
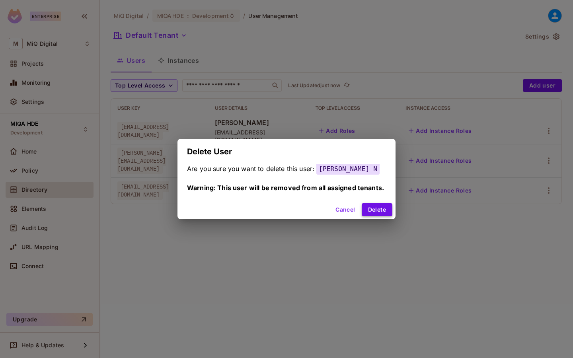
click at [382, 208] on button "Delete" at bounding box center [377, 209] width 31 height 13
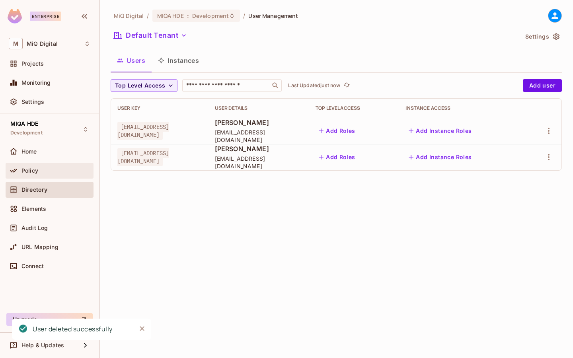
click at [38, 173] on div "Policy" at bounding box center [55, 170] width 69 height 6
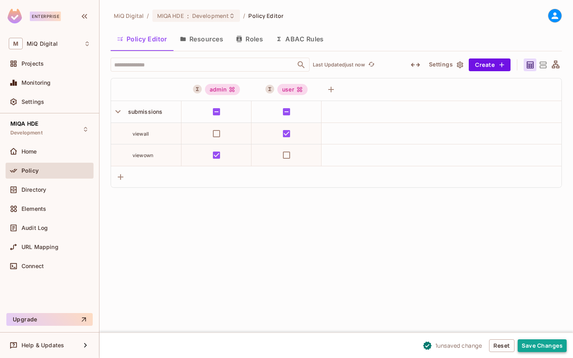
click at [545, 348] on button "Save Changes" at bounding box center [542, 345] width 49 height 13
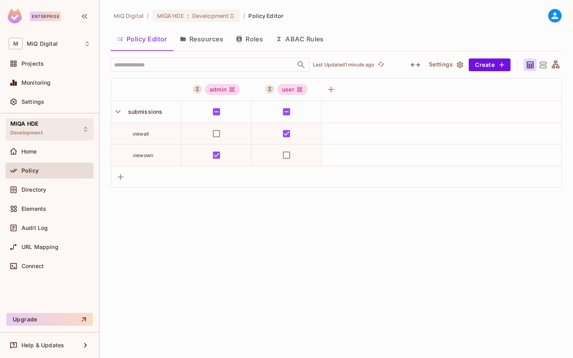
click at [42, 126] on div "MIQA HDE Development" at bounding box center [26, 129] width 32 height 17
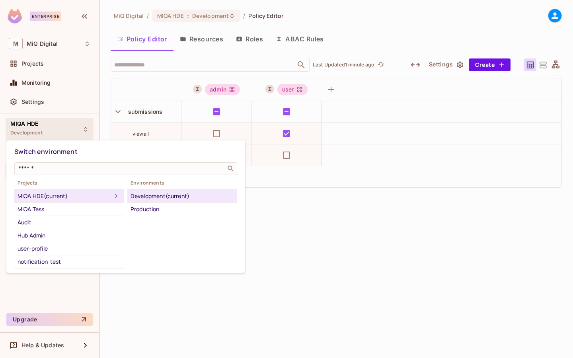
click at [47, 193] on div "MIQA HDE (current)" at bounding box center [65, 196] width 94 height 10
click at [81, 98] on div at bounding box center [286, 179] width 573 height 358
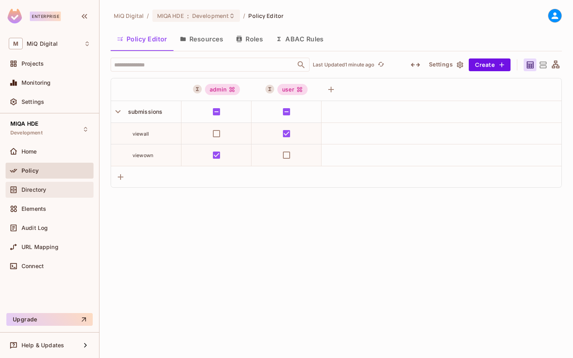
click at [40, 196] on div "Directory" at bounding box center [50, 190] width 88 height 16
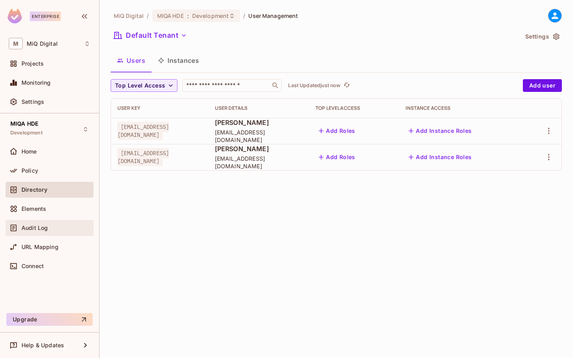
click at [51, 230] on div "Audit Log" at bounding box center [55, 228] width 69 height 6
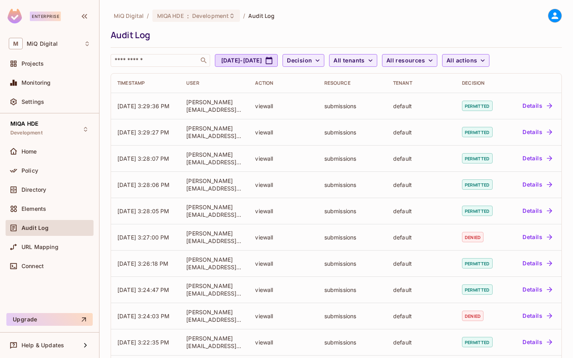
click at [57, 181] on div "Policy" at bounding box center [50, 172] width 88 height 19
click at [59, 174] on div "Policy" at bounding box center [50, 171] width 82 height 10
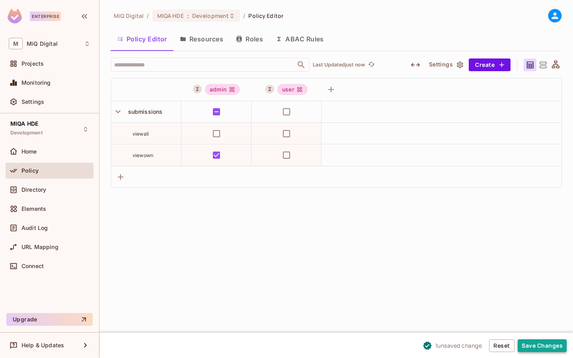
click at [555, 346] on button "Save Changes" at bounding box center [542, 345] width 49 height 13
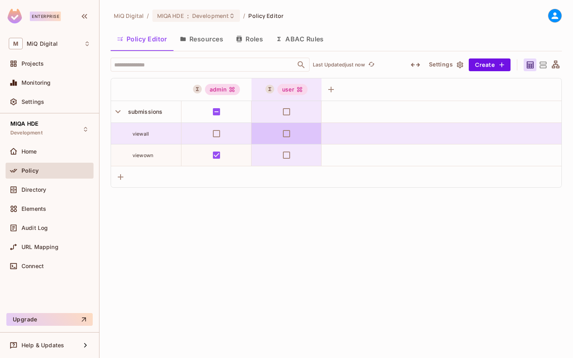
click at [284, 142] on td at bounding box center [286, 133] width 70 height 21
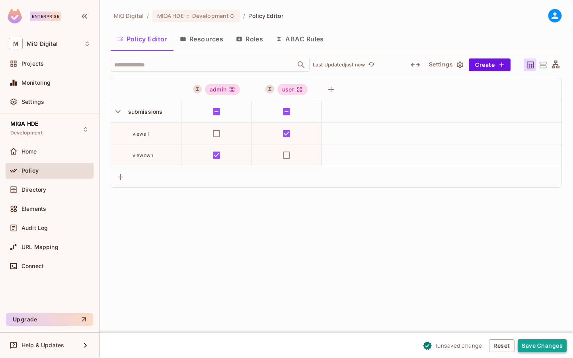
click at [537, 345] on button "Save Changes" at bounding box center [542, 345] width 49 height 13
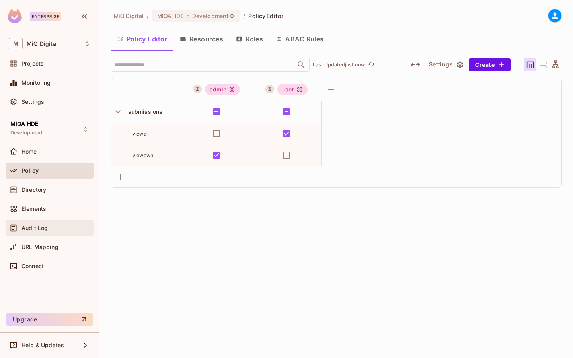
click at [50, 231] on div "Audit Log" at bounding box center [50, 228] width 82 height 10
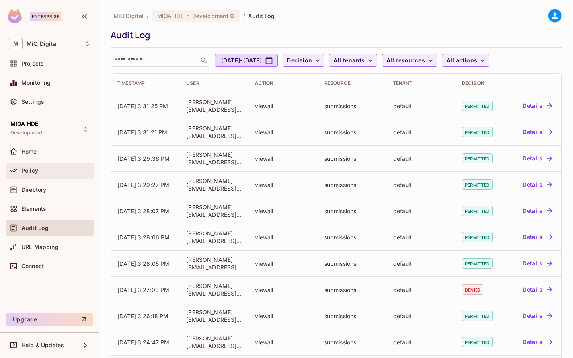
click at [72, 175] on div "Policy" at bounding box center [50, 171] width 82 height 10
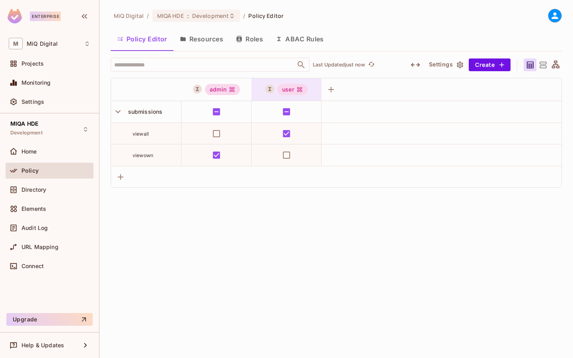
click at [300, 82] on div "user" at bounding box center [286, 89] width 70 height 22
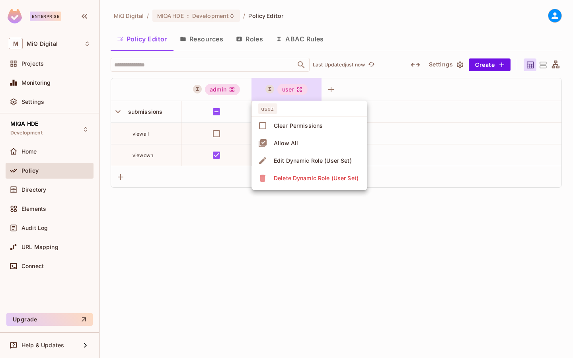
click at [280, 154] on span "Edit Dynamic Role (User Set)" at bounding box center [312, 160] width 83 height 13
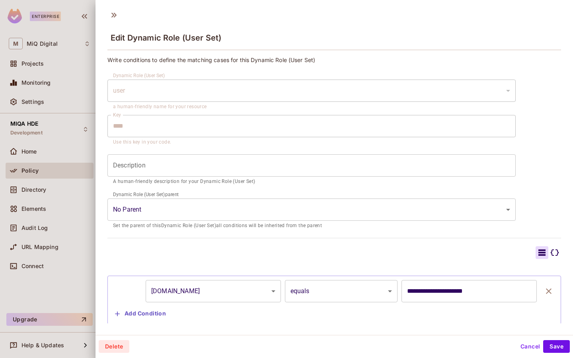
scroll to position [18, 0]
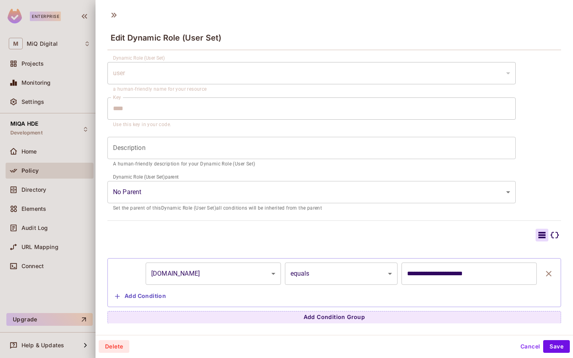
click at [526, 345] on button "Cancel" at bounding box center [530, 346] width 26 height 13
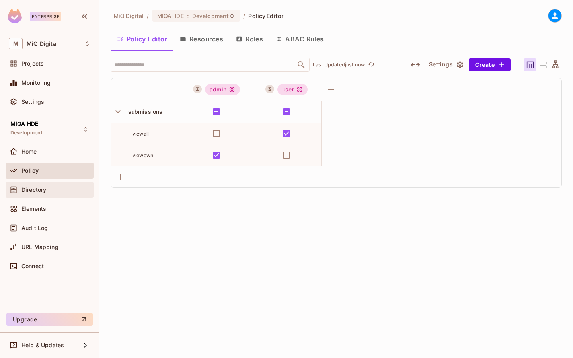
click at [42, 195] on div "Directory" at bounding box center [50, 190] width 88 height 16
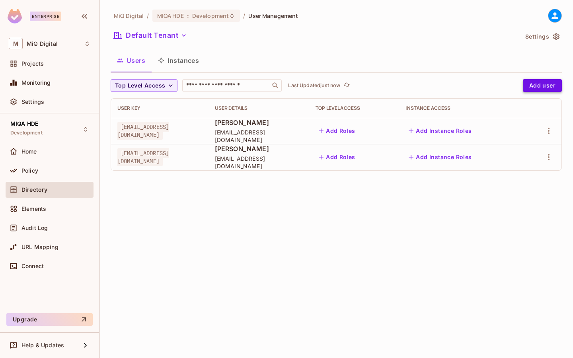
click at [548, 84] on button "Add user" at bounding box center [542, 85] width 39 height 13
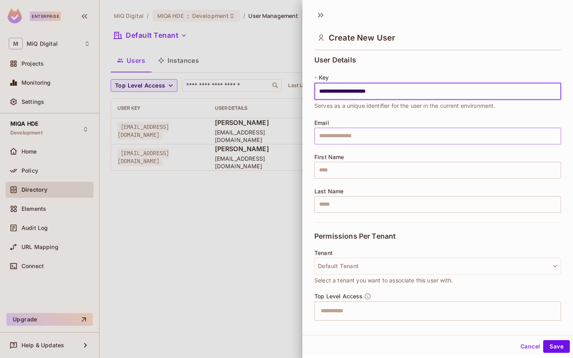
type input "**********"
click at [471, 132] on input "text" at bounding box center [437, 136] width 247 height 17
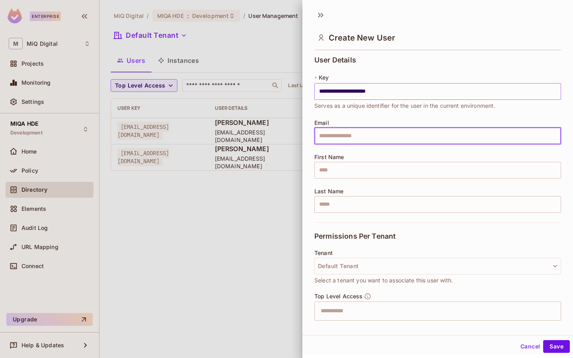
click at [369, 90] on input "**********" at bounding box center [437, 91] width 247 height 17
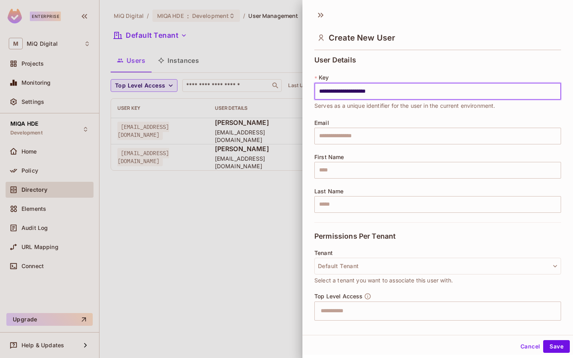
click at [369, 90] on input "**********" at bounding box center [437, 91] width 247 height 17
click at [349, 139] on input "text" at bounding box center [437, 136] width 247 height 17
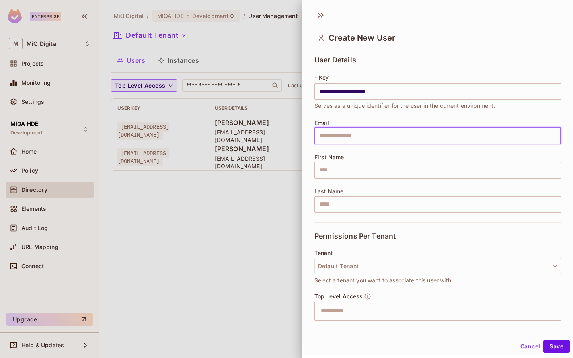
paste input "**********"
type input "**********"
click at [347, 172] on input "text" at bounding box center [437, 170] width 247 height 17
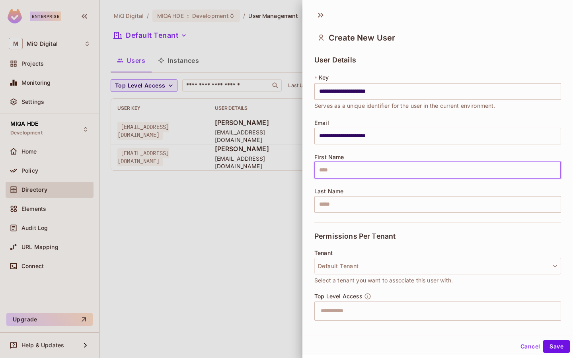
paste input "**********"
drag, startPoint x: 338, startPoint y: 171, endPoint x: 477, endPoint y: 171, distance: 138.8
click at [474, 171] on input "**********" at bounding box center [437, 170] width 247 height 17
type input "******"
click at [454, 205] on input "text" at bounding box center [437, 204] width 247 height 17
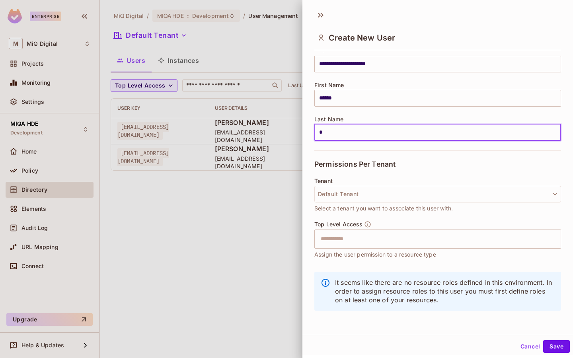
scroll to position [1, 0]
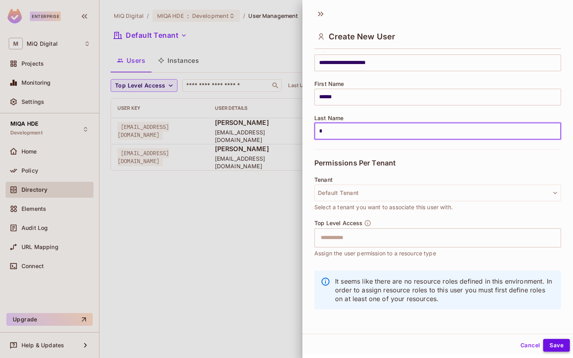
type input "*"
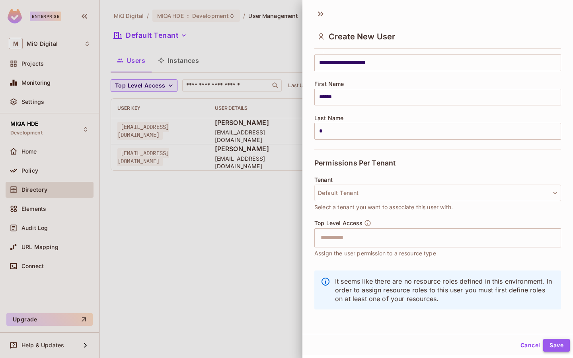
click at [555, 346] on button "Save" at bounding box center [556, 345] width 27 height 13
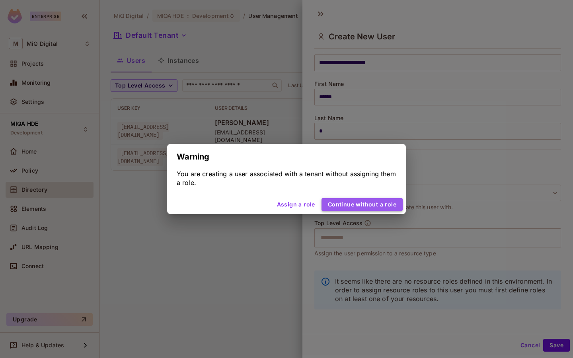
click at [369, 207] on button "Continue without a role" at bounding box center [361, 204] width 81 height 13
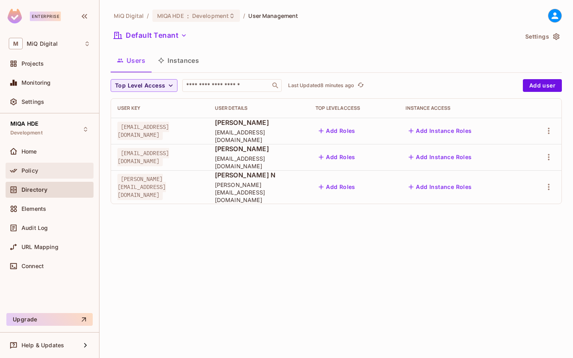
click at [42, 177] on div "Policy" at bounding box center [50, 171] width 88 height 16
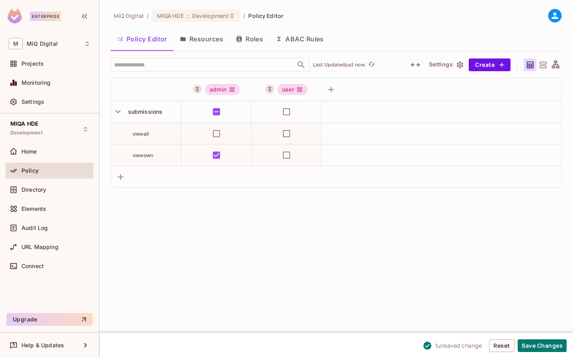
click at [529, 337] on div "1 unsaved change Reset Save Changes" at bounding box center [335, 345] width 473 height 25
click at [530, 343] on button "Save Changes" at bounding box center [542, 345] width 49 height 13
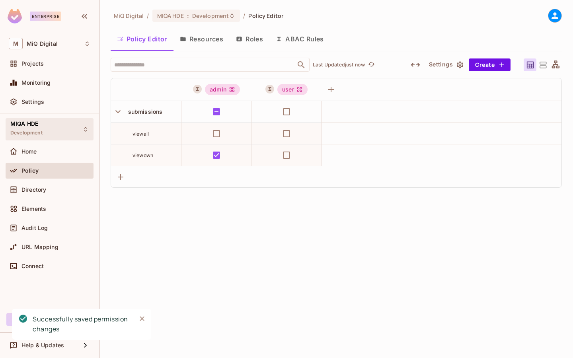
click at [44, 132] on div "MIQA HDE Development" at bounding box center [50, 129] width 88 height 22
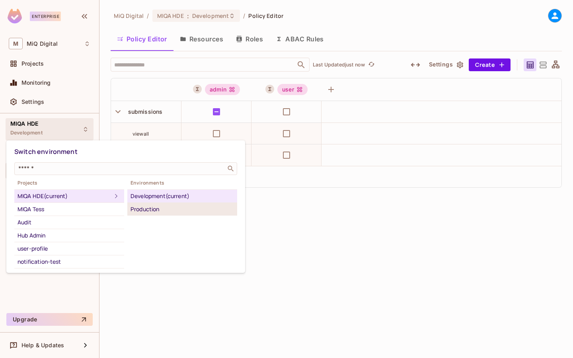
click at [153, 213] on div "Production" at bounding box center [181, 209] width 103 height 10
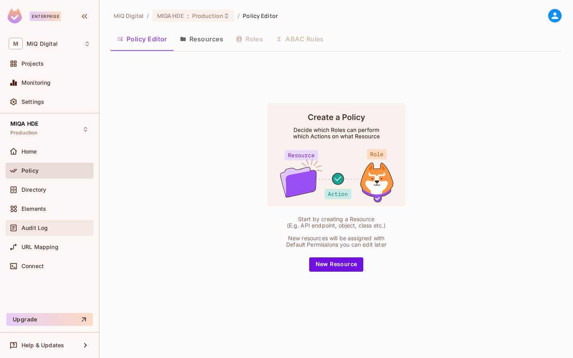
click at [65, 229] on div "Audit Log" at bounding box center [55, 228] width 69 height 6
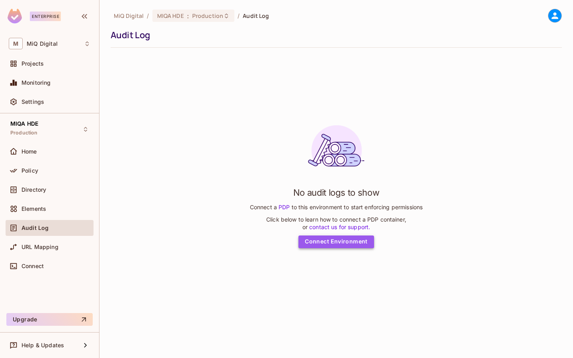
click at [355, 236] on link "Connect Environment" at bounding box center [336, 242] width 76 height 13
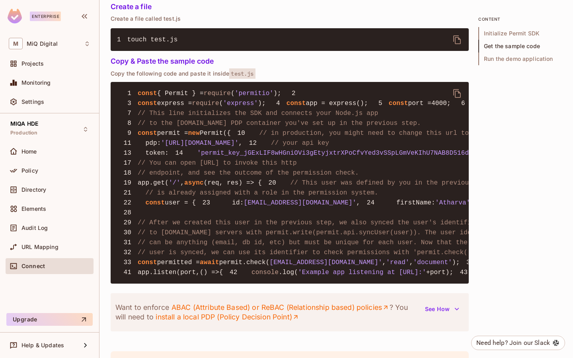
scroll to position [559, 0]
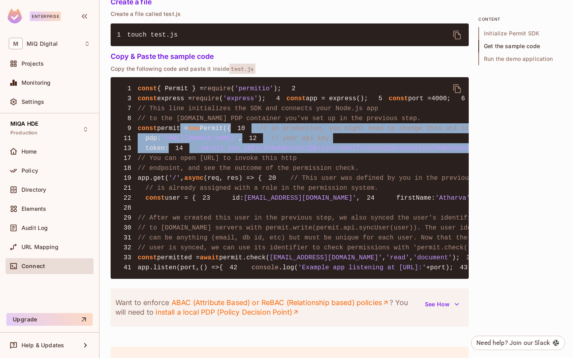
drag, startPoint x: 216, startPoint y: 225, endPoint x: 181, endPoint y: 160, distance: 73.3
click at [181, 160] on pre "1 const { Permit } = require ( 'permitio' ); 2 3 const express = require ( 'exp…" at bounding box center [290, 178] width 358 height 202
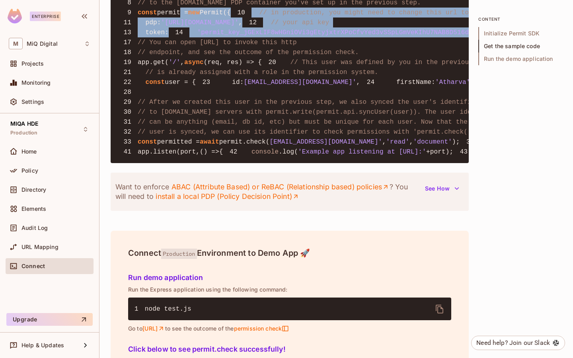
scroll to position [680, 0]
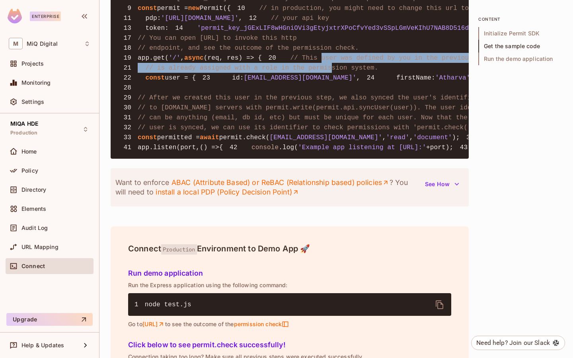
drag, startPoint x: 177, startPoint y: 149, endPoint x: 333, endPoint y: 155, distance: 155.7
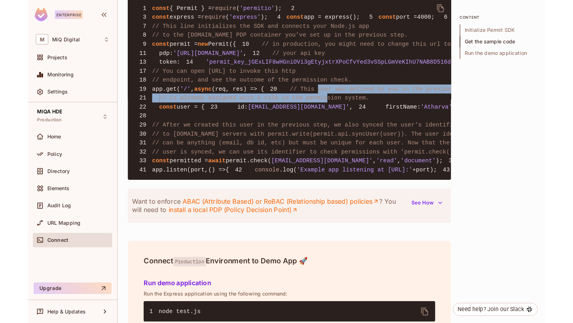
scroll to position [631, 0]
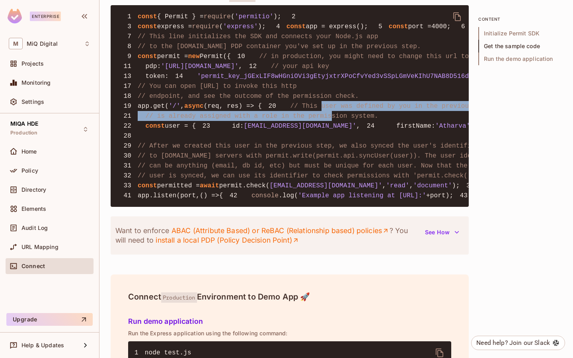
click at [314, 100] on span "// endpoint, and see the outcome of the permission check." at bounding box center [248, 96] width 221 height 7
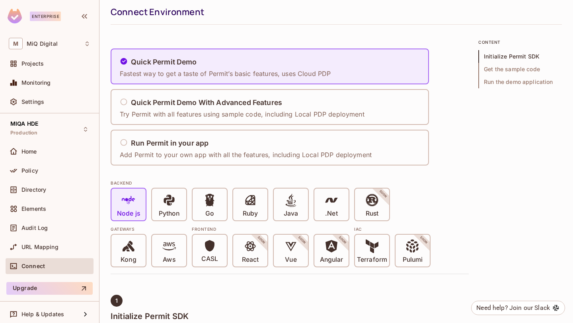
scroll to position [0, 0]
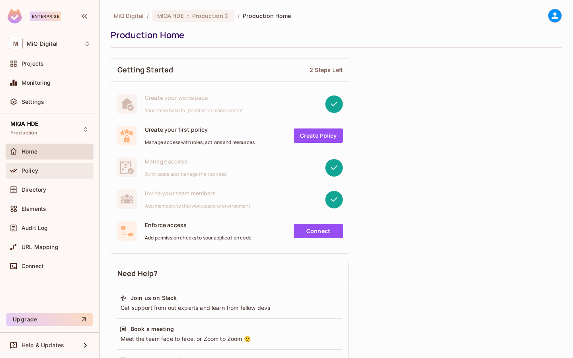
click at [45, 165] on div "Policy" at bounding box center [50, 171] width 88 height 16
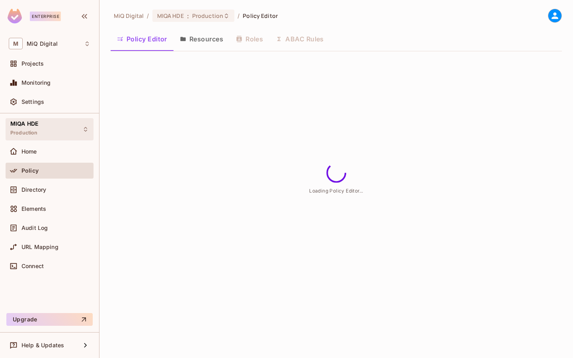
click at [46, 130] on div "MIQA HDE Production" at bounding box center [50, 129] width 88 height 22
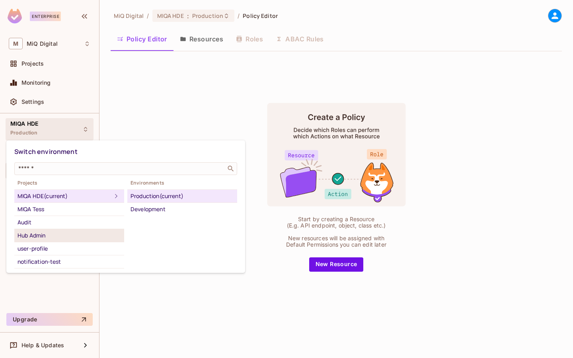
click at [42, 231] on div "Hub Admin" at bounding box center [69, 236] width 103 height 10
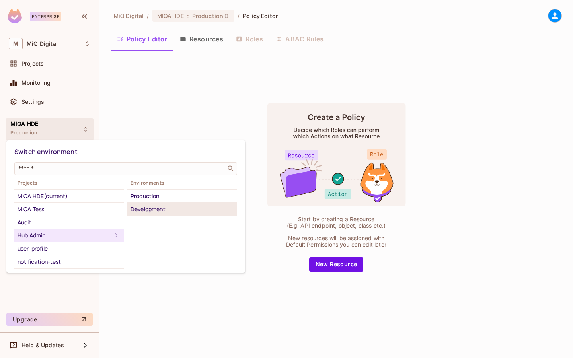
click at [163, 211] on div "Development" at bounding box center [181, 209] width 103 height 10
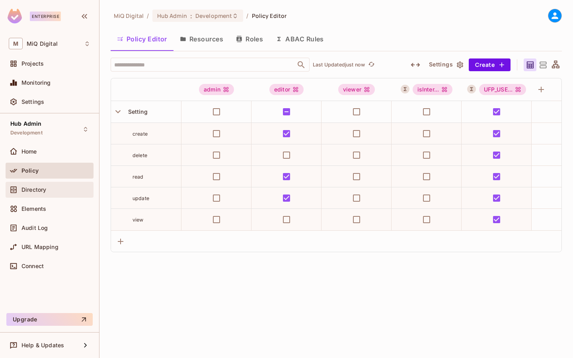
click at [51, 189] on div "Directory" at bounding box center [55, 190] width 69 height 6
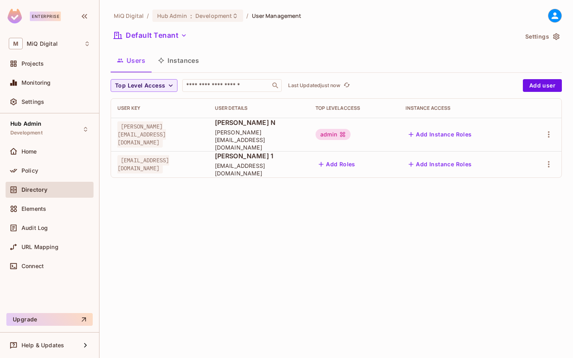
click at [346, 131] on icon at bounding box center [342, 134] width 6 height 6
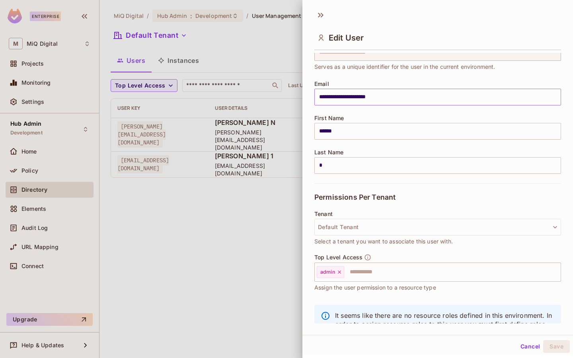
scroll to position [72, 0]
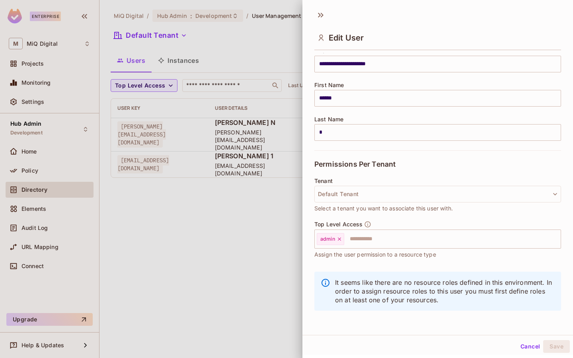
click at [246, 204] on div at bounding box center [286, 179] width 573 height 358
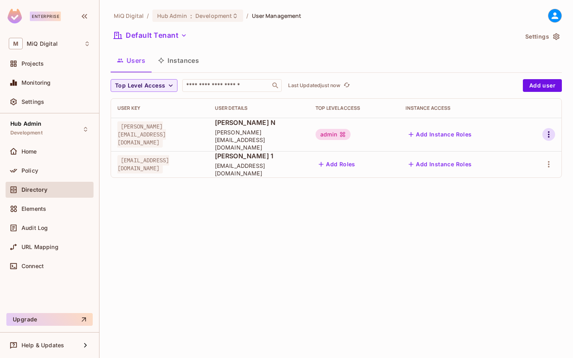
click at [545, 130] on icon "button" at bounding box center [549, 135] width 10 height 10
click at [520, 181] on div "Delete User" at bounding box center [516, 184] width 31 height 8
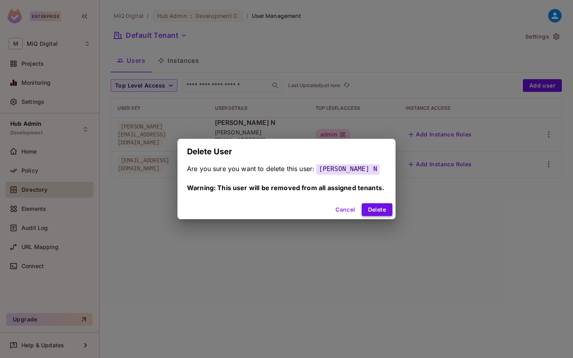
click at [381, 207] on button "Delete" at bounding box center [377, 209] width 31 height 13
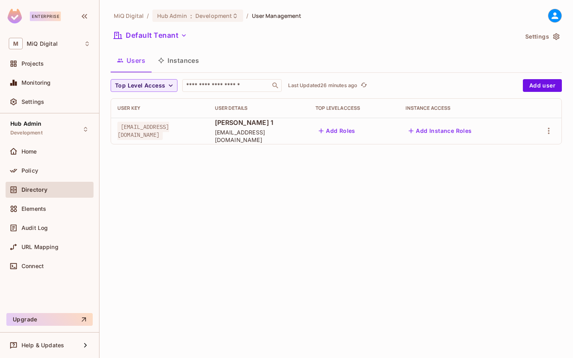
click at [44, 189] on span "Directory" at bounding box center [34, 190] width 26 height 6
click at [45, 172] on div "Policy" at bounding box center [55, 170] width 69 height 6
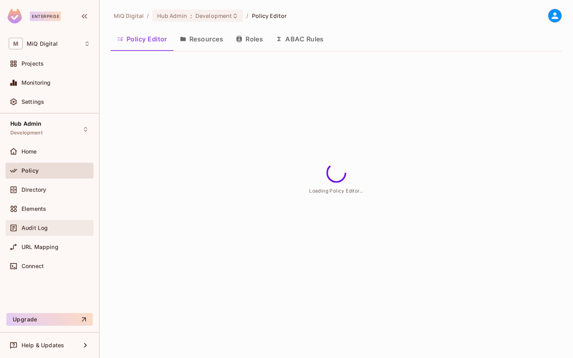
click at [43, 227] on span "Audit Log" at bounding box center [34, 228] width 26 height 6
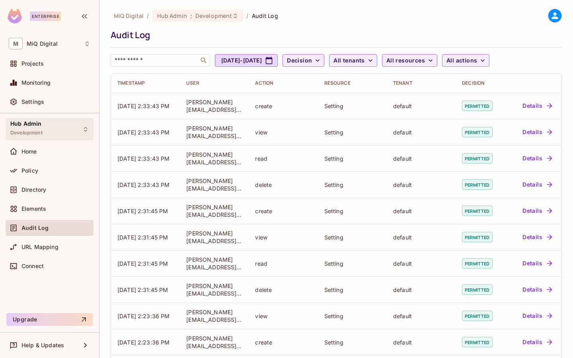
click at [63, 136] on div "Hub Admin Development" at bounding box center [50, 129] width 88 height 22
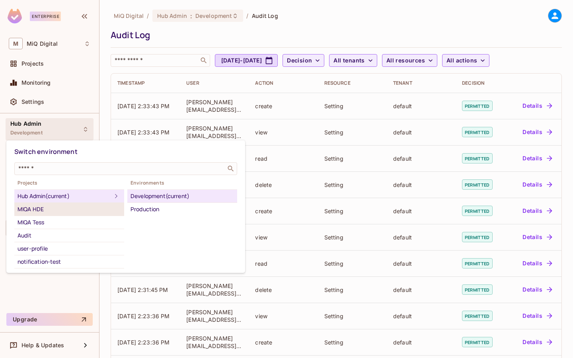
click at [61, 209] on div "MIQA HDE" at bounding box center [69, 209] width 103 height 10
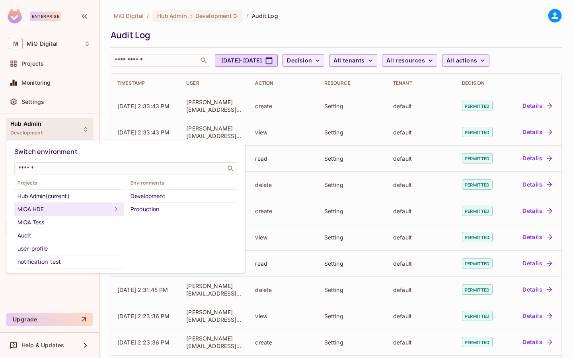
click at [62, 206] on div "MIQA HDE" at bounding box center [65, 209] width 94 height 10
click at [157, 198] on div "Development" at bounding box center [181, 196] width 103 height 10
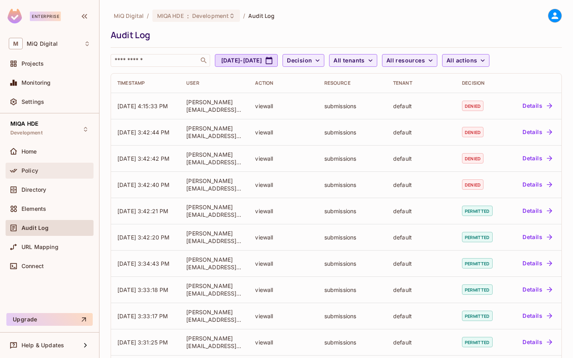
click at [56, 172] on div "Policy" at bounding box center [55, 170] width 69 height 6
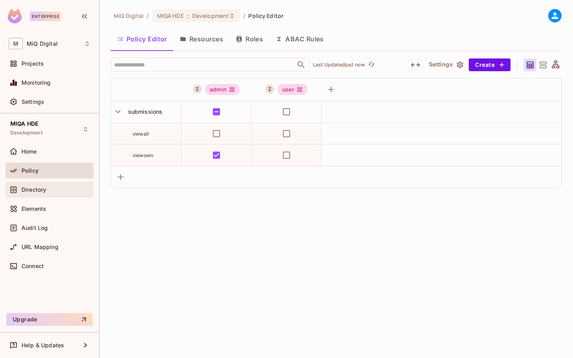
click at [53, 189] on div "Directory" at bounding box center [55, 190] width 69 height 6
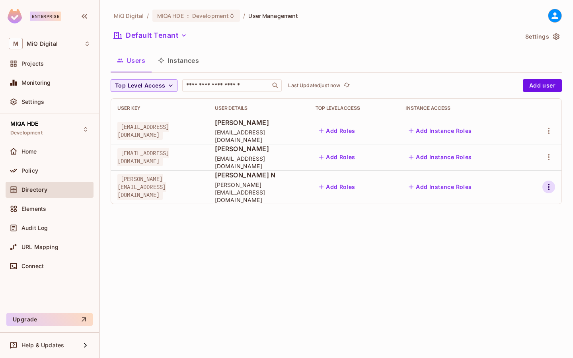
click at [549, 184] on icon "button" at bounding box center [549, 187] width 10 height 10
click at [522, 234] on div "Delete User" at bounding box center [516, 237] width 31 height 8
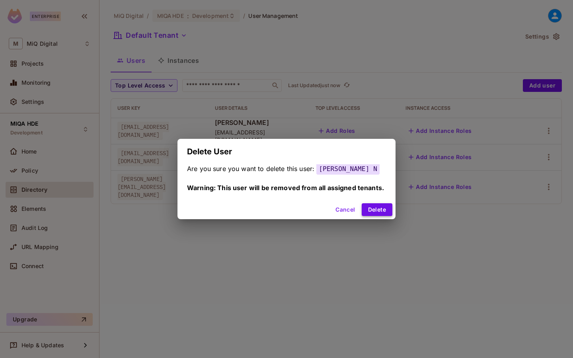
click at [381, 207] on button "Delete" at bounding box center [377, 209] width 31 height 13
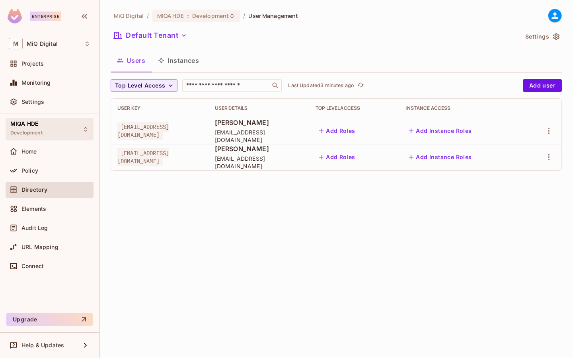
click at [46, 130] on div "MIQA HDE Development" at bounding box center [50, 129] width 88 height 22
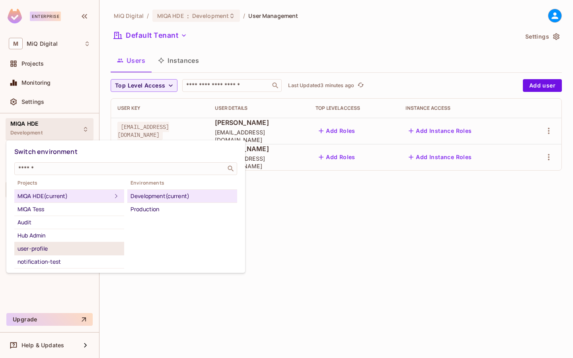
click at [43, 247] on div "user-profile" at bounding box center [69, 249] width 103 height 10
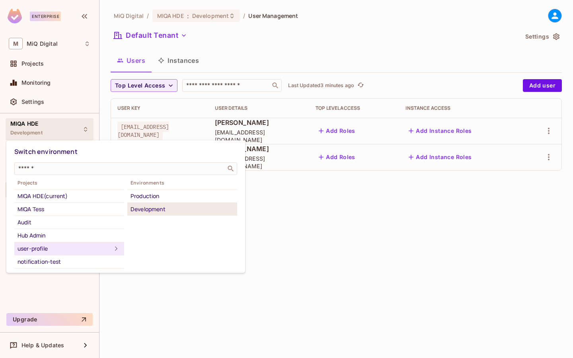
click at [154, 208] on div "Development" at bounding box center [181, 209] width 103 height 10
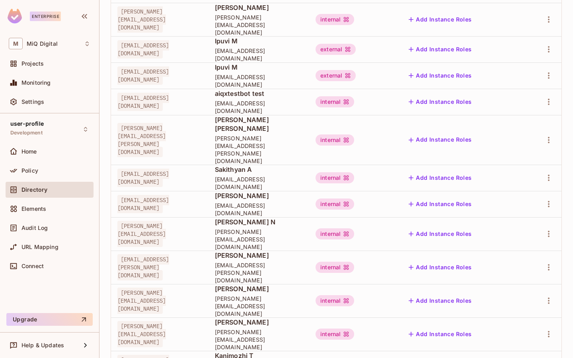
scroll to position [198, 0]
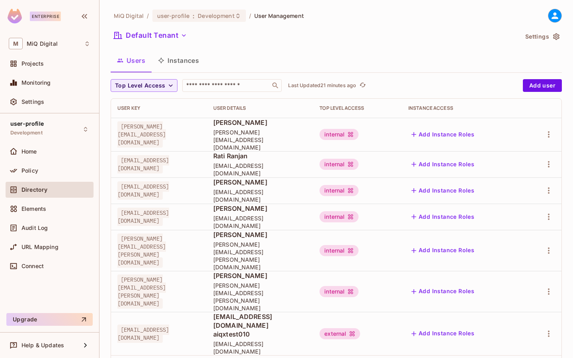
click at [60, 188] on div "Directory" at bounding box center [55, 190] width 69 height 6
click at [208, 88] on input "text" at bounding box center [227, 86] width 84 height 8
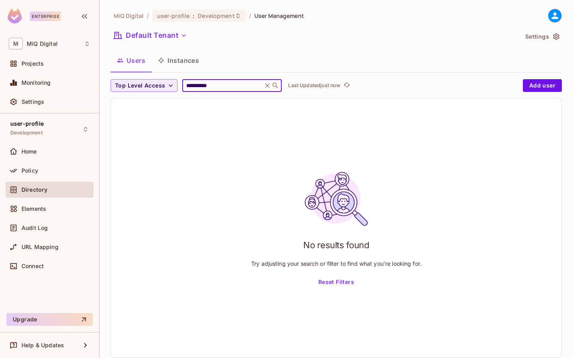
type input "**********"
click at [236, 89] on input "**********" at bounding box center [223, 86] width 76 height 8
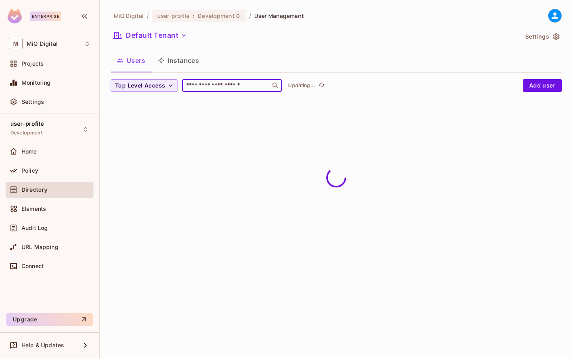
paste input "**********"
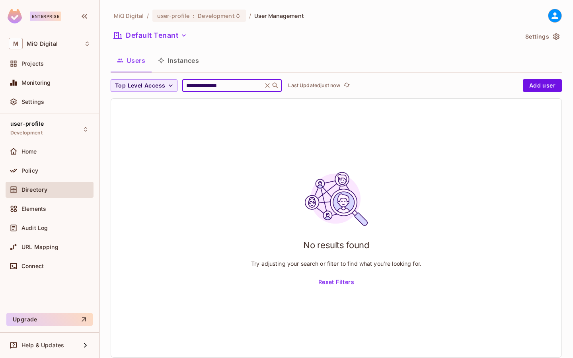
type input "**********"
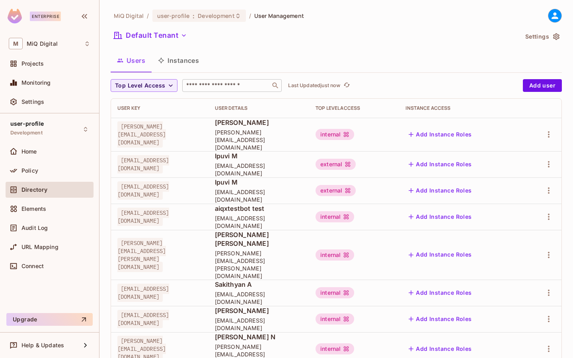
click at [216, 88] on input "text" at bounding box center [227, 86] width 84 height 8
paste input "**********"
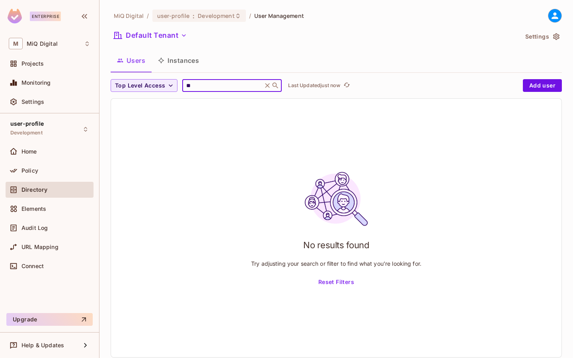
type input "*"
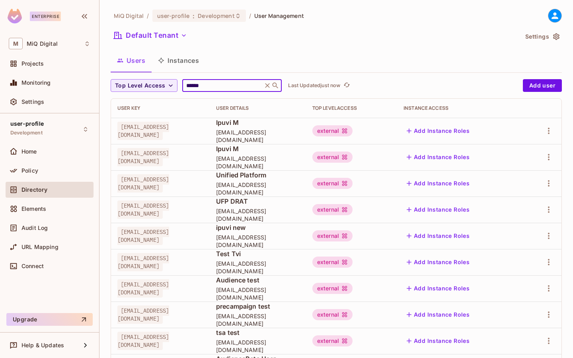
click at [214, 89] on input "******" at bounding box center [223, 86] width 76 height 8
paste input "*********"
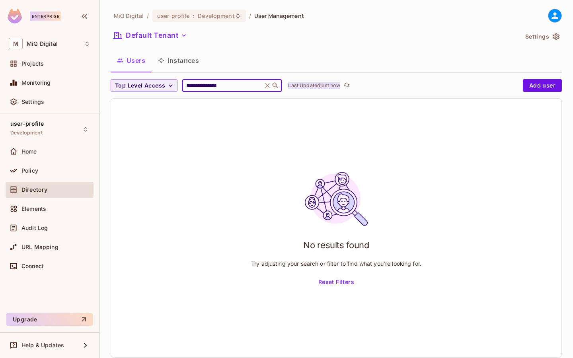
type input "**********"
click at [301, 88] on p "Last Updated just now" at bounding box center [314, 85] width 52 height 6
click at [301, 88] on p "Updating..." at bounding box center [301, 85] width 27 height 6
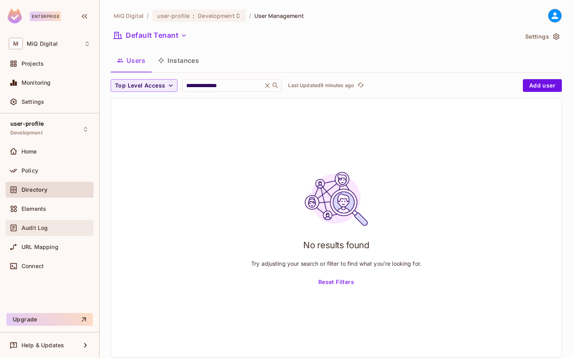
click at [38, 228] on span "Audit Log" at bounding box center [34, 228] width 26 height 6
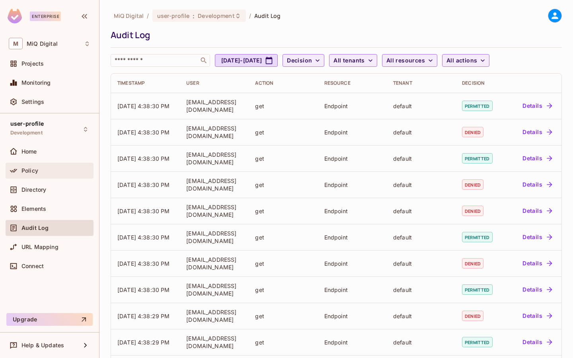
click at [82, 171] on div "Policy" at bounding box center [55, 170] width 69 height 6
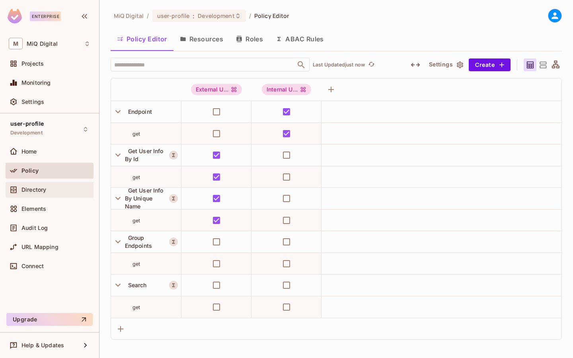
click at [63, 191] on div "Directory" at bounding box center [55, 190] width 69 height 6
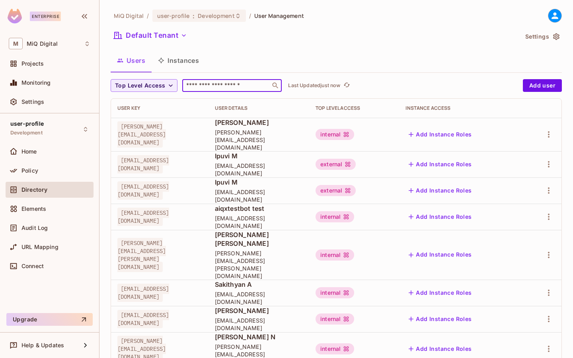
click at [218, 86] on input "text" at bounding box center [227, 86] width 84 height 8
paste input "**********"
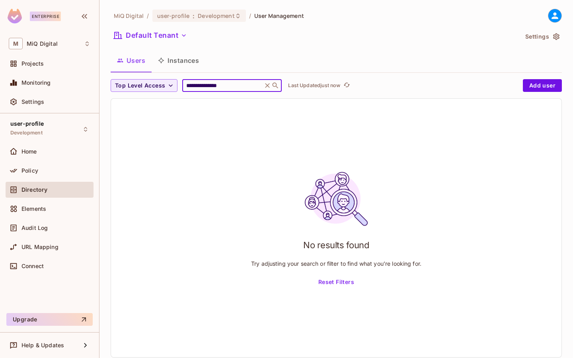
type input "**********"
click at [45, 197] on div "Directory" at bounding box center [50, 191] width 88 height 19
click at [241, 86] on input "**********" at bounding box center [223, 86] width 76 height 8
